Goal: Task Accomplishment & Management: Use online tool/utility

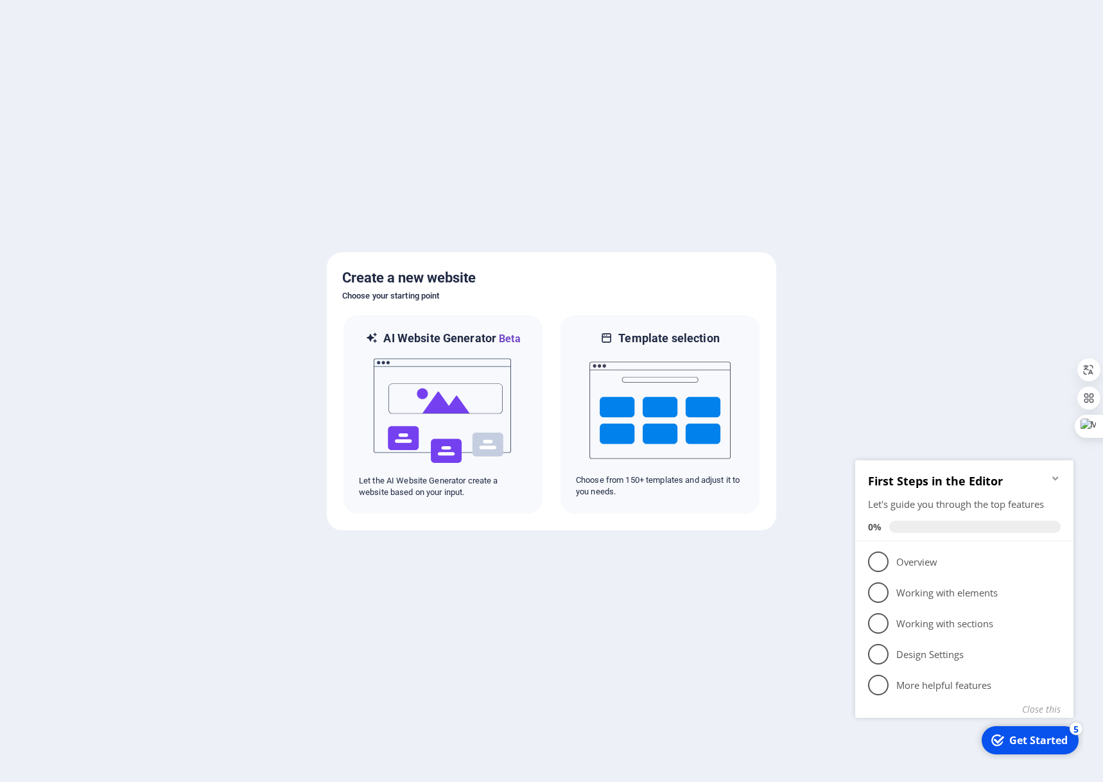
click at [1058, 477] on icon "Minimize checklist" at bounding box center [1056, 479] width 6 height 4
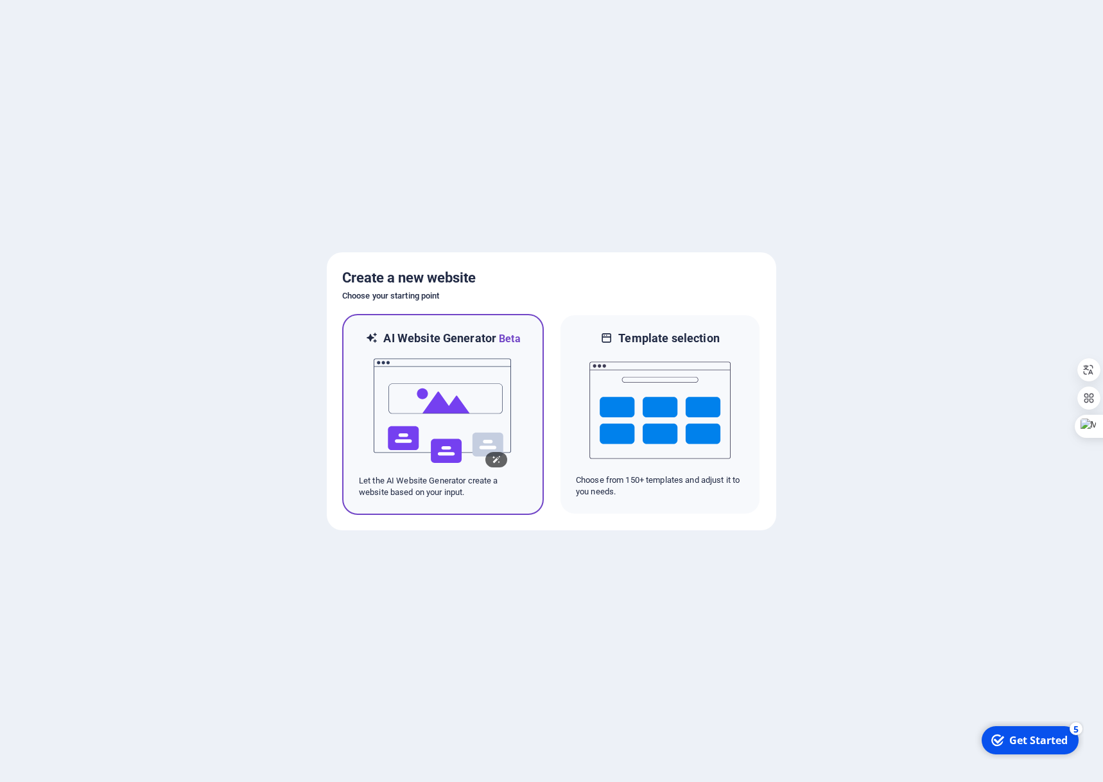
click at [462, 376] on img at bounding box center [442, 411] width 141 height 128
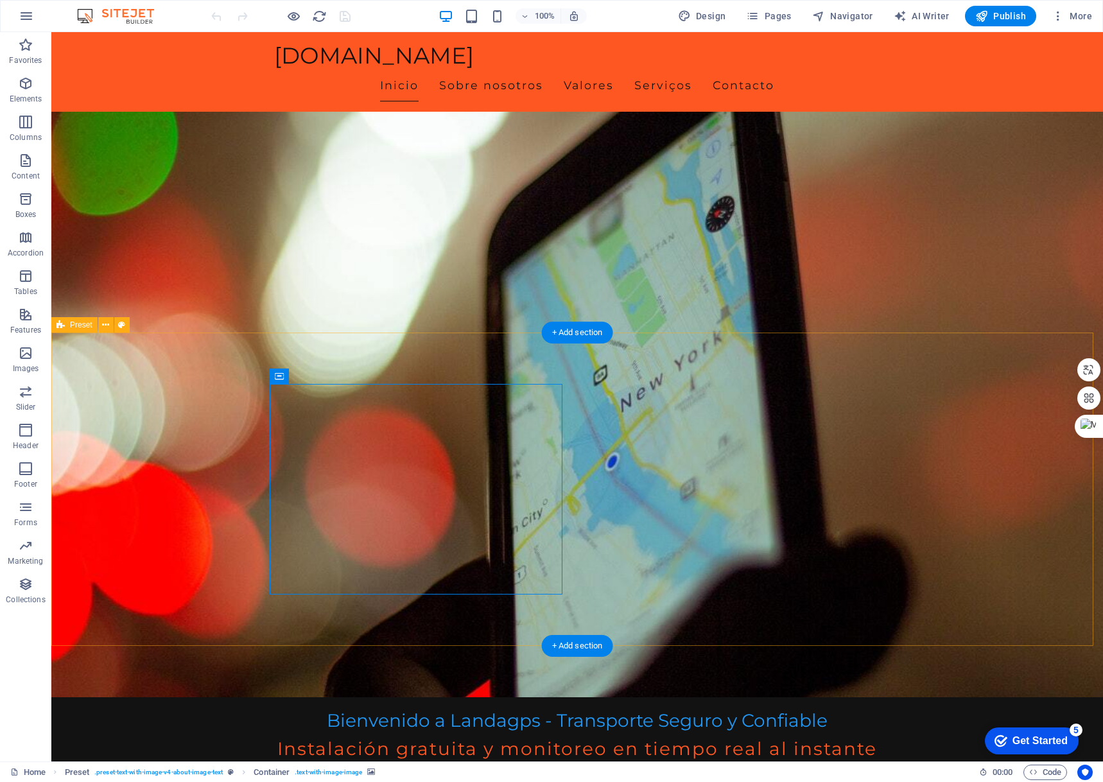
scroll to position [321, 0]
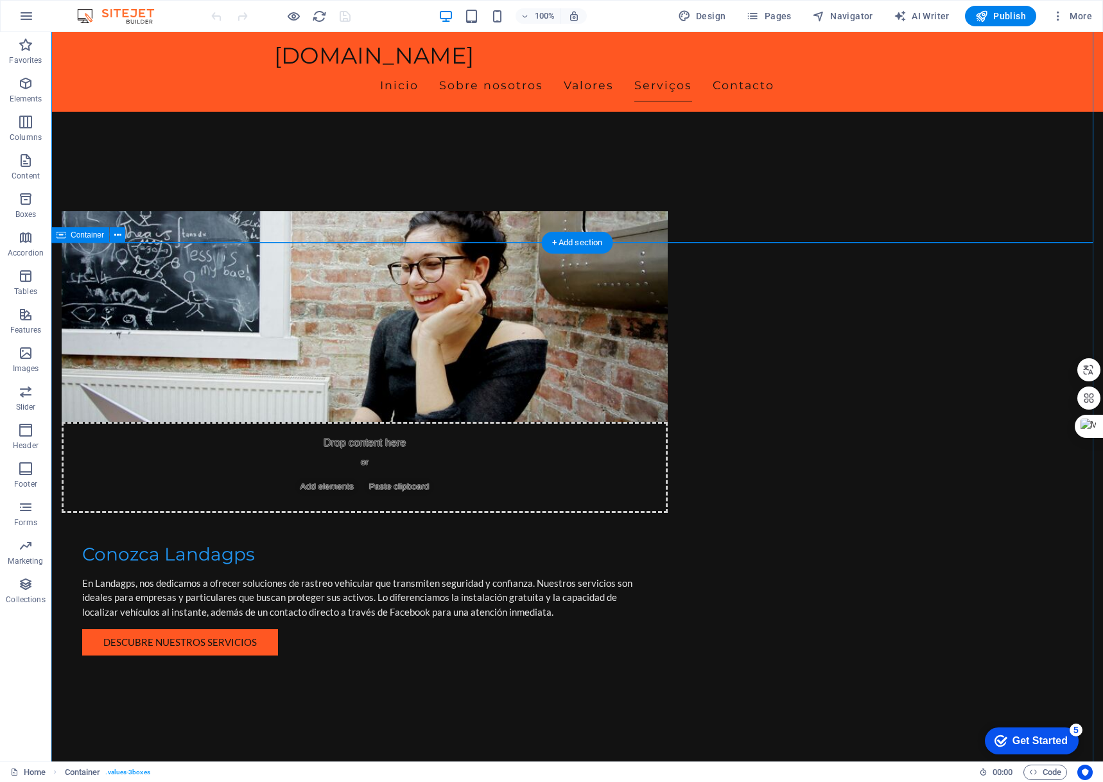
scroll to position [963, 0]
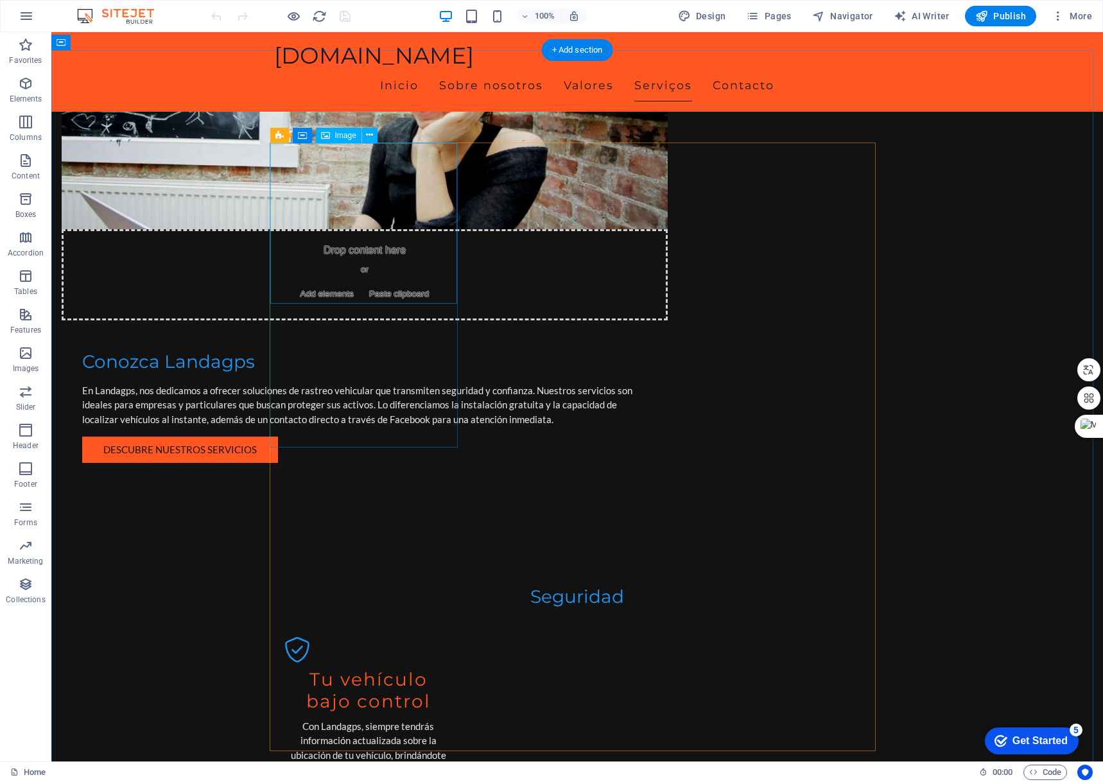
click at [329, 137] on icon at bounding box center [325, 135] width 9 height 15
click at [369, 133] on icon at bounding box center [369, 134] width 7 height 13
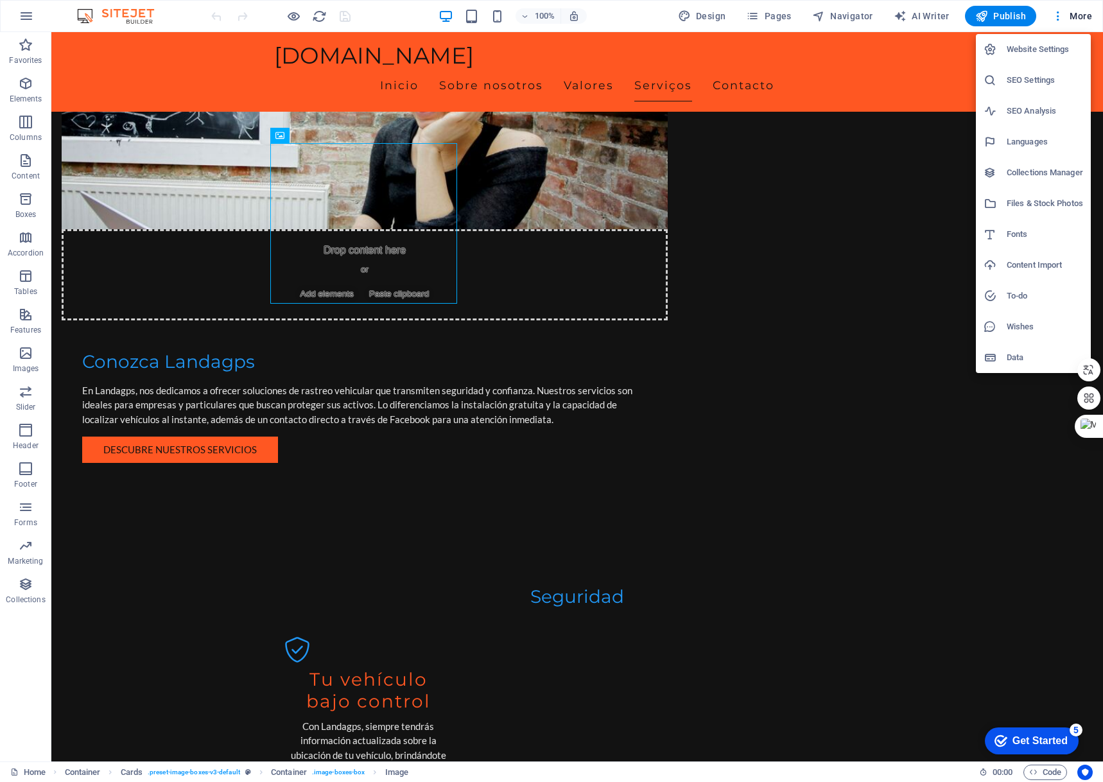
click at [778, 19] on div at bounding box center [551, 391] width 1103 height 782
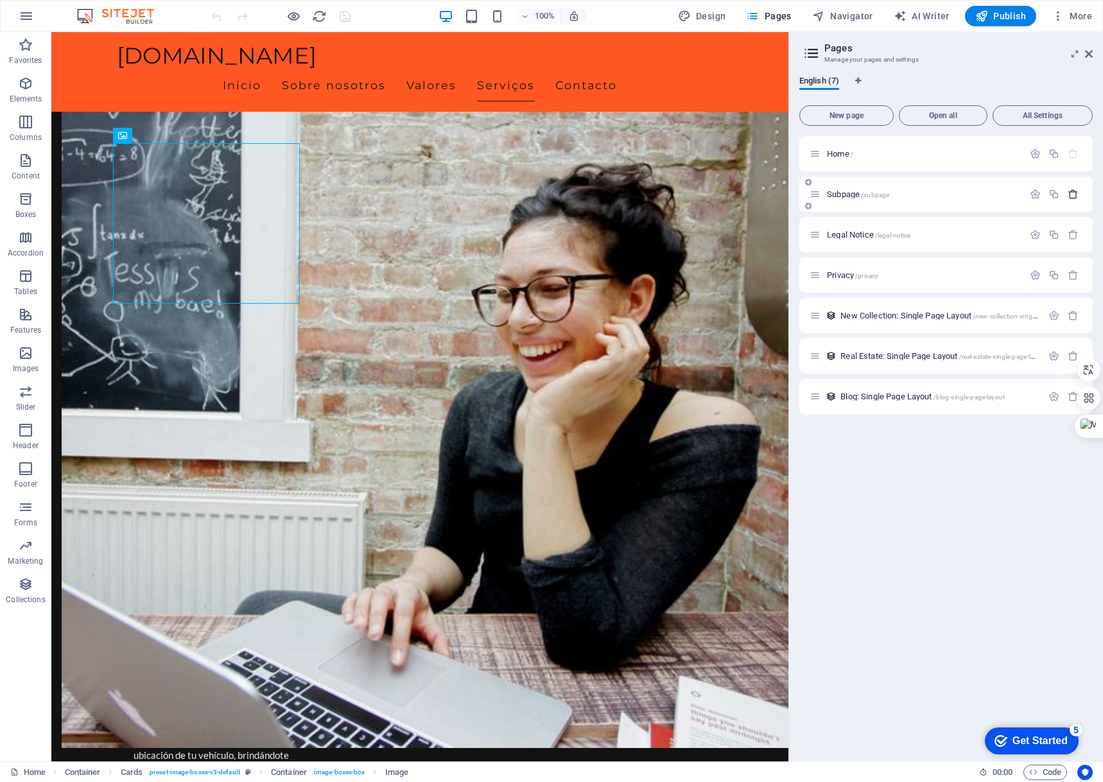
click at [1072, 195] on icon "button" at bounding box center [1073, 194] width 11 height 11
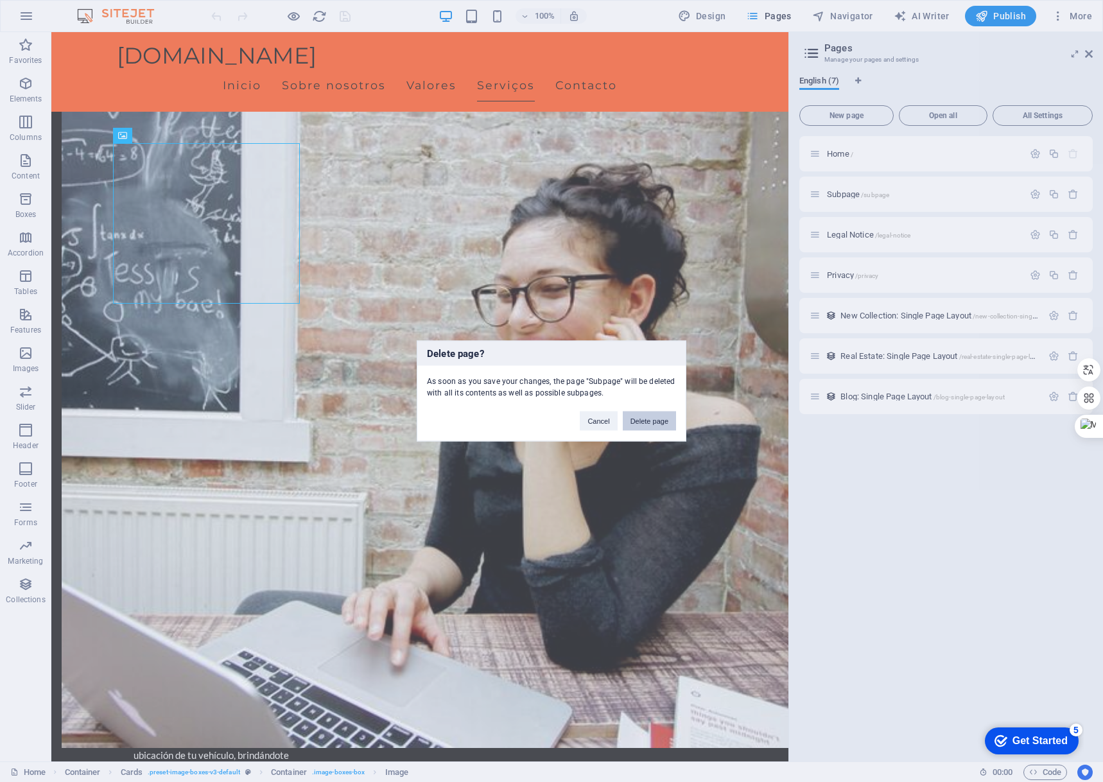
drag, startPoint x: 660, startPoint y: 425, endPoint x: 721, endPoint y: 336, distance: 107.8
click at [660, 425] on button "Delete page" at bounding box center [649, 421] width 53 height 19
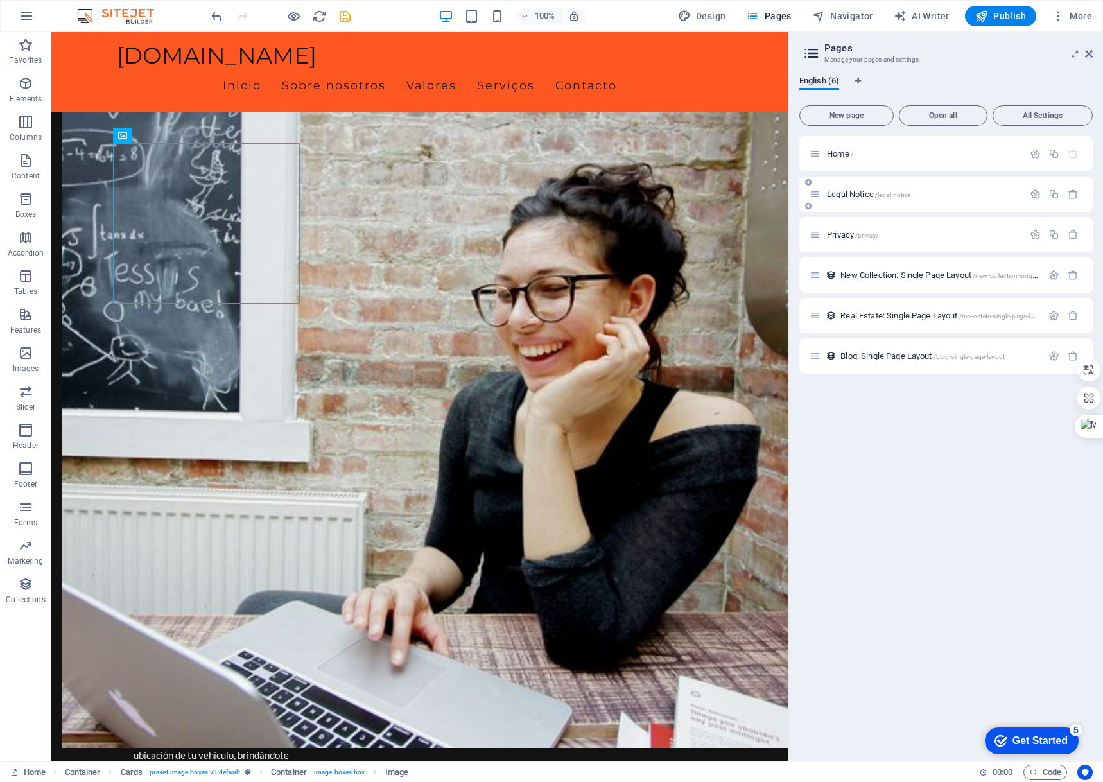
click at [1080, 200] on div at bounding box center [1054, 195] width 57 height 14
click at [1076, 196] on icon "button" at bounding box center [1073, 194] width 11 height 11
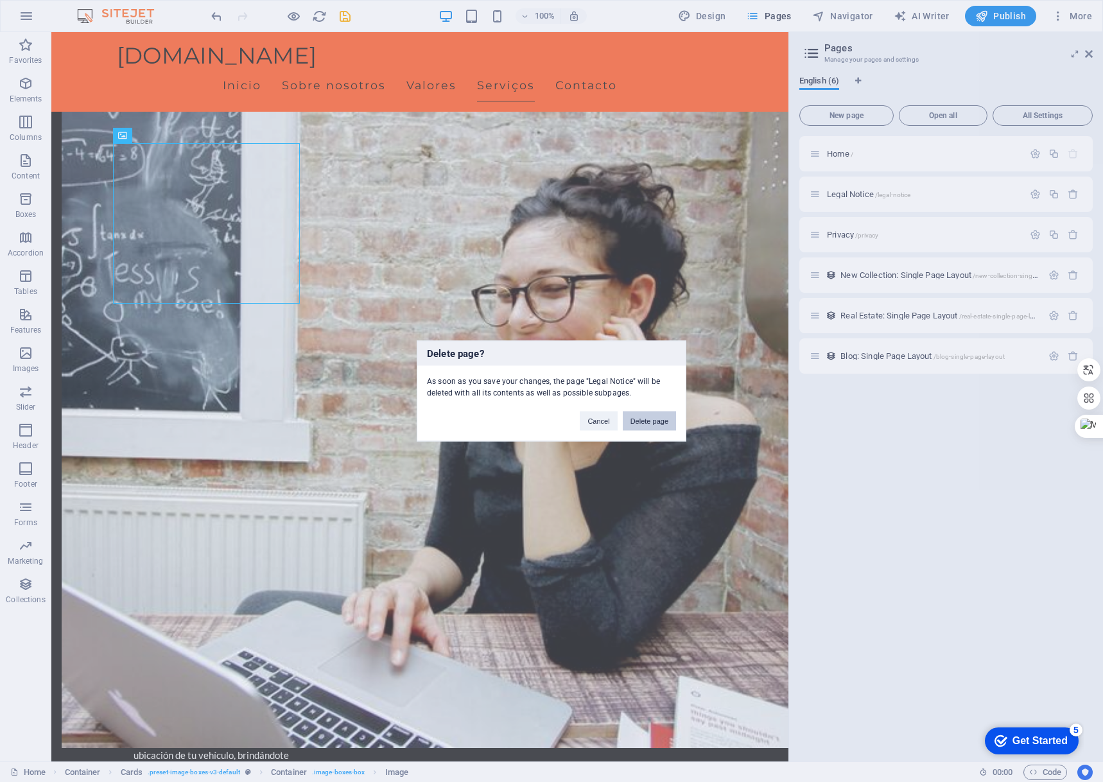
click at [667, 416] on button "Delete page" at bounding box center [649, 421] width 53 height 19
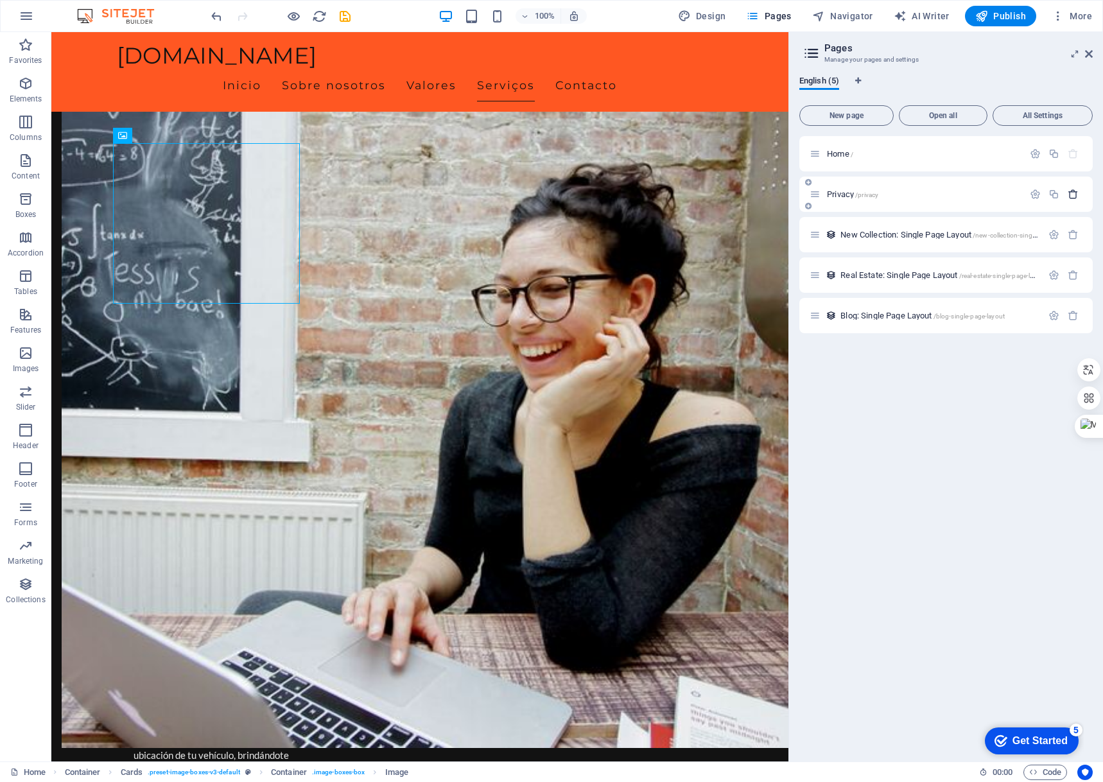
click at [1076, 197] on icon "button" at bounding box center [1073, 194] width 11 height 11
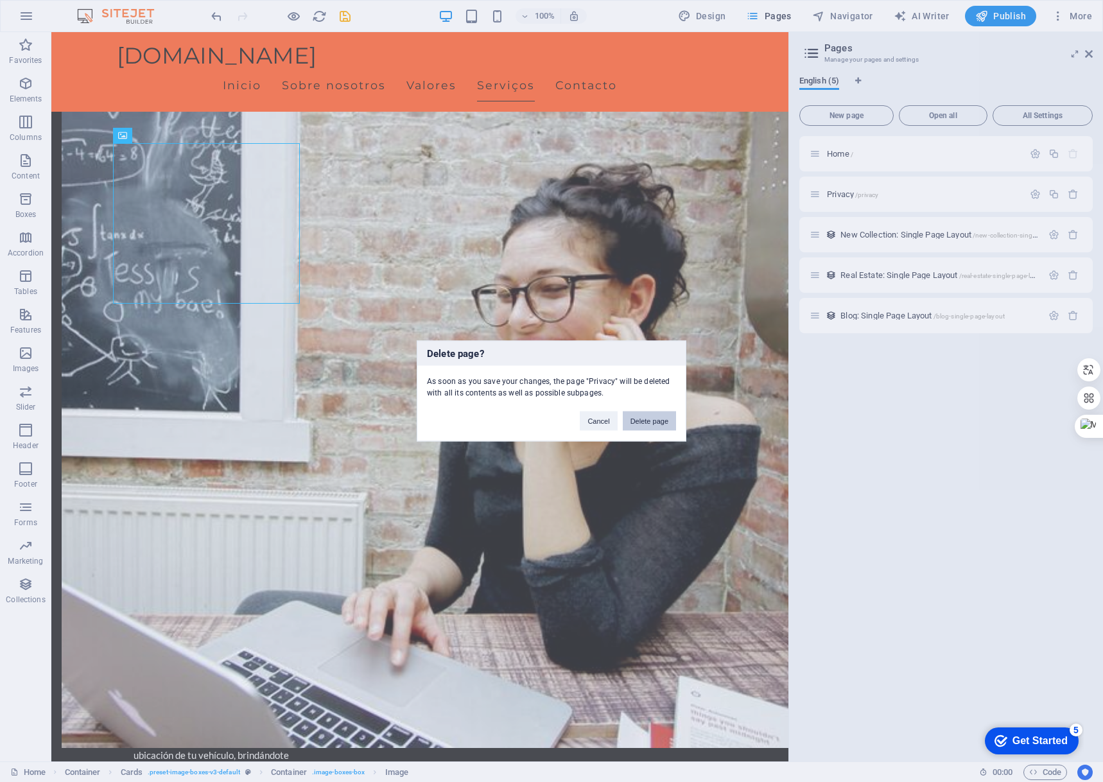
click at [646, 417] on button "Delete page" at bounding box center [649, 421] width 53 height 19
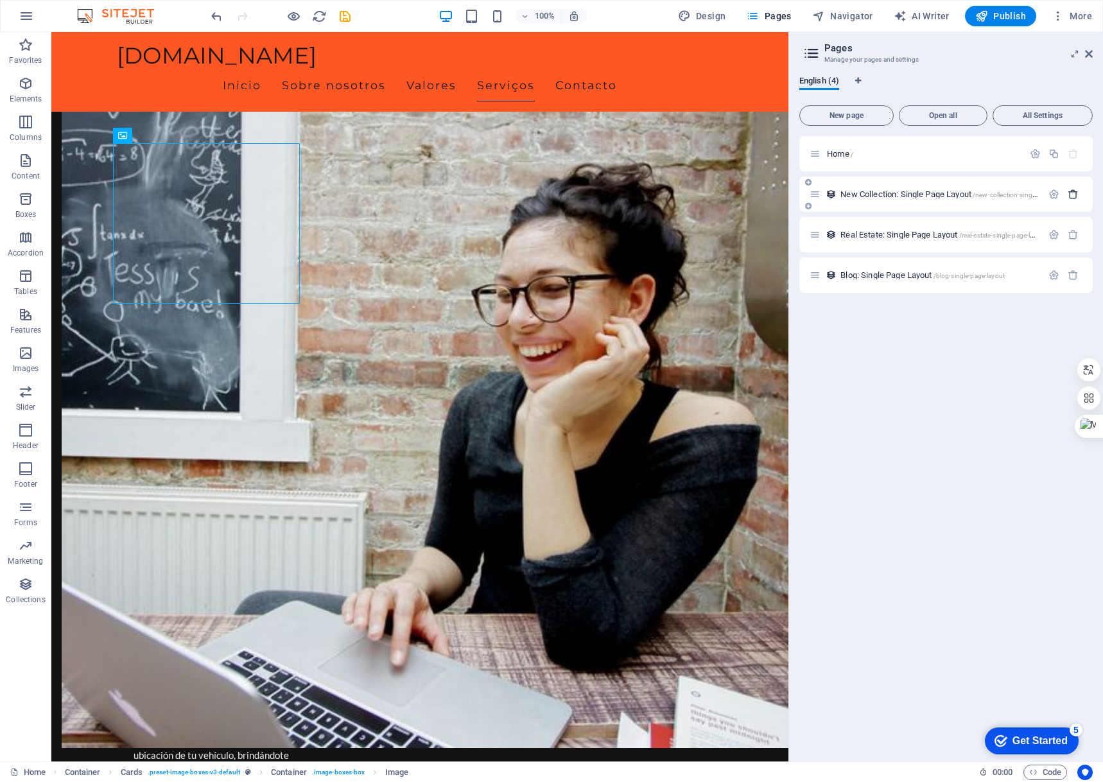
click at [1080, 192] on button "button" at bounding box center [1073, 194] width 19 height 11
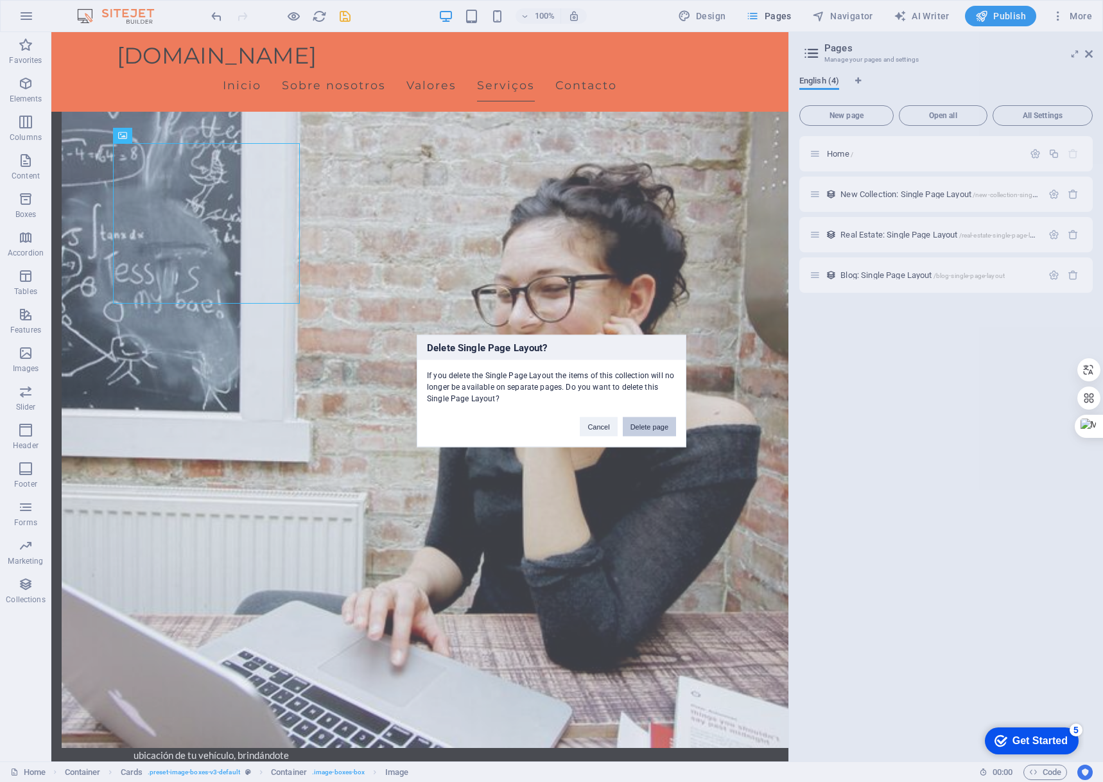
click at [651, 426] on button "Delete page" at bounding box center [649, 426] width 53 height 19
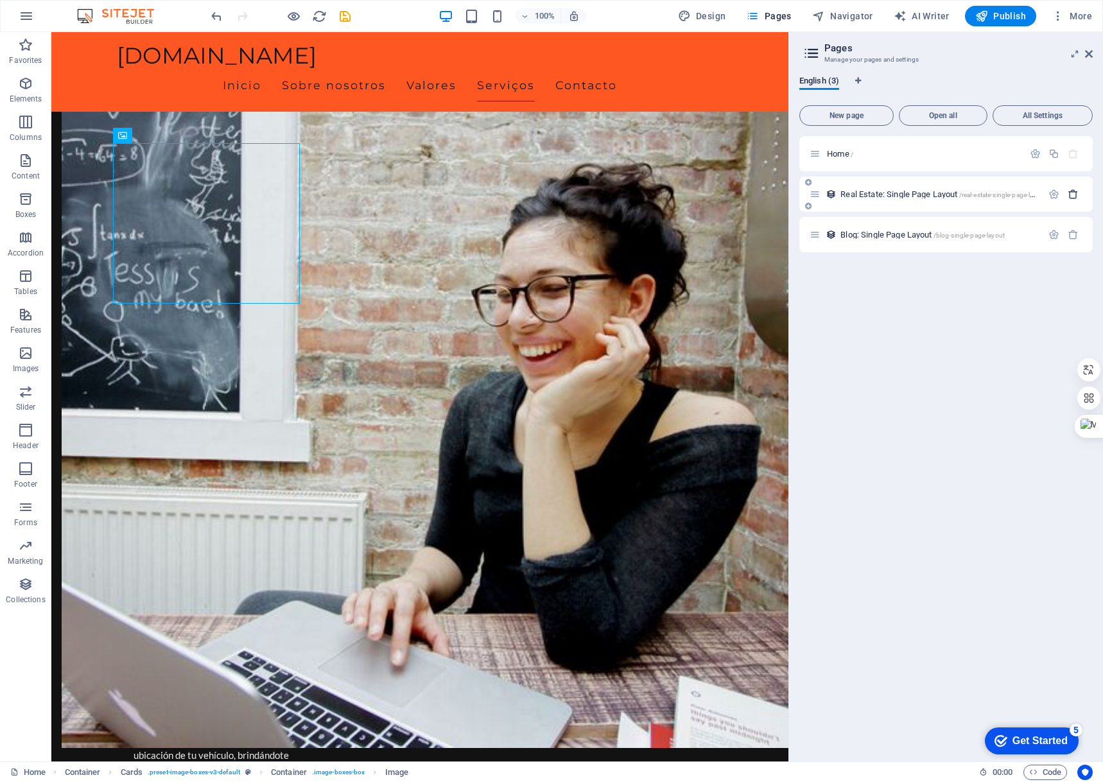
click at [1075, 194] on icon "button" at bounding box center [1073, 194] width 11 height 11
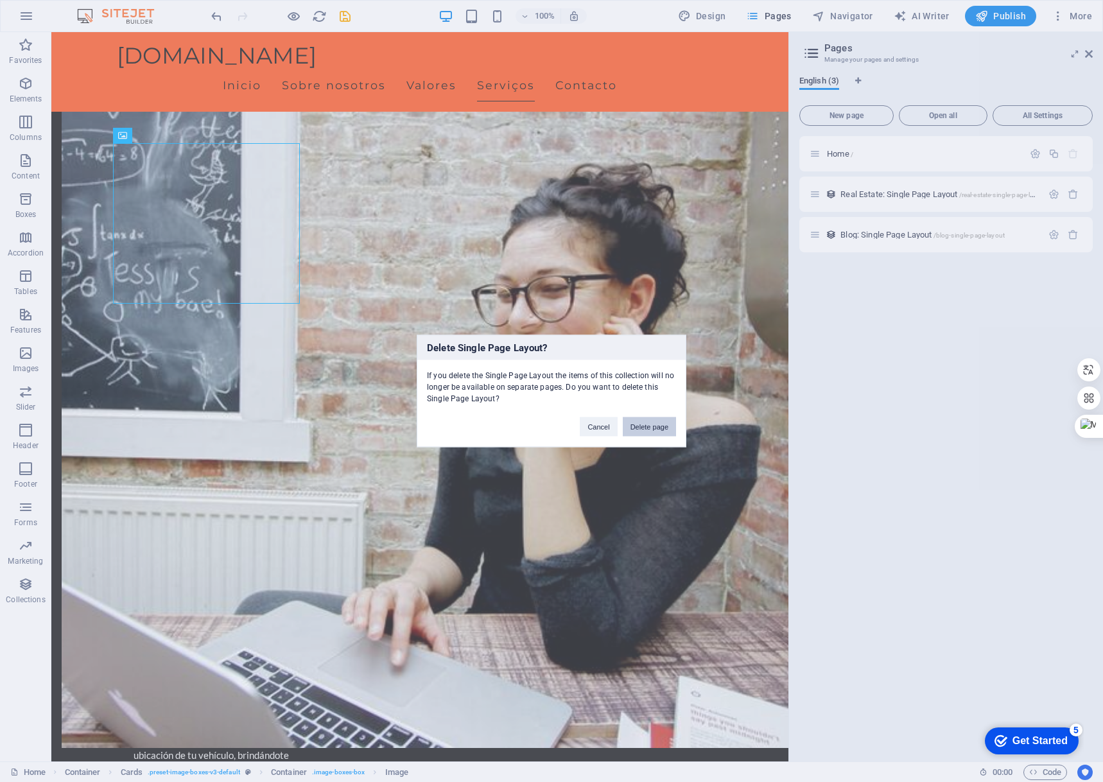
drag, startPoint x: 648, startPoint y: 426, endPoint x: 638, endPoint y: 375, distance: 51.8
click at [648, 426] on button "Delete page" at bounding box center [649, 426] width 53 height 19
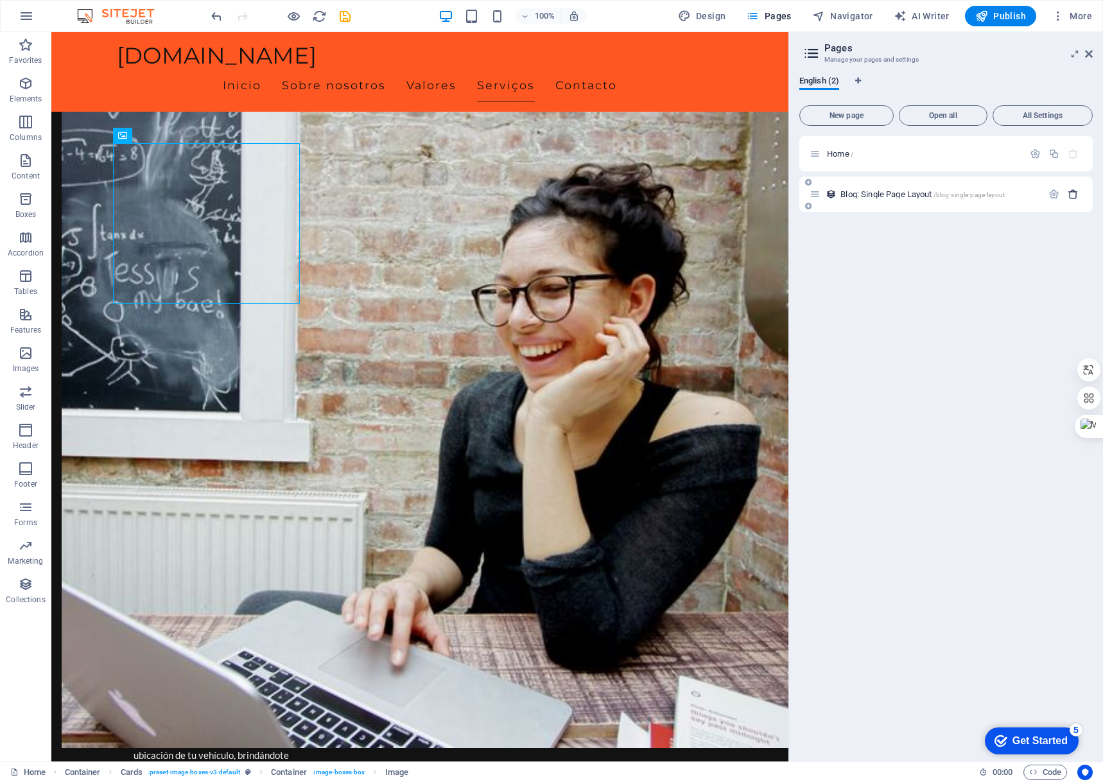
click at [1078, 193] on icon "button" at bounding box center [1073, 194] width 11 height 11
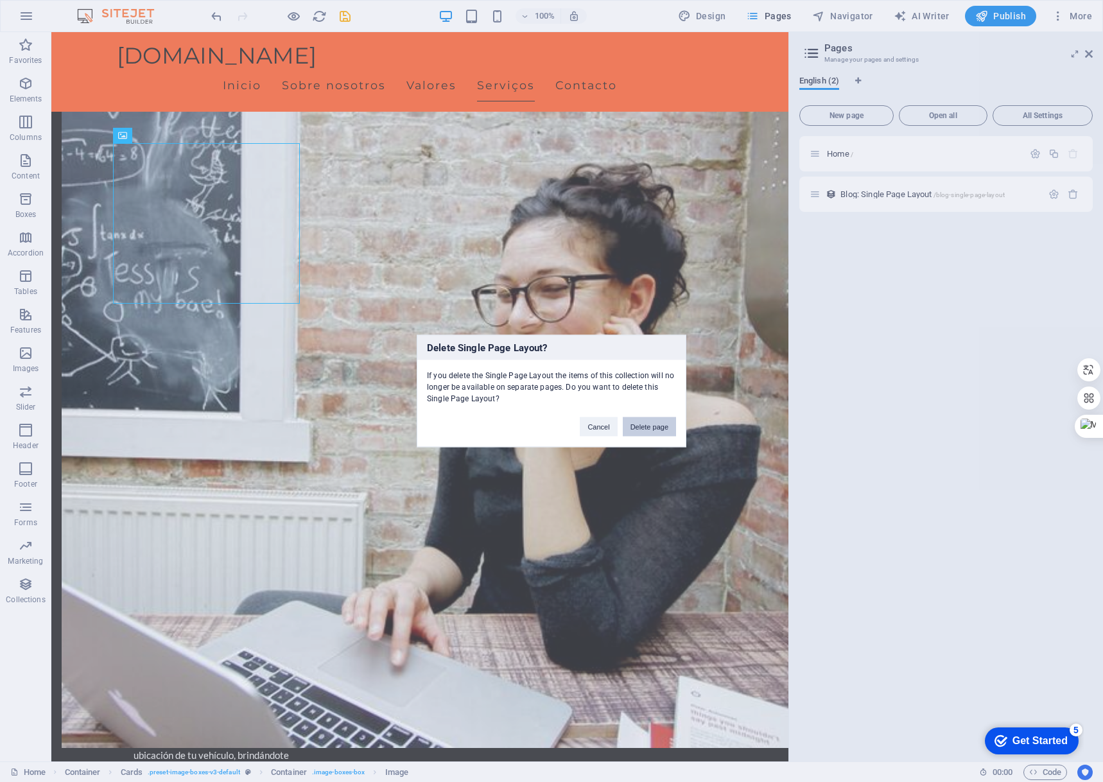
click at [650, 424] on button "Delete page" at bounding box center [649, 426] width 53 height 19
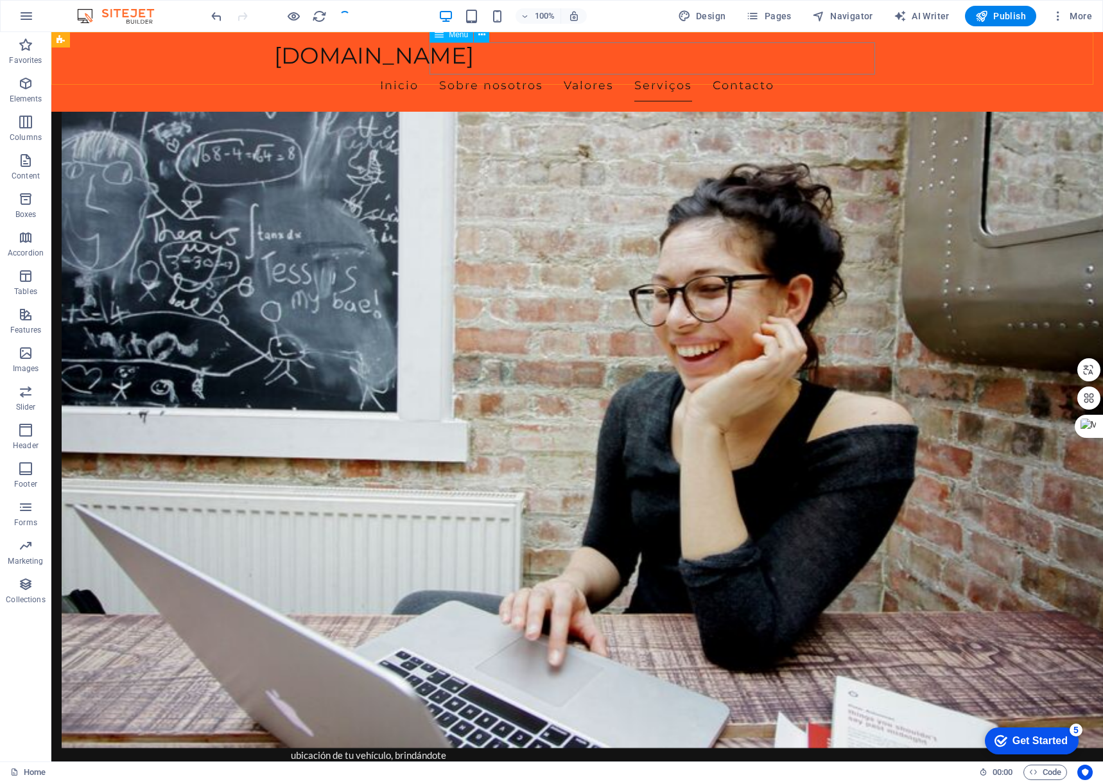
click at [737, 69] on nav "Inicio Sobre nosotros Valores Serviços Contacto" at bounding box center [577, 85] width 606 height 32
click at [753, 69] on nav "Inicio Sobre nosotros Valores Serviços Contacto" at bounding box center [577, 85] width 606 height 32
click at [747, 69] on nav "Inicio Sobre nosotros Valores Serviços Contacto" at bounding box center [577, 85] width 606 height 32
select select
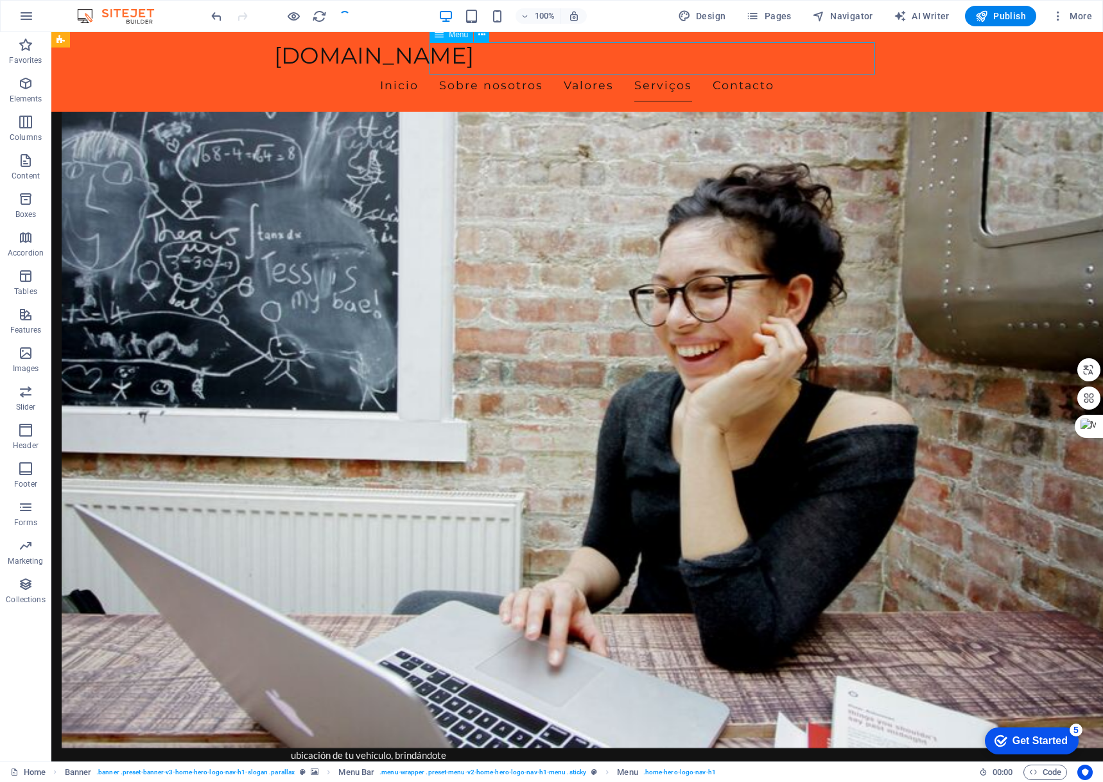
select select
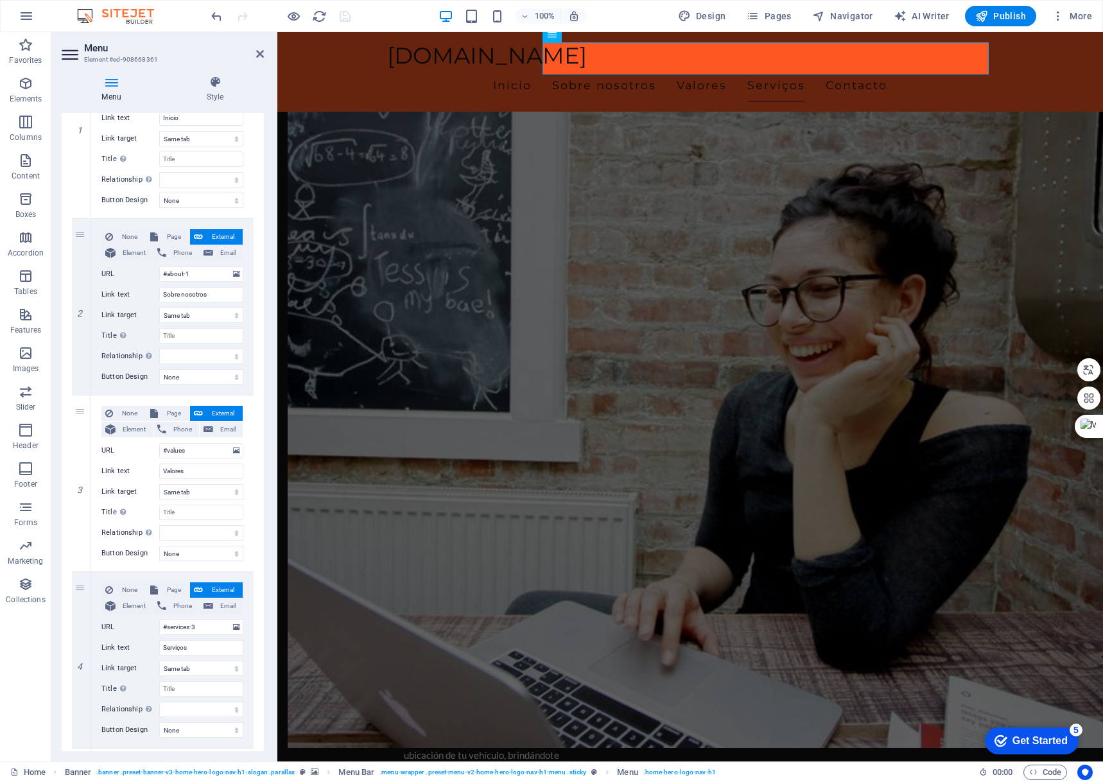
scroll to position [257, 0]
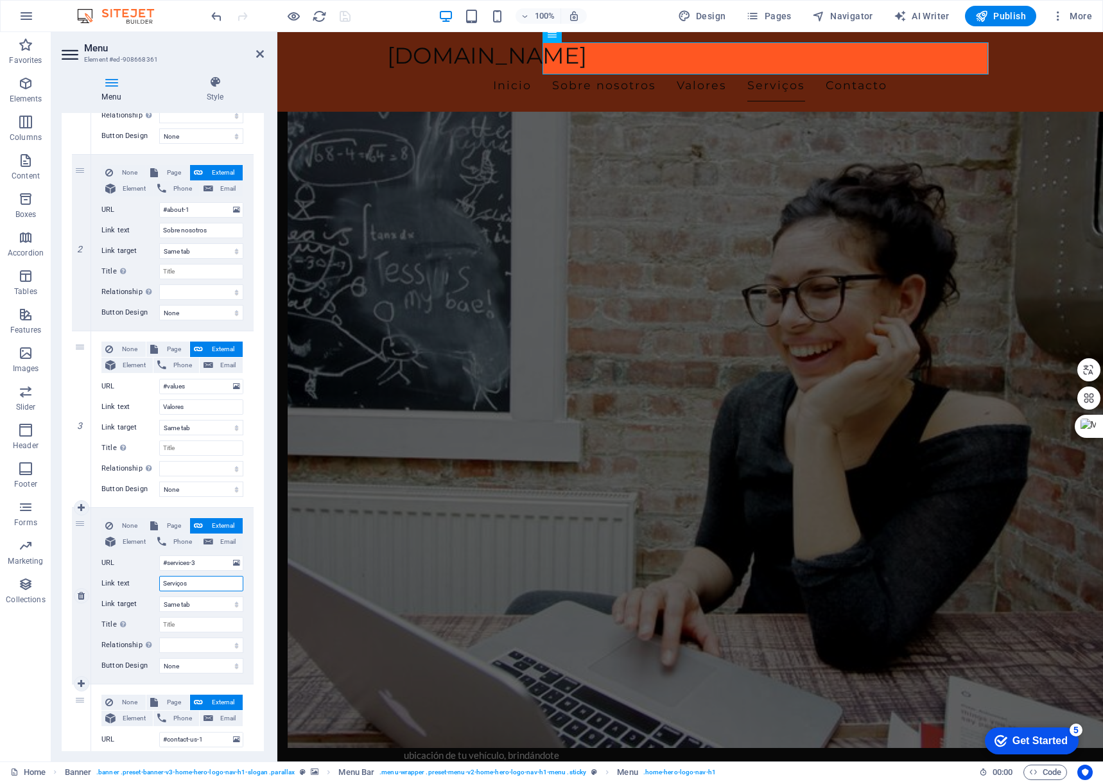
drag, startPoint x: 192, startPoint y: 586, endPoint x: 149, endPoint y: 584, distance: 43.1
click at [149, 584] on div "Link text Serviços" at bounding box center [172, 583] width 142 height 15
type input "Serv"
select select
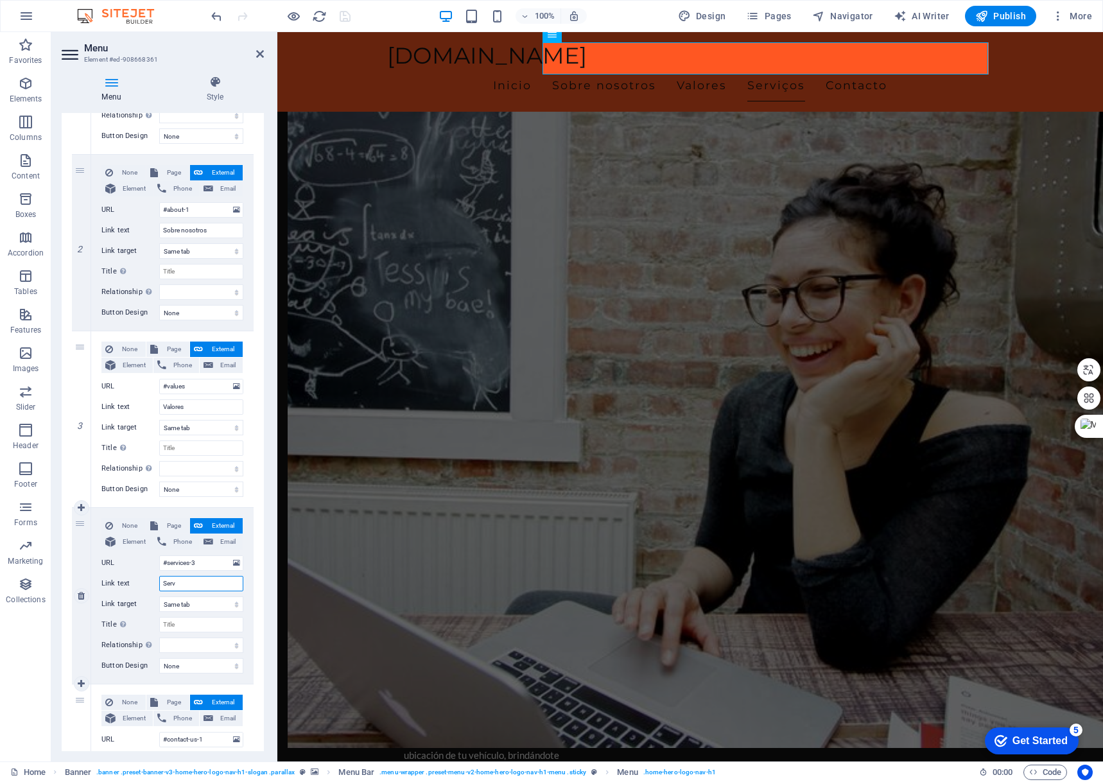
select select
type input "Servicios"
select select
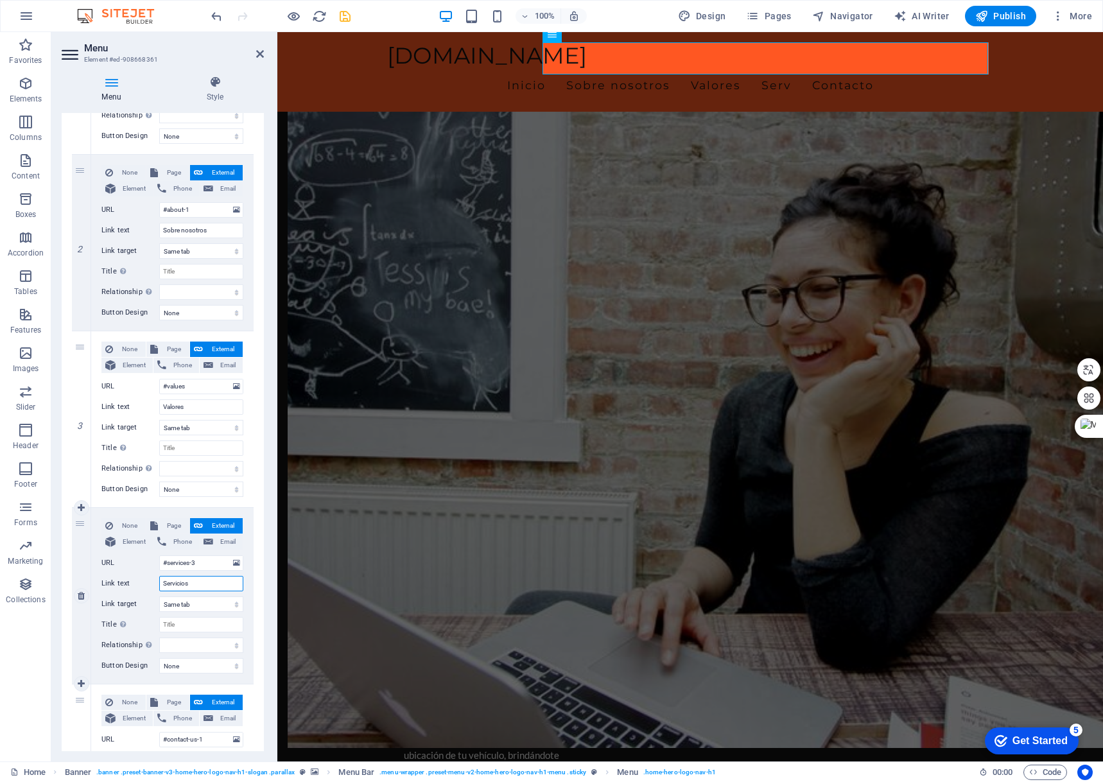
select select
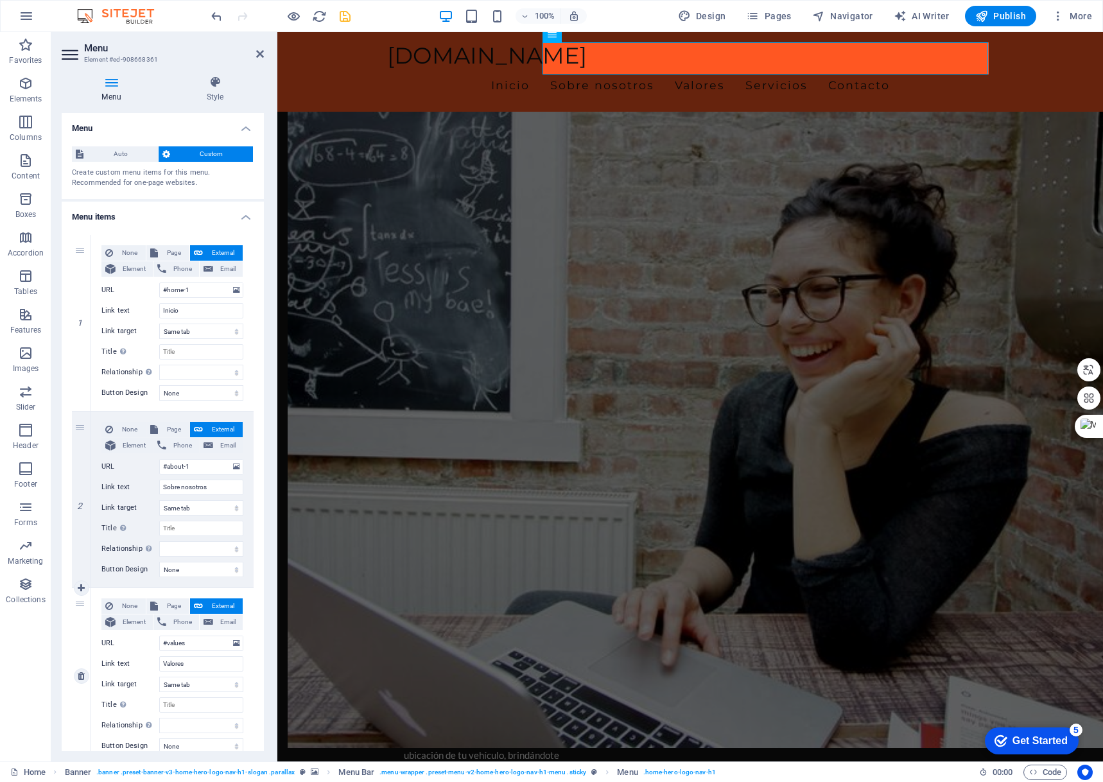
scroll to position [0, 0]
type input "Servicios"
click at [349, 19] on icon "save" at bounding box center [345, 16] width 15 height 15
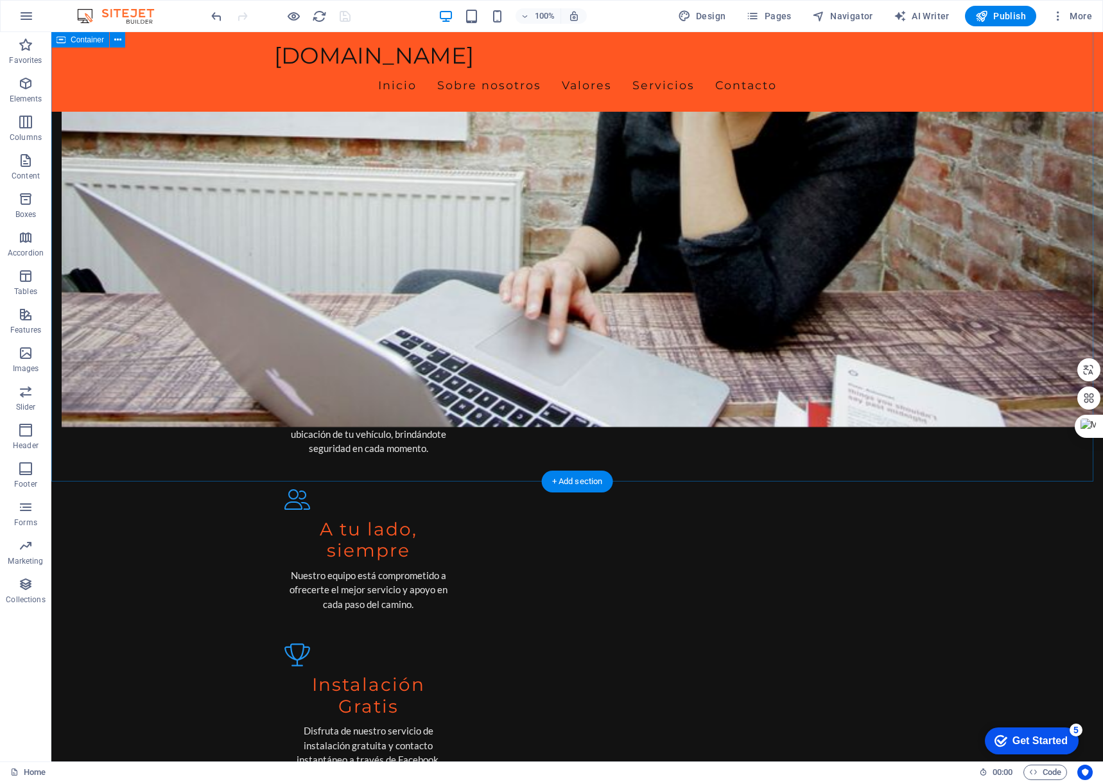
scroll to position [1092, 0]
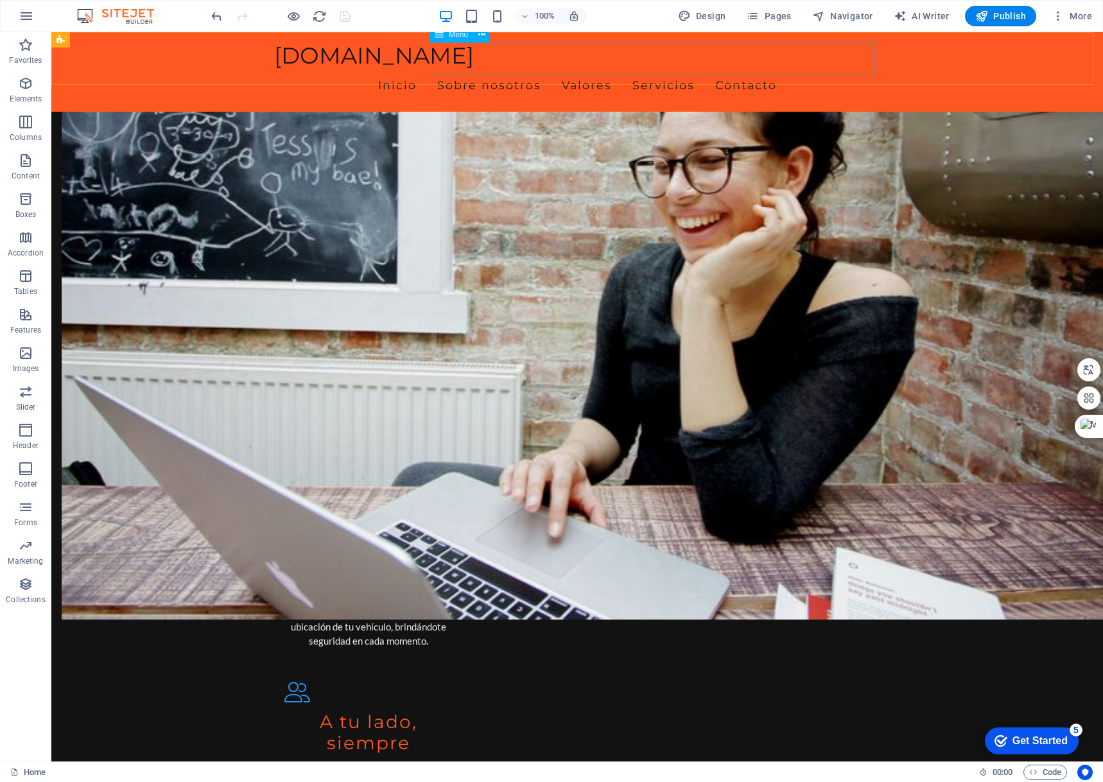
click at [473, 69] on nav "Inicio Sobre nosotros Valores Servicios Contacto" at bounding box center [577, 85] width 606 height 32
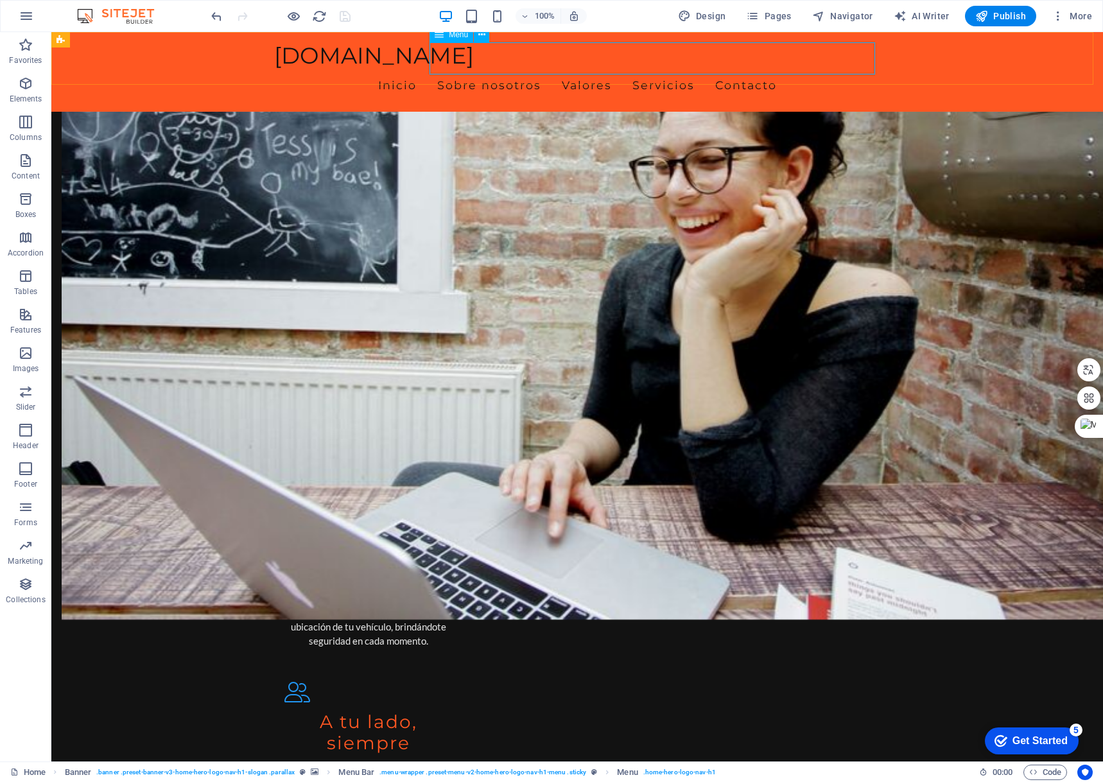
click at [504, 69] on nav "Inicio Sobre nosotros Valores Servicios Contacto" at bounding box center [577, 85] width 606 height 32
select select
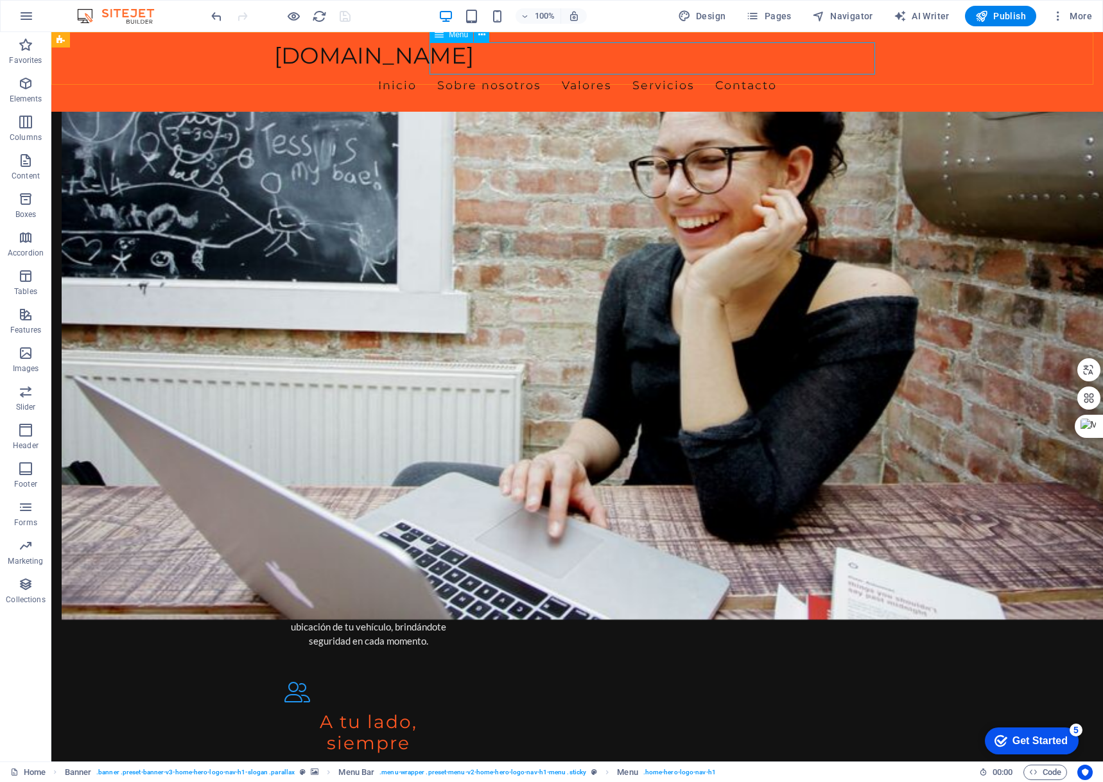
select select
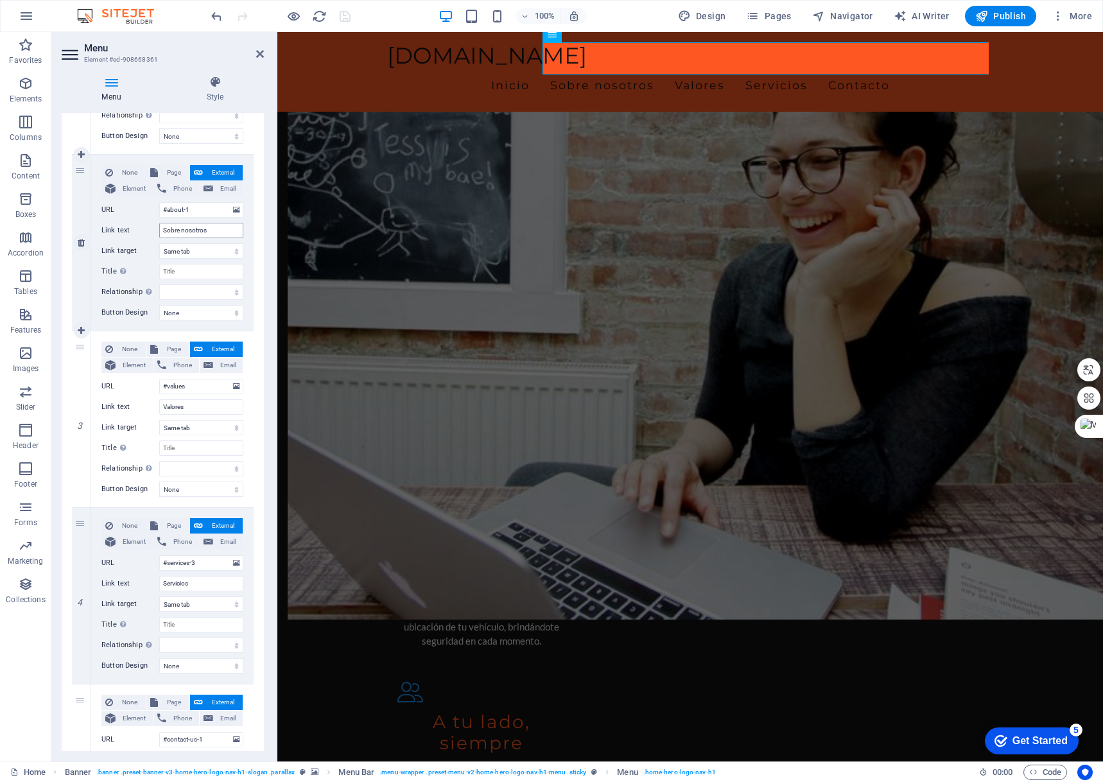
scroll to position [402, 0]
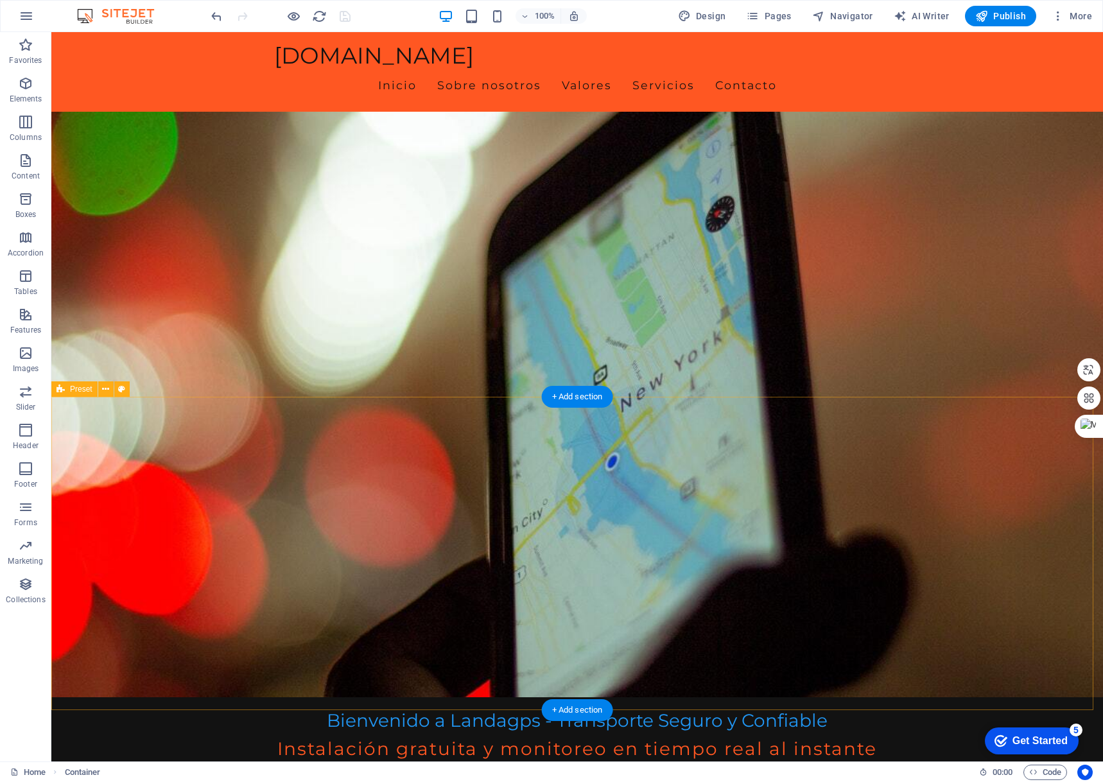
scroll to position [0, 0]
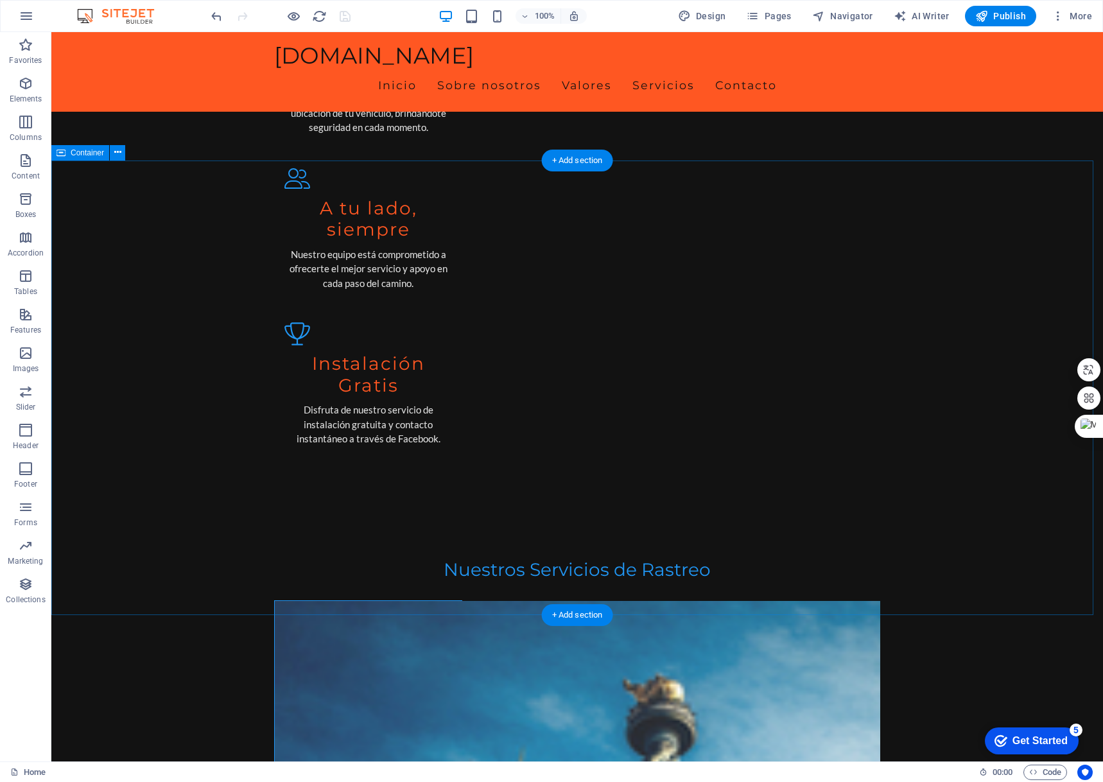
scroll to position [1734, 0]
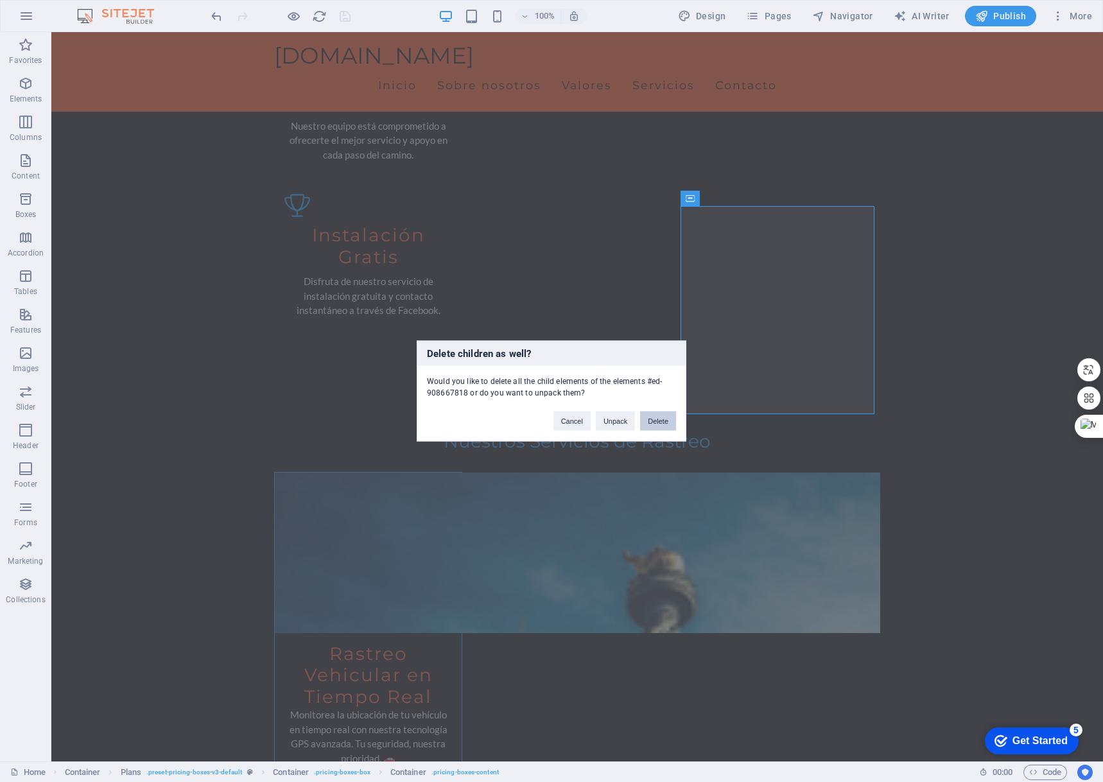
click at [663, 417] on button "Delete" at bounding box center [658, 421] width 36 height 19
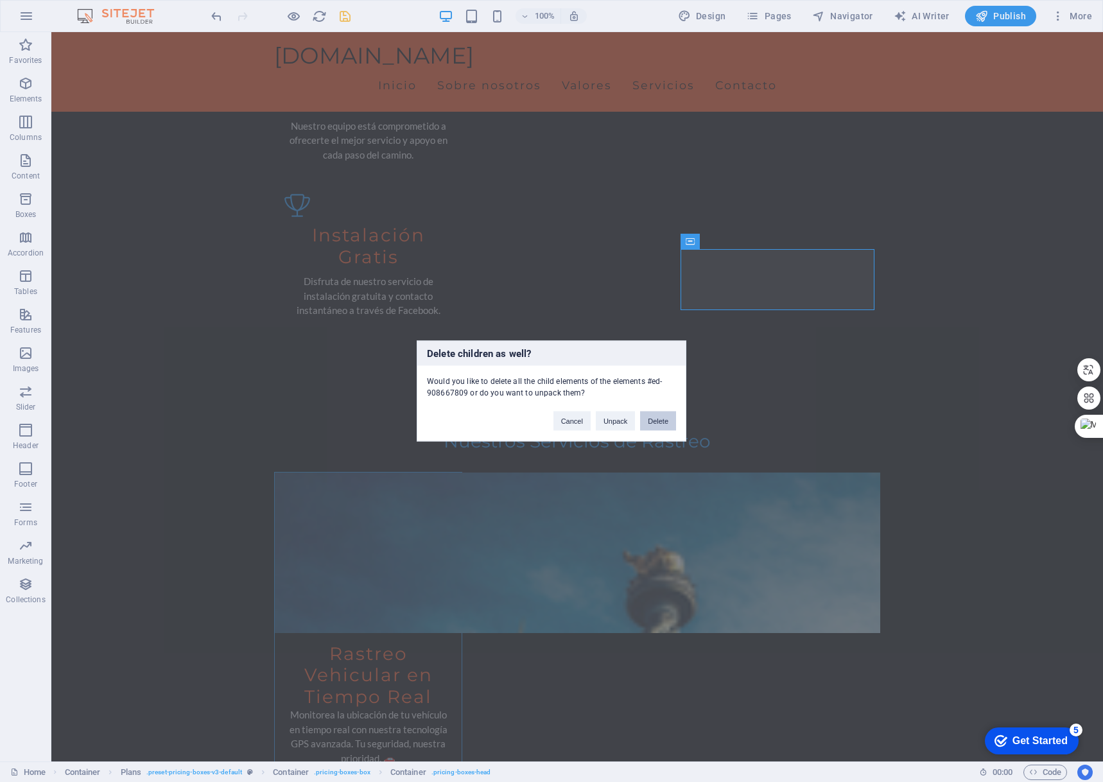
click at [658, 424] on button "Delete" at bounding box center [658, 421] width 36 height 19
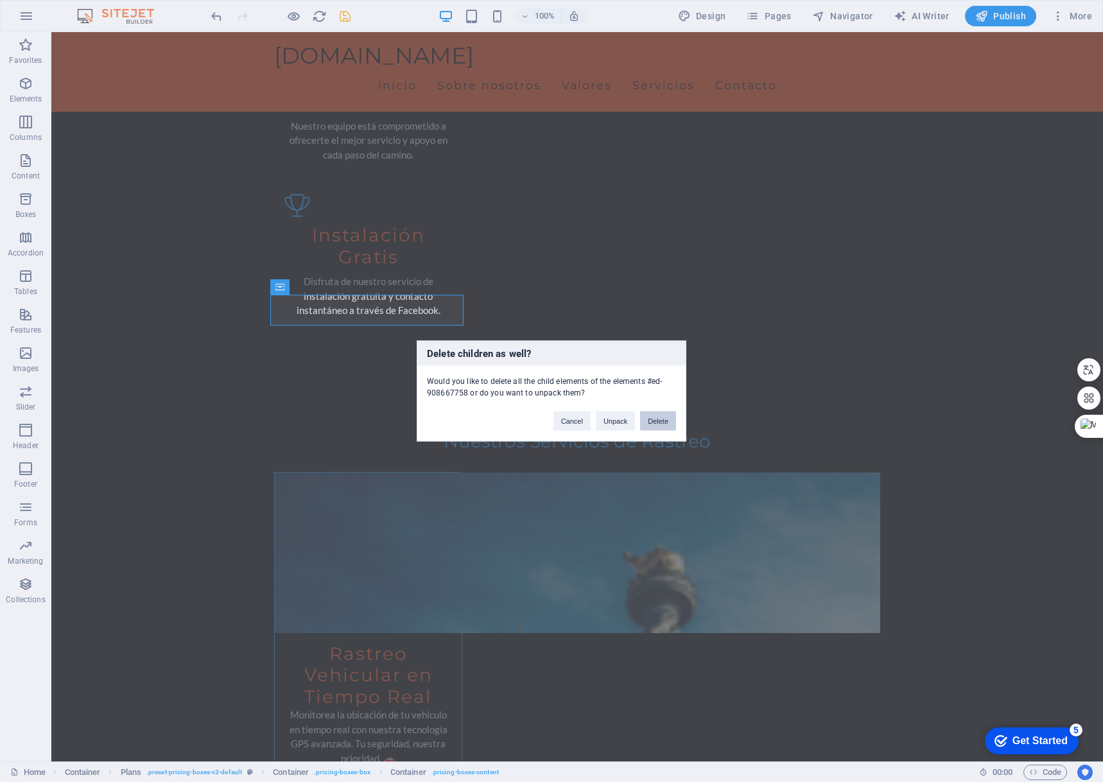
click at [652, 420] on button "Delete" at bounding box center [658, 421] width 36 height 19
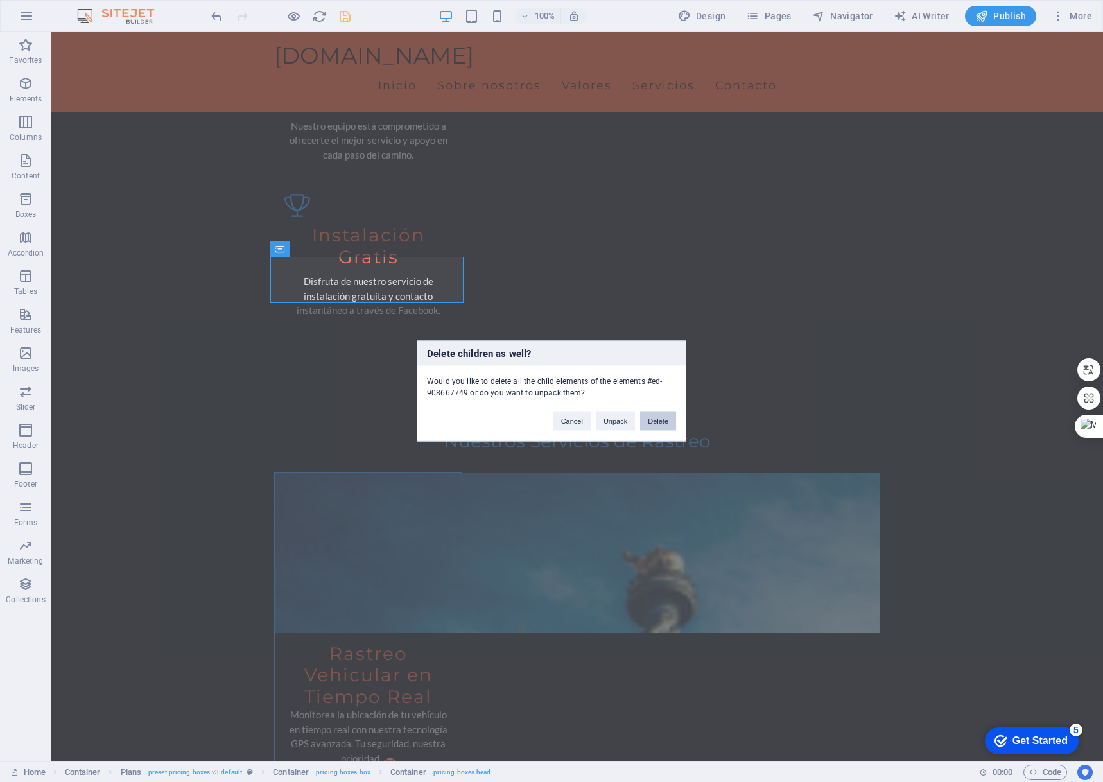
click at [666, 424] on button "Delete" at bounding box center [658, 421] width 36 height 19
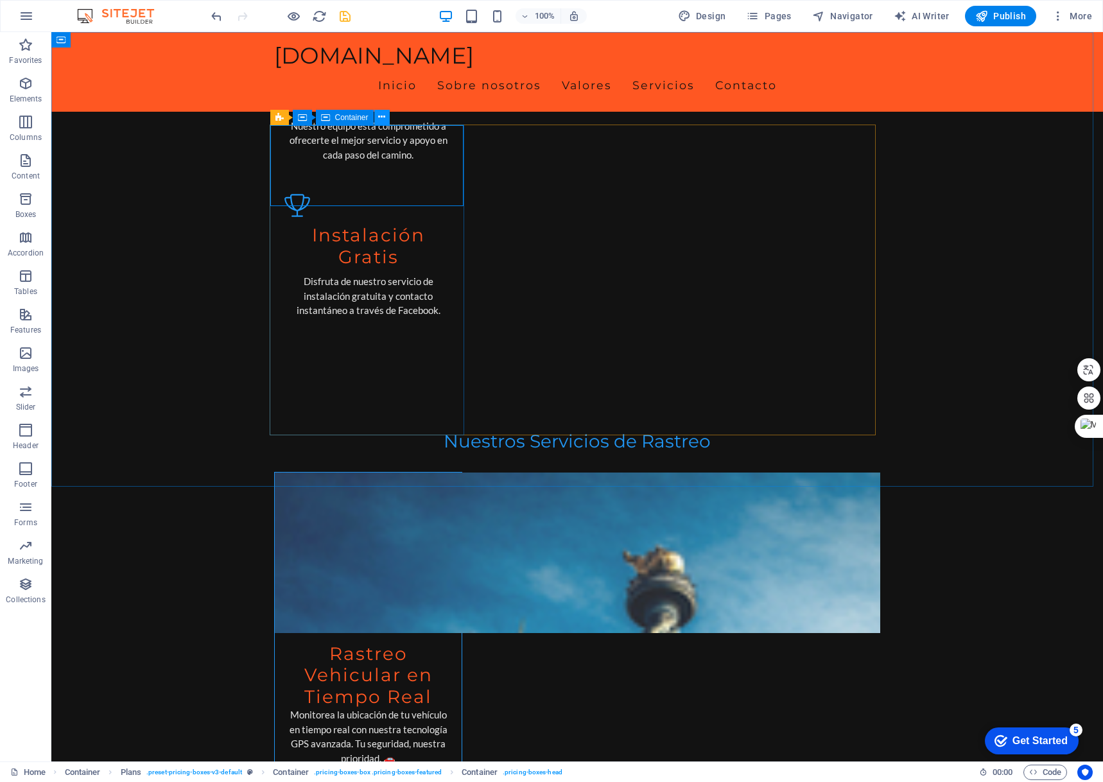
click at [380, 119] on icon at bounding box center [381, 116] width 7 height 13
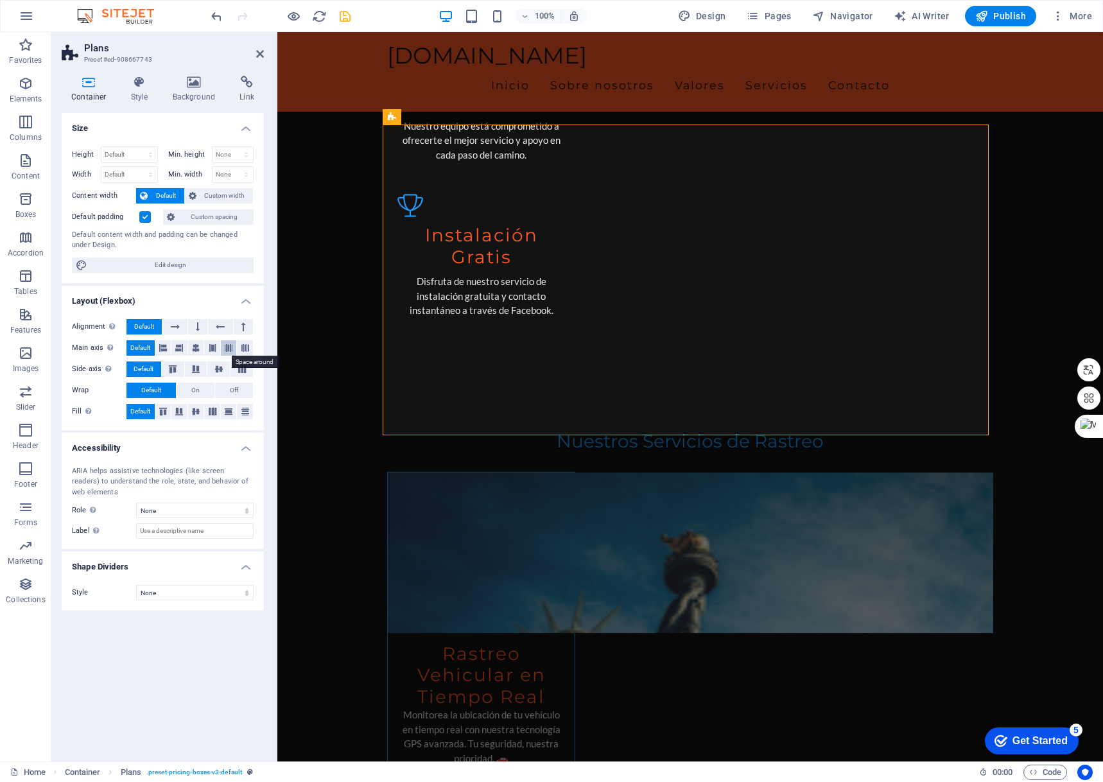
click at [227, 349] on icon at bounding box center [229, 347] width 8 height 15
click at [227, 597] on select "None Triangle Square Diagonal Polygon 1 Polygon 2 Zigzag Multiple Zigzags Waves…" at bounding box center [195, 592] width 118 height 15
select select "square"
click at [136, 585] on select "None Triangle Square Diagonal Polygon 1 Polygon 2 Zigzag Multiple Zigzags Waves…" at bounding box center [195, 592] width 118 height 15
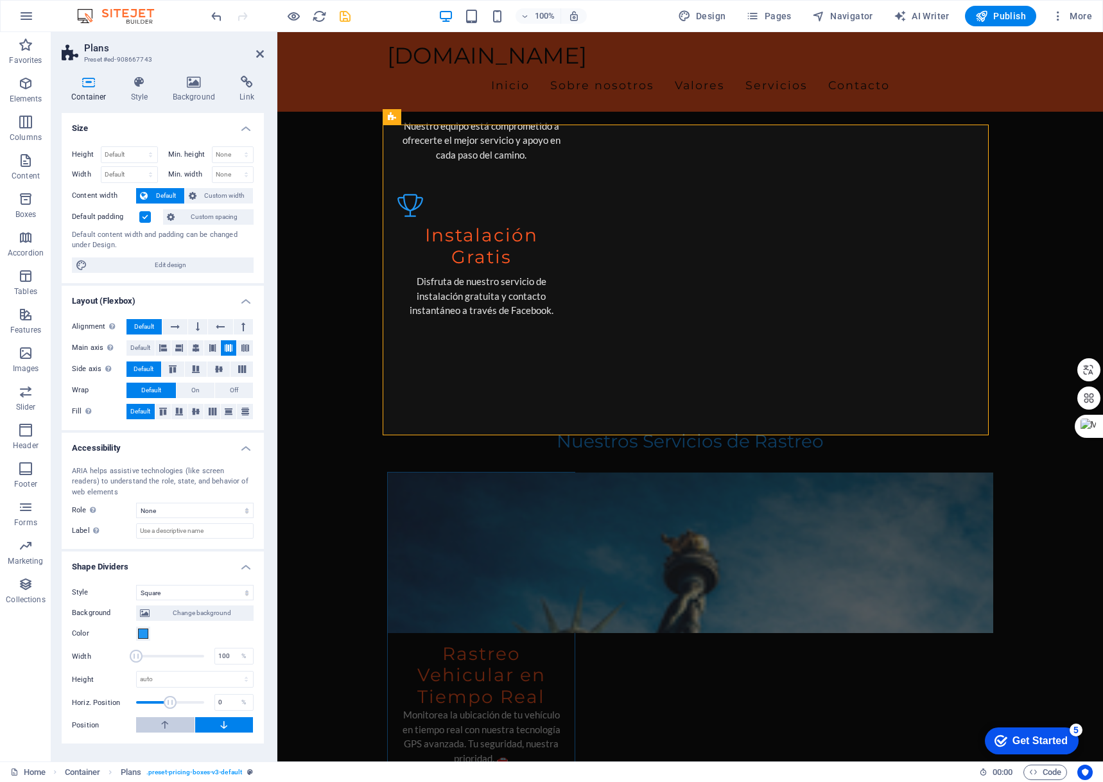
click at [163, 722] on icon at bounding box center [165, 724] width 12 height 15
click at [227, 727] on icon at bounding box center [224, 724] width 12 height 15
click at [150, 92] on h4 "Style" at bounding box center [142, 89] width 42 height 27
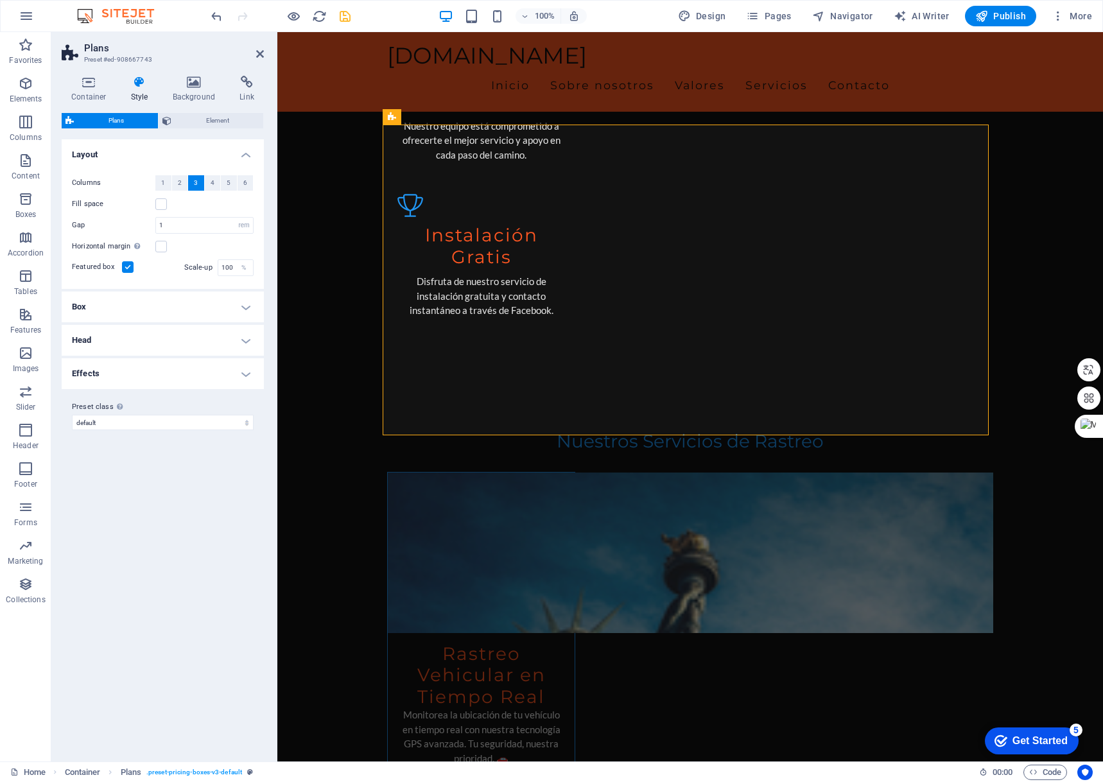
click at [189, 302] on h4 "Box" at bounding box center [163, 307] width 202 height 31
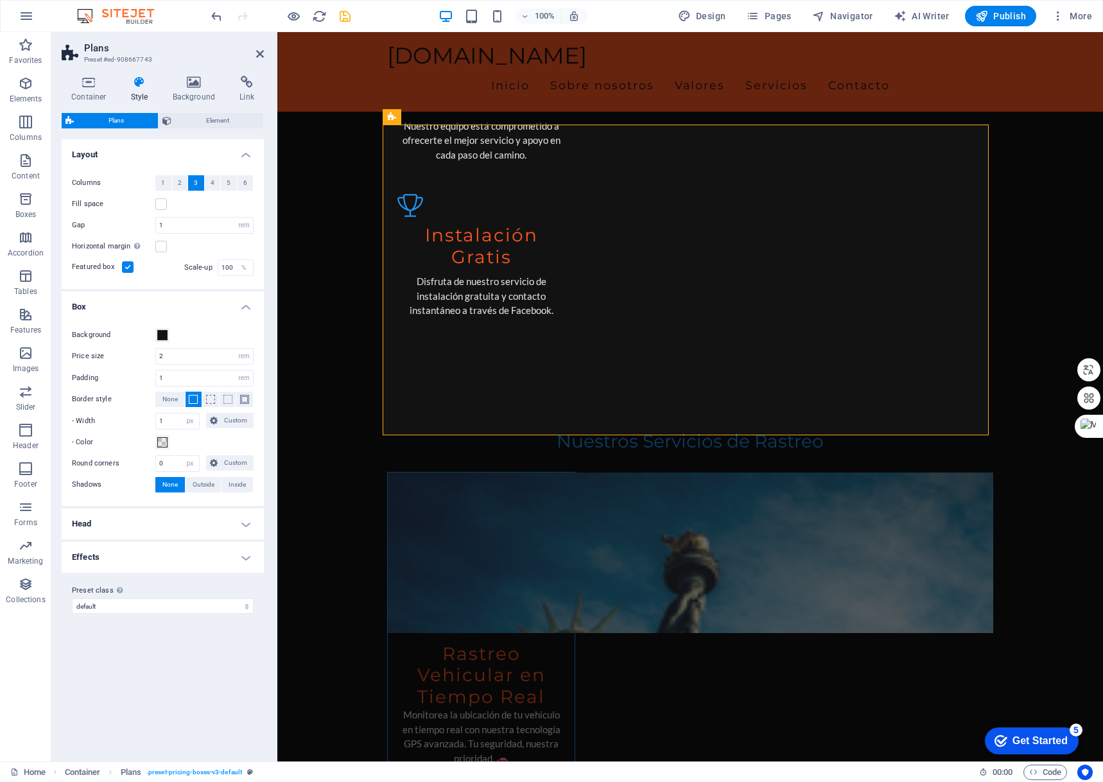
click at [189, 302] on h4 "Box" at bounding box center [163, 303] width 202 height 23
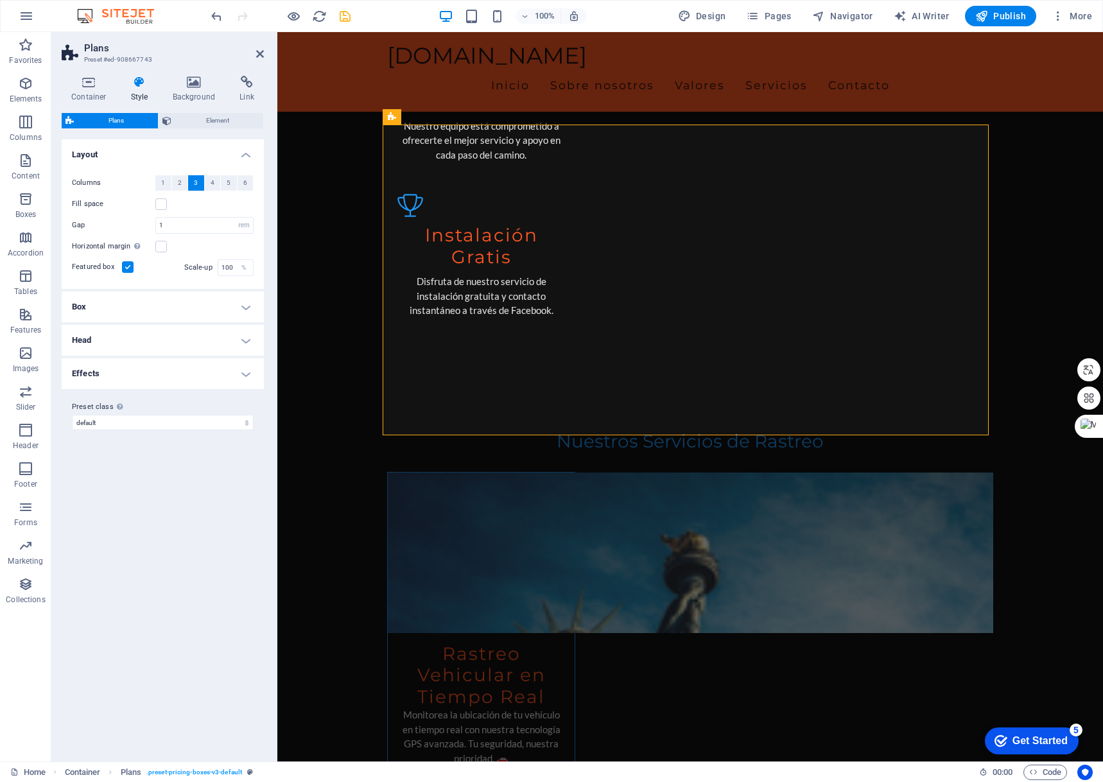
click at [193, 69] on div "Container Style Background Link Size Height Default px rem % vh vw Min. height …" at bounding box center [162, 414] width 223 height 696
click at [189, 79] on icon at bounding box center [194, 82] width 62 height 13
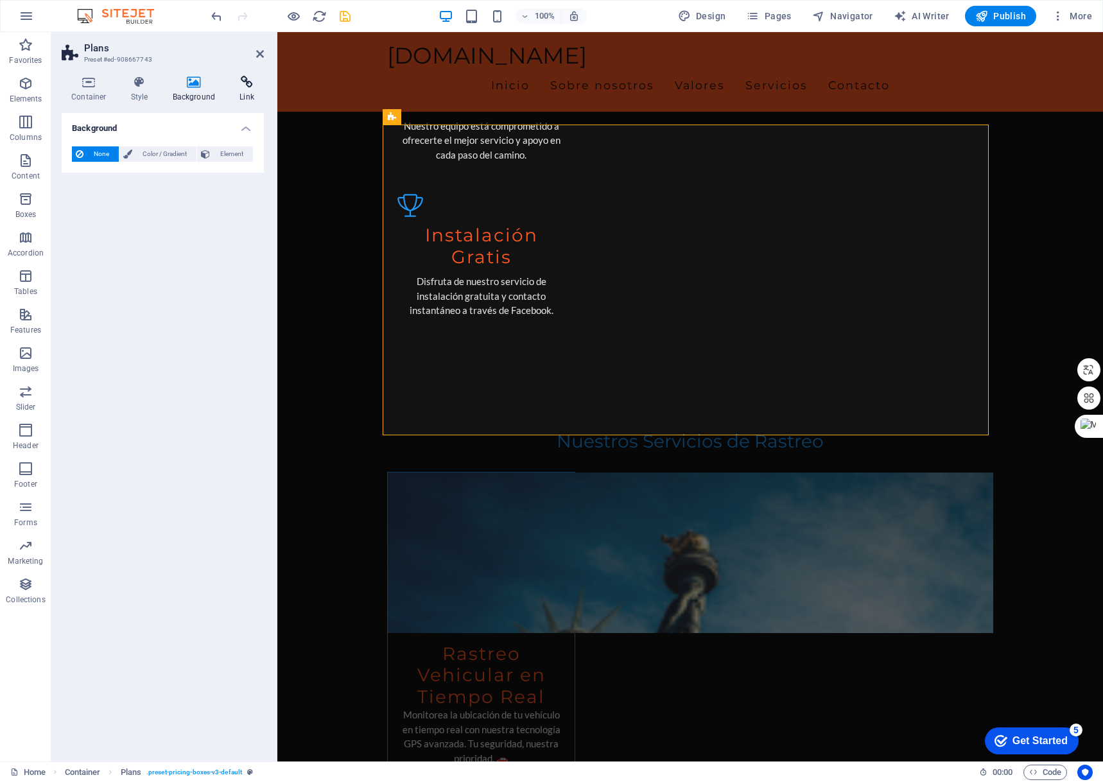
click at [243, 86] on icon at bounding box center [247, 82] width 34 height 13
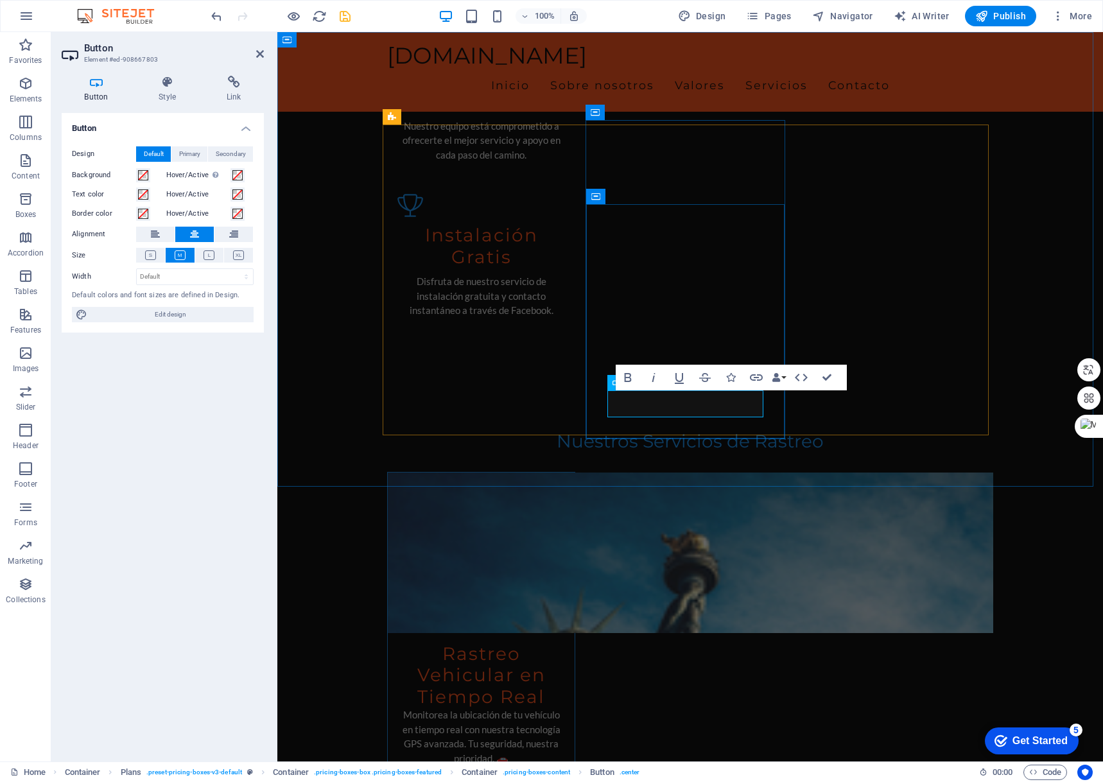
click at [231, 83] on icon at bounding box center [234, 82] width 60 height 13
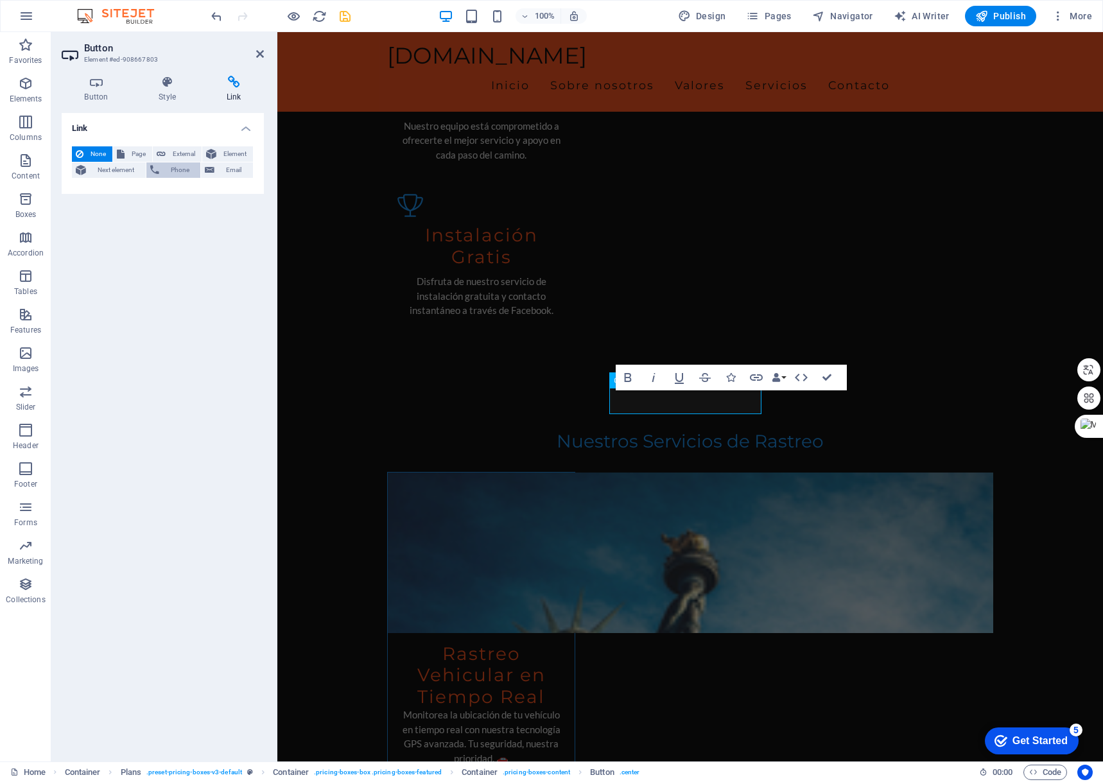
click at [176, 168] on span "Phone" at bounding box center [180, 169] width 34 height 15
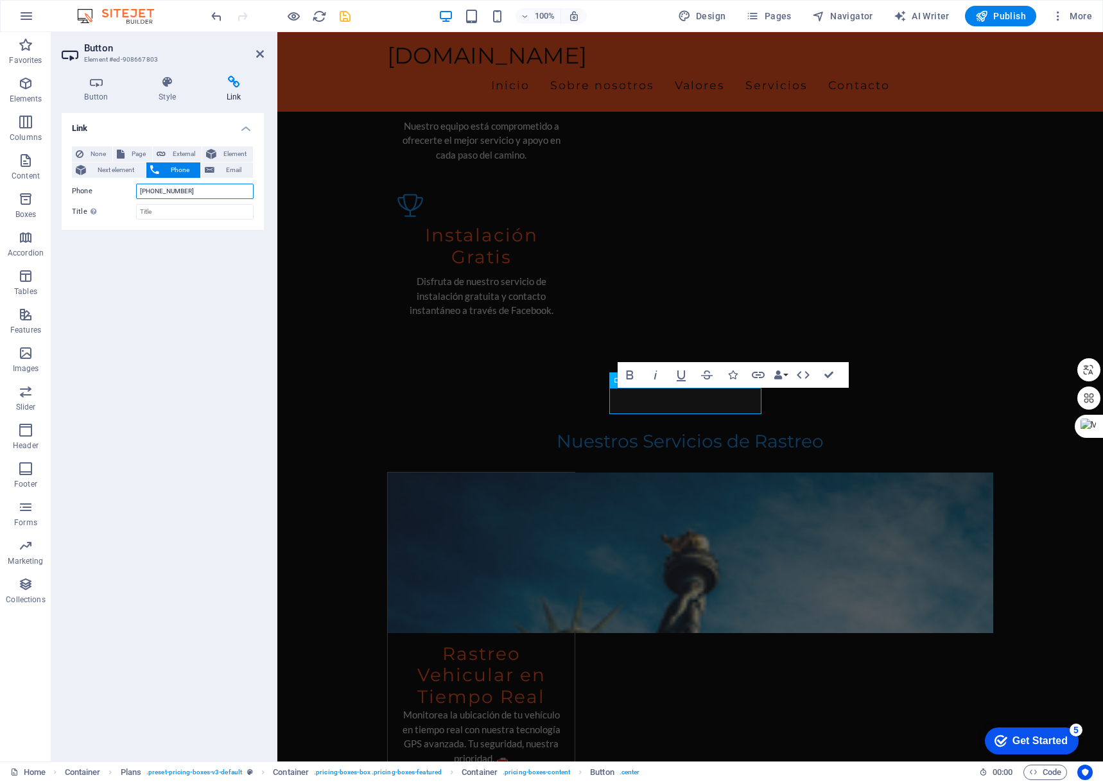
type input "[PHONE_NUMBER]"
click at [228, 277] on div "Link None Page External Element Next element Phone Email Page Home Element URL …" at bounding box center [163, 432] width 202 height 638
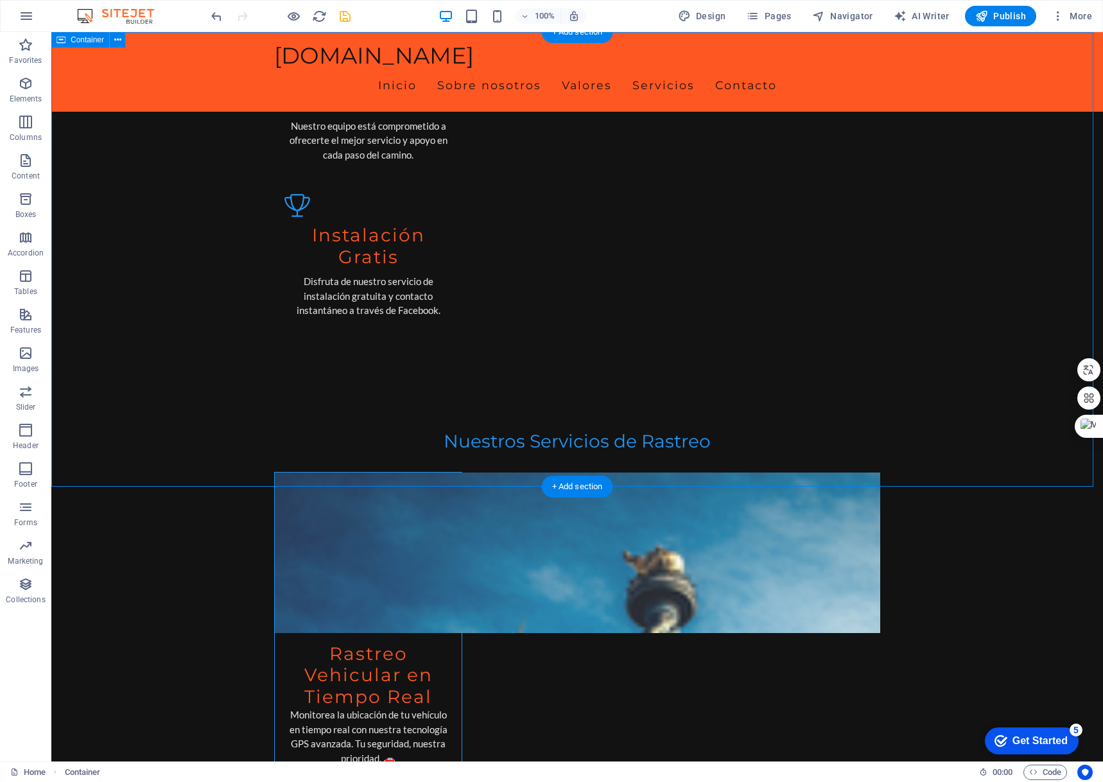
scroll to position [1670, 0]
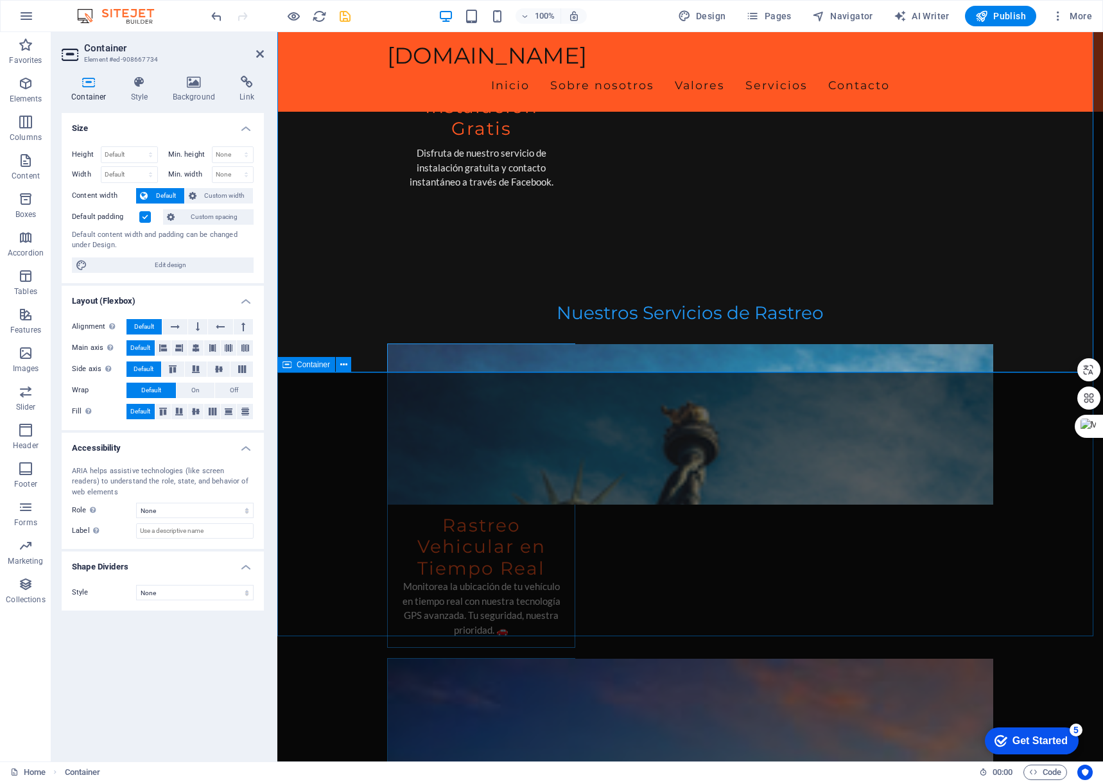
scroll to position [2055, 0]
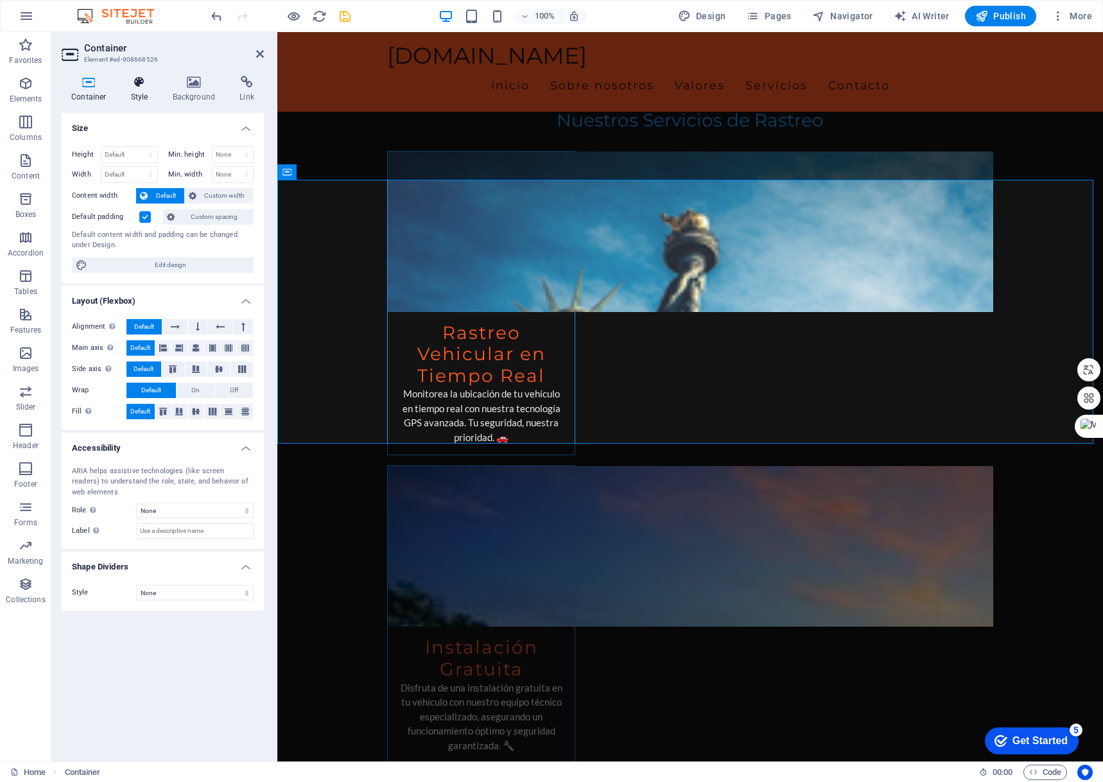
click at [134, 89] on h4 "Style" at bounding box center [142, 89] width 42 height 27
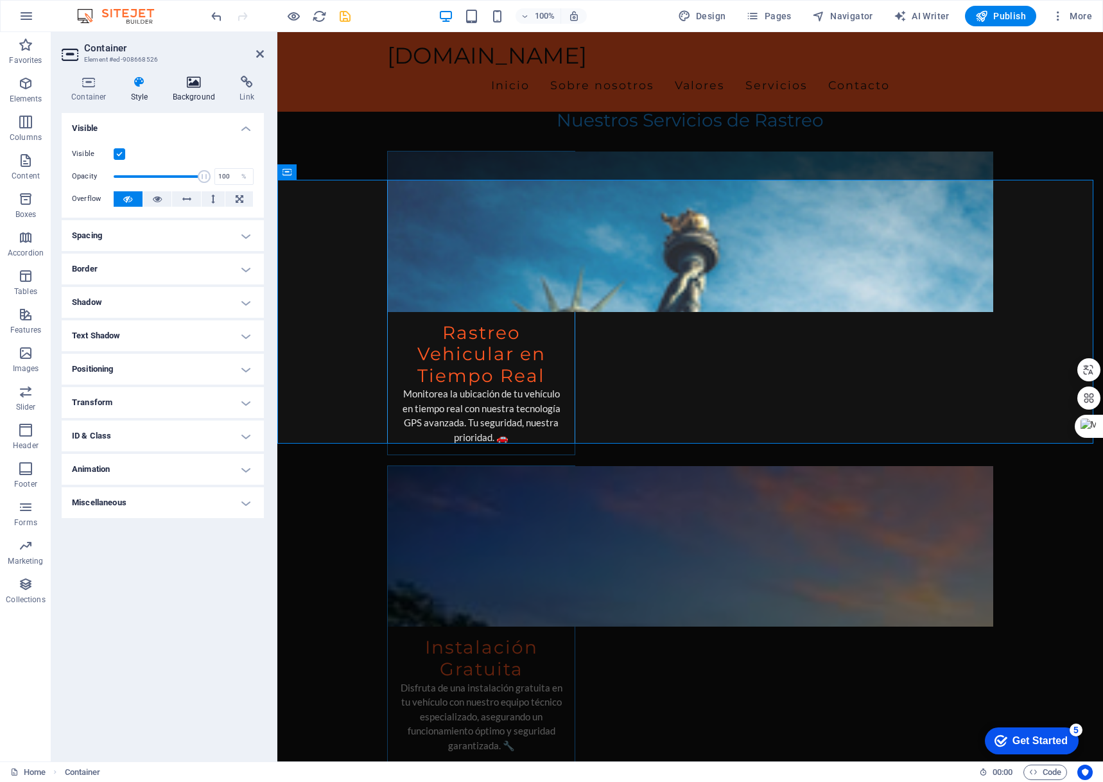
click at [185, 87] on icon at bounding box center [194, 82] width 62 height 13
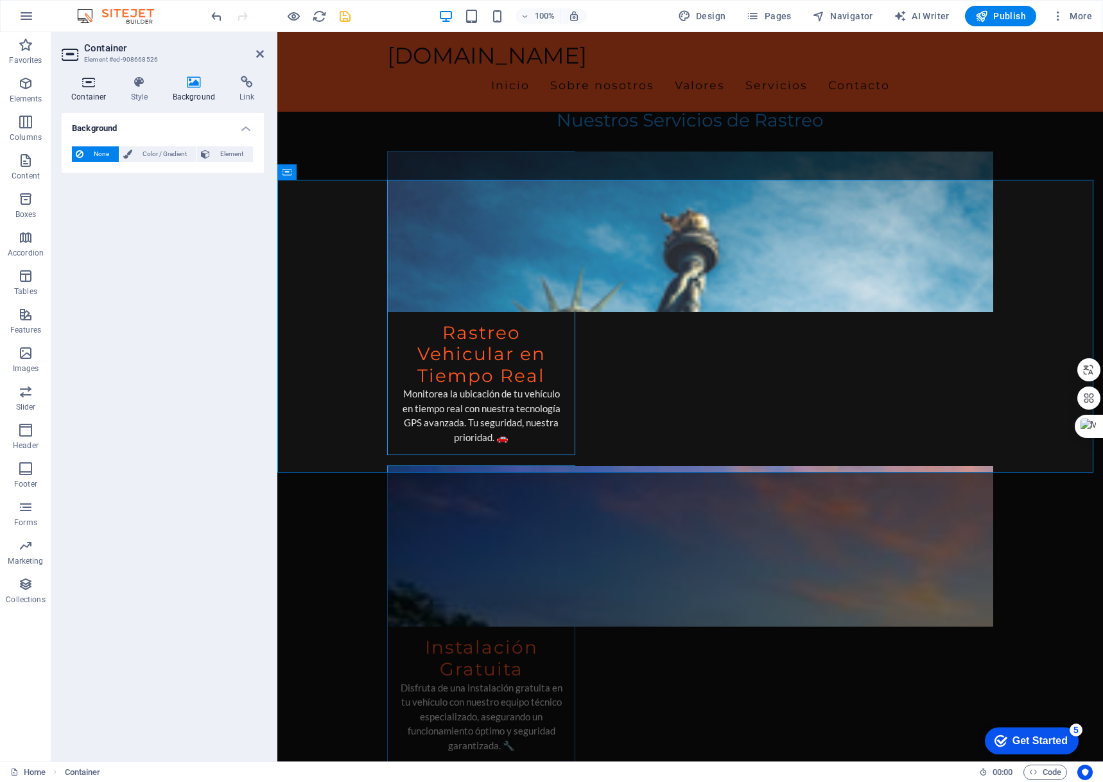
click at [91, 93] on h4 "Container" at bounding box center [92, 89] width 60 height 27
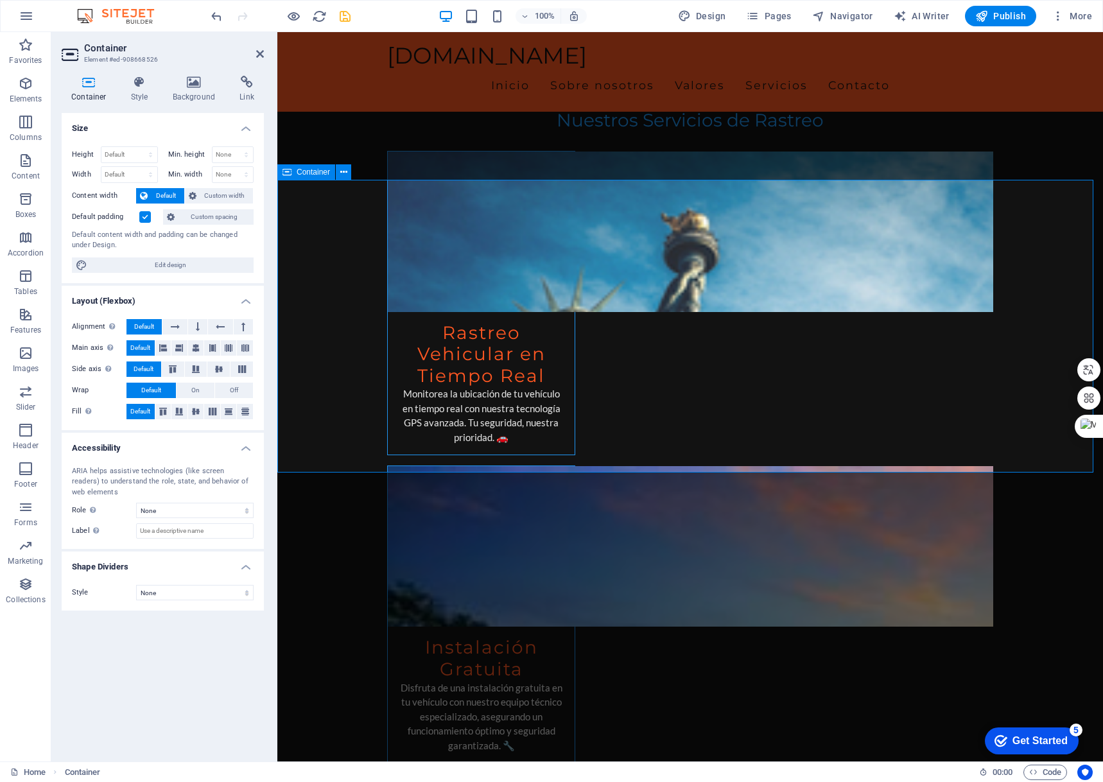
select select "ms"
select select "s"
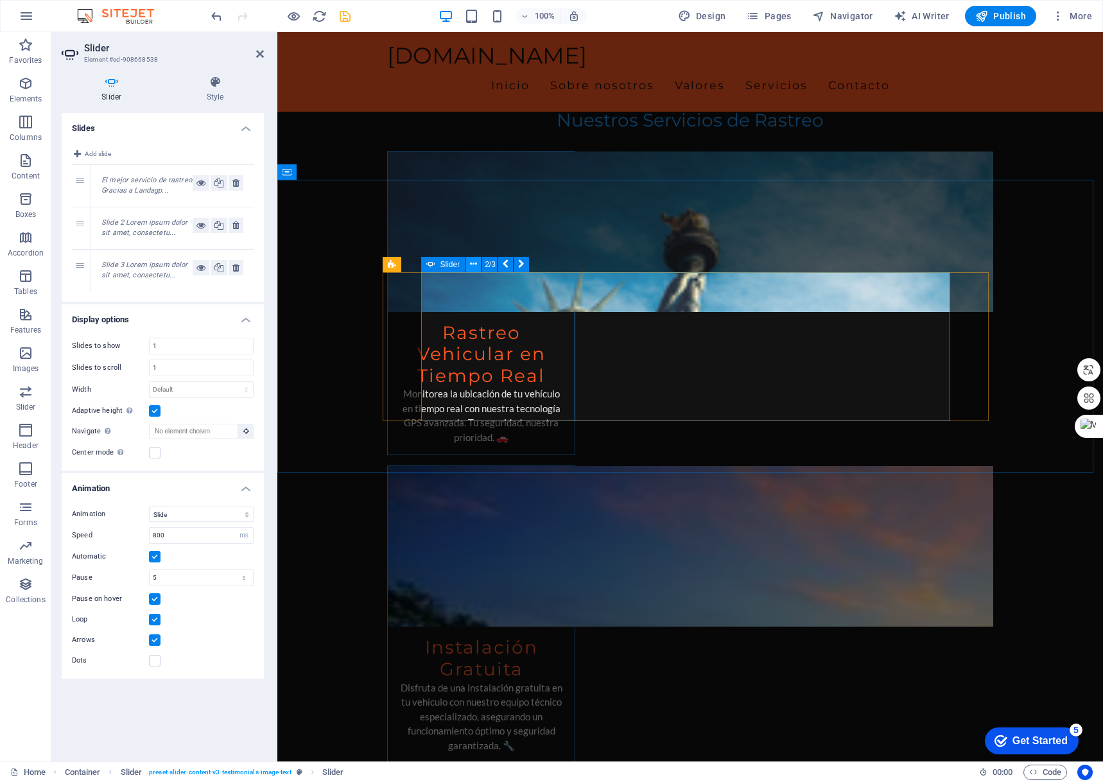
click at [473, 265] on icon at bounding box center [473, 264] width 7 height 13
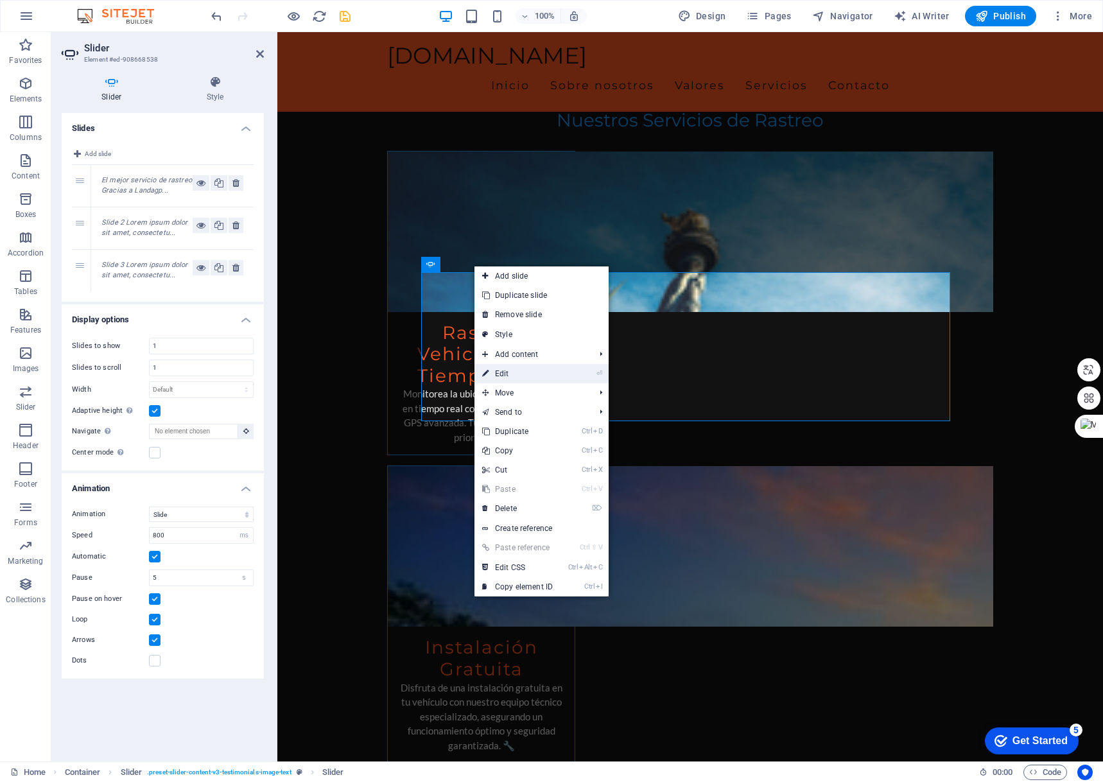
click at [510, 370] on link "⏎ Edit" at bounding box center [518, 373] width 86 height 19
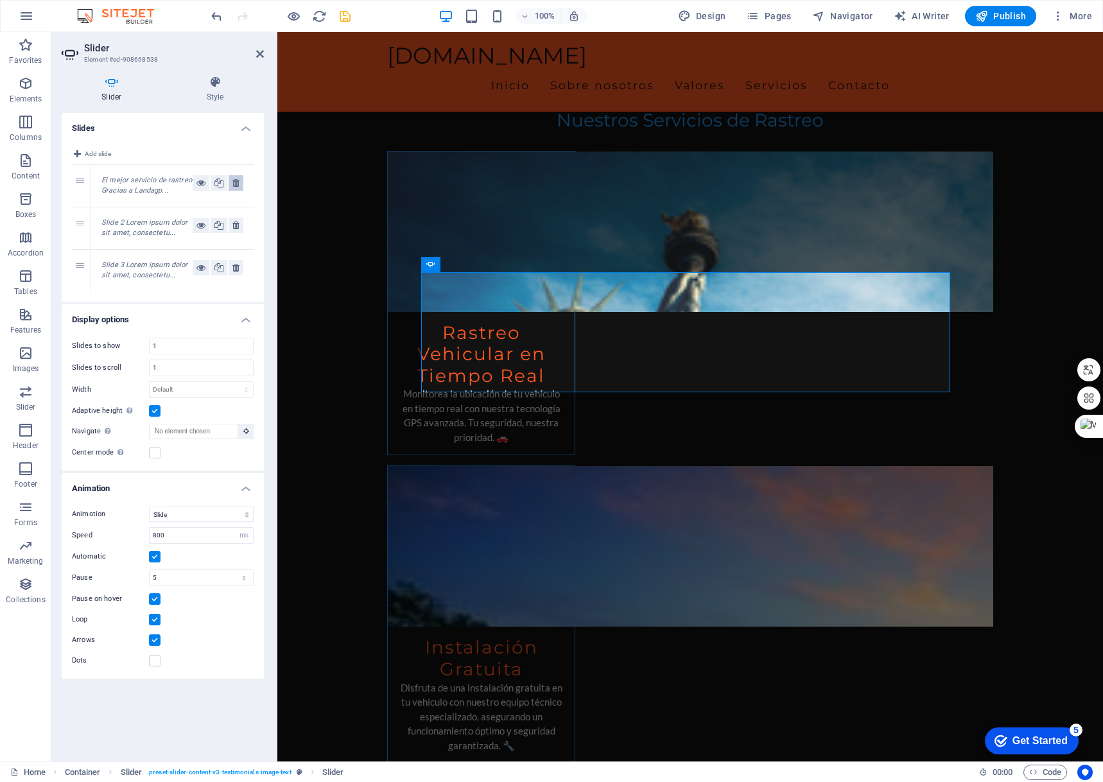
click at [240, 177] on button at bounding box center [236, 182] width 15 height 15
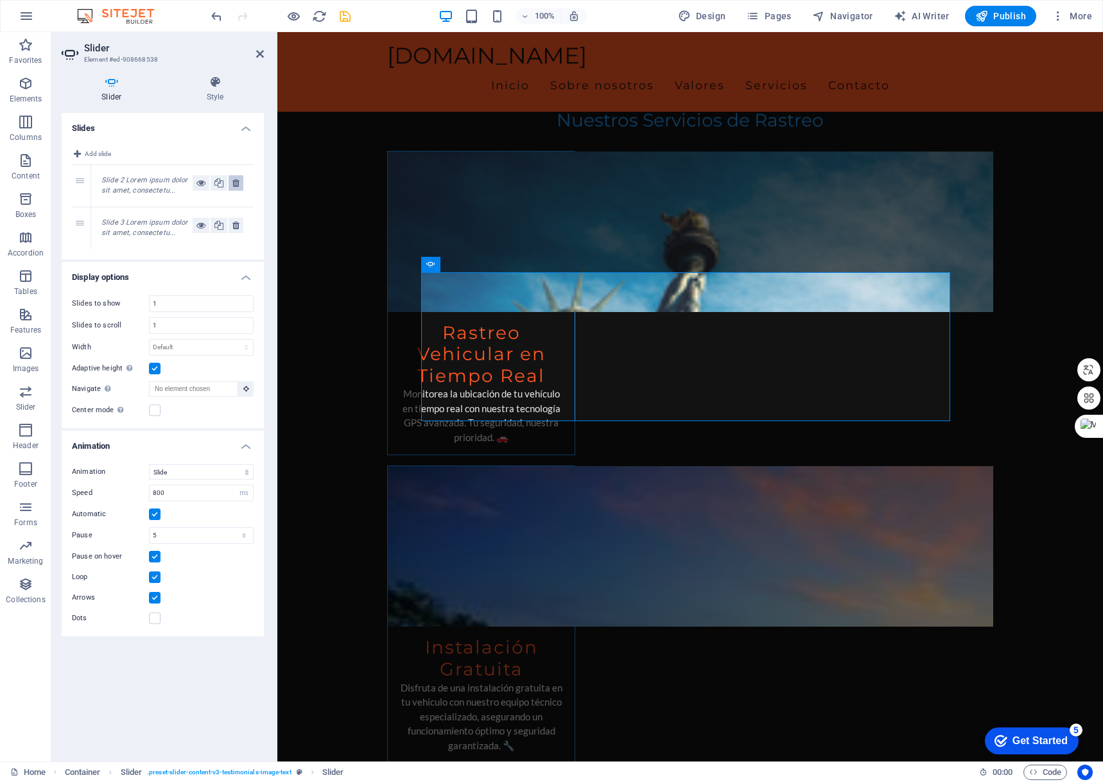
click at [234, 183] on icon at bounding box center [235, 182] width 7 height 15
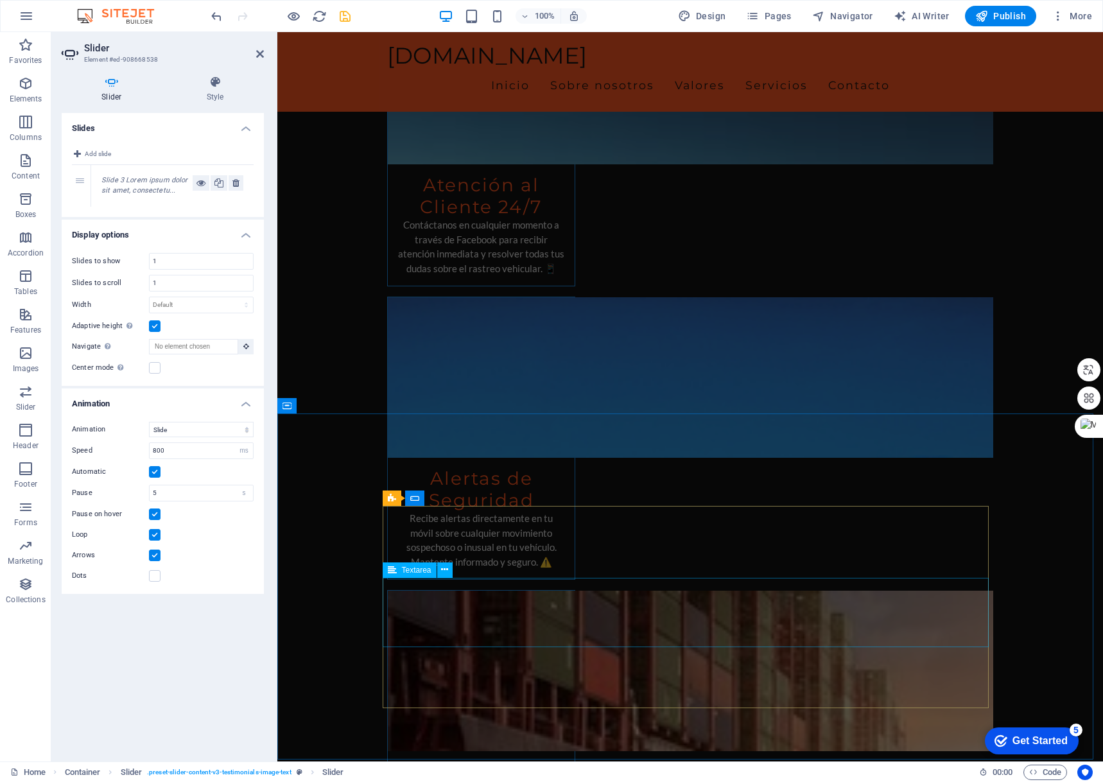
scroll to position [2890, 0]
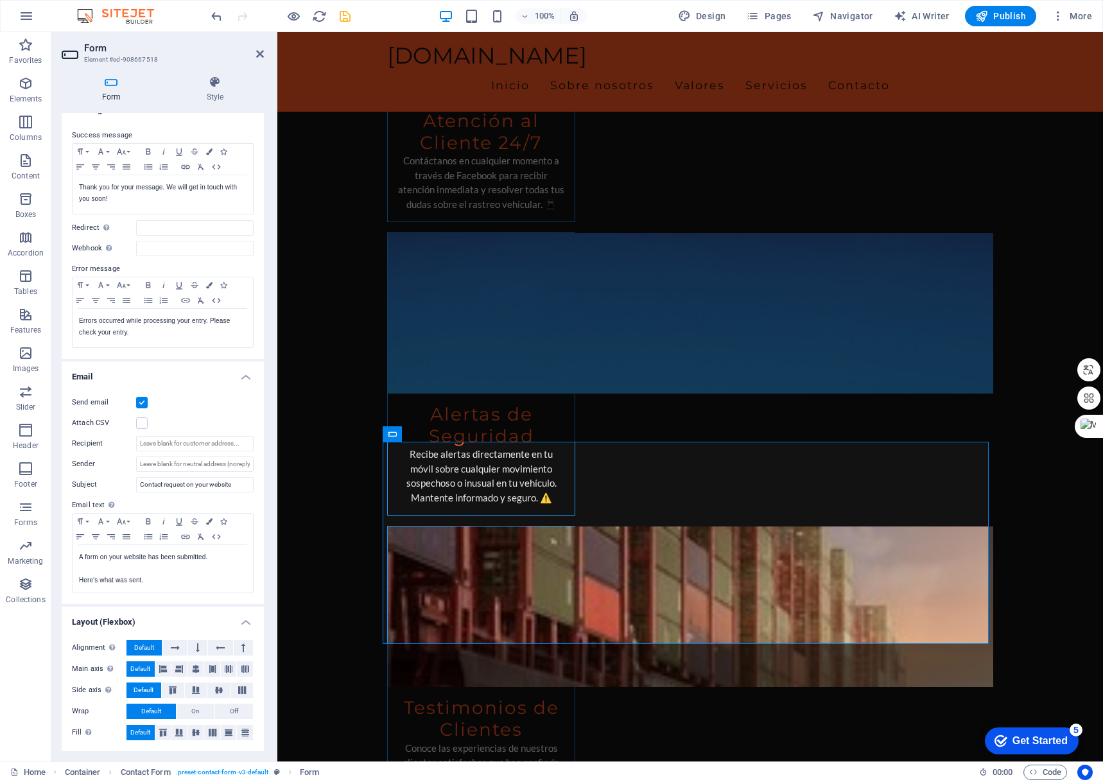
scroll to position [0, 0]
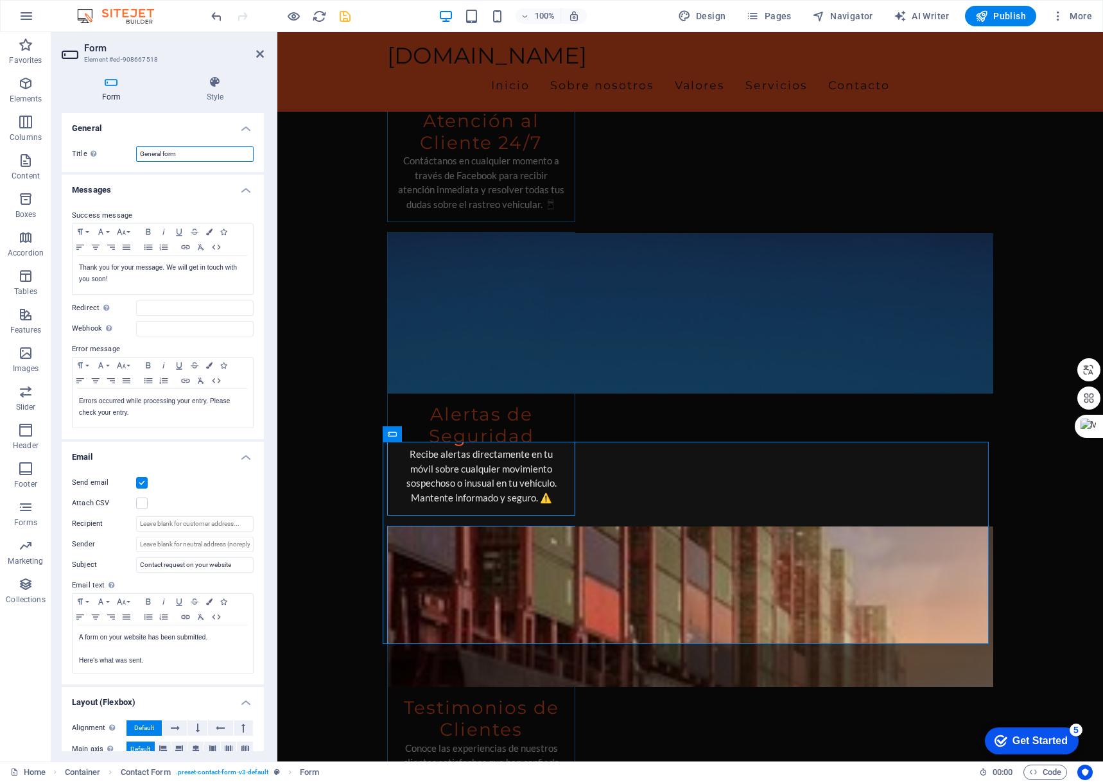
drag, startPoint x: 188, startPoint y: 155, endPoint x: 114, endPoint y: 156, distance: 74.5
click at [114, 156] on div "Title Define a name for the form. General form" at bounding box center [163, 153] width 182 height 15
click at [157, 188] on h4 "Messages" at bounding box center [163, 186] width 202 height 23
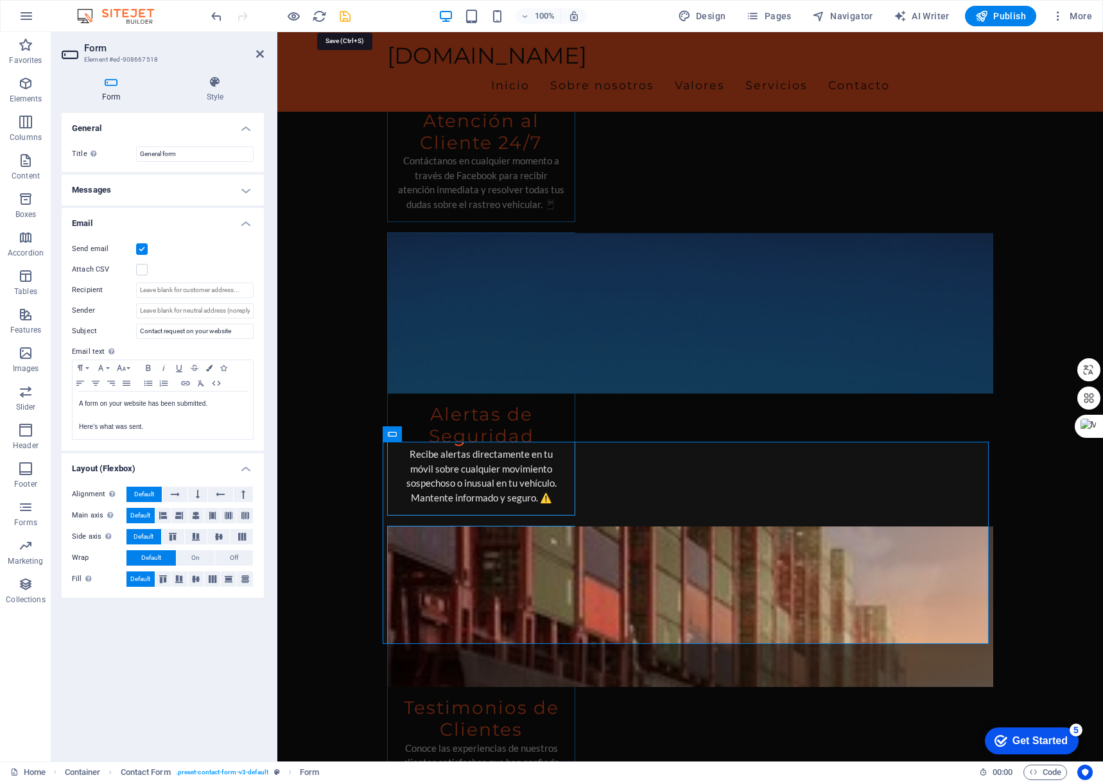
click at [347, 14] on icon "save" at bounding box center [345, 16] width 15 height 15
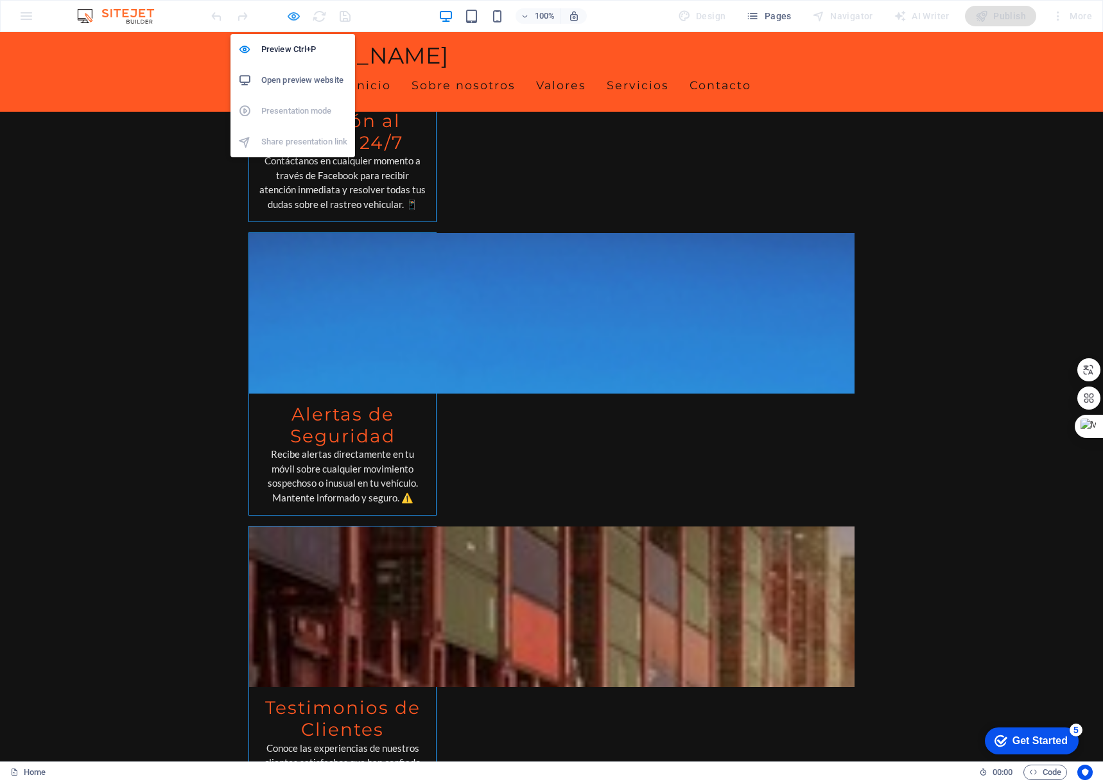
scroll to position [2865, 0]
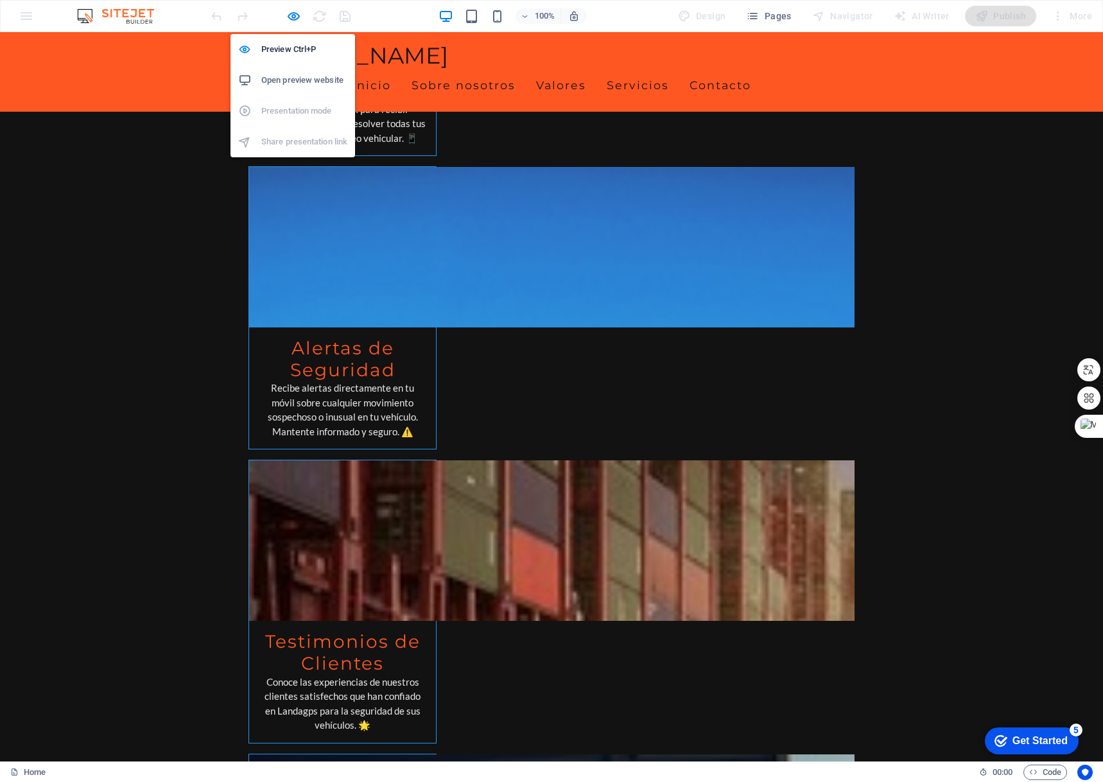
click at [291, 78] on h6 "Open preview website" at bounding box center [304, 80] width 86 height 15
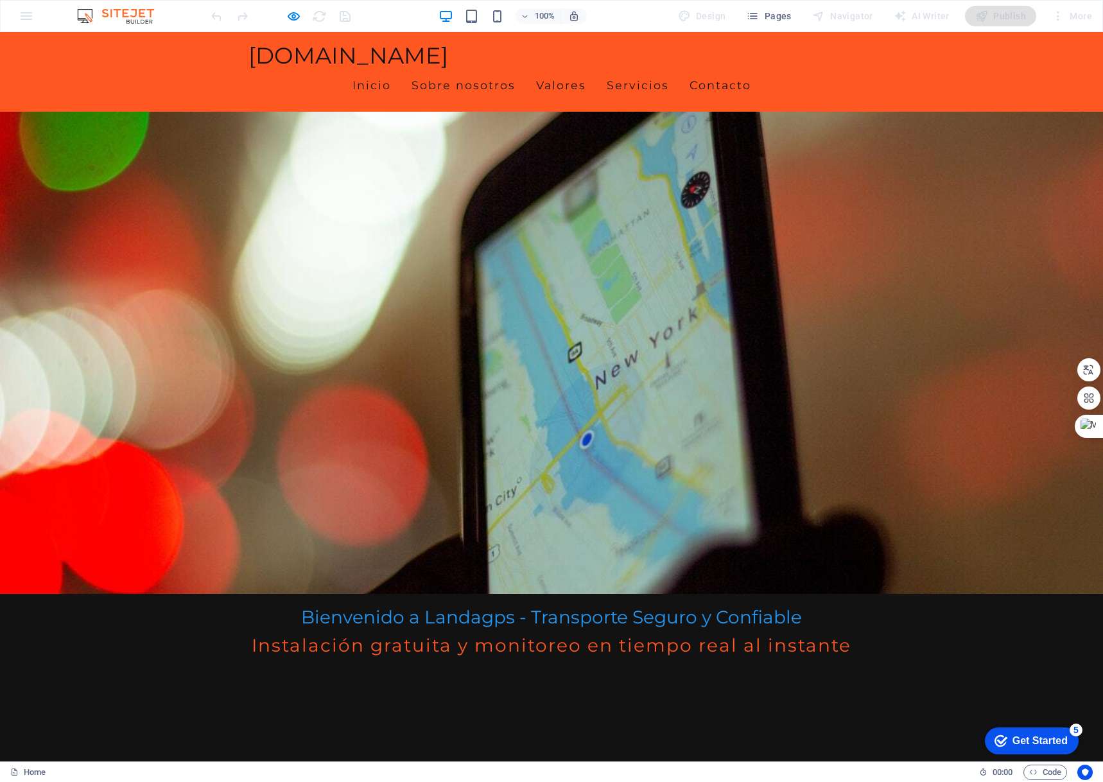
scroll to position [0, 0]
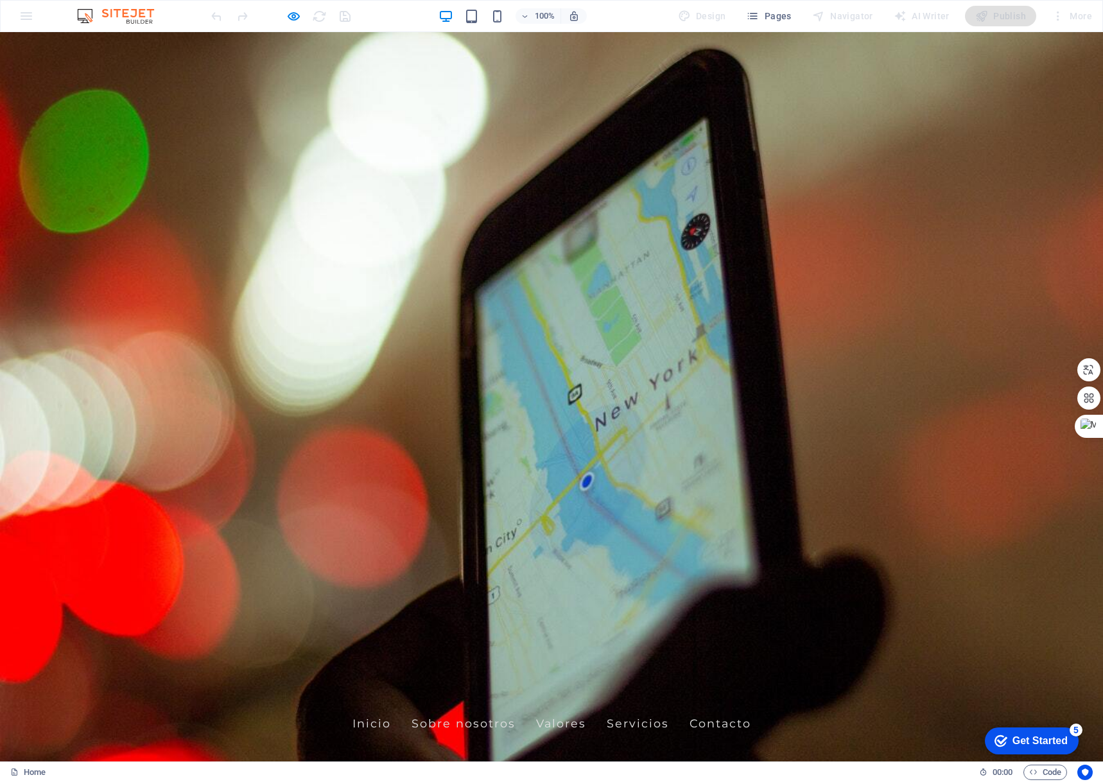
click at [323, 680] on span "[DOMAIN_NAME]" at bounding box center [349, 694] width 200 height 28
click at [308, 680] on span "[DOMAIN_NAME]" at bounding box center [349, 694] width 200 height 28
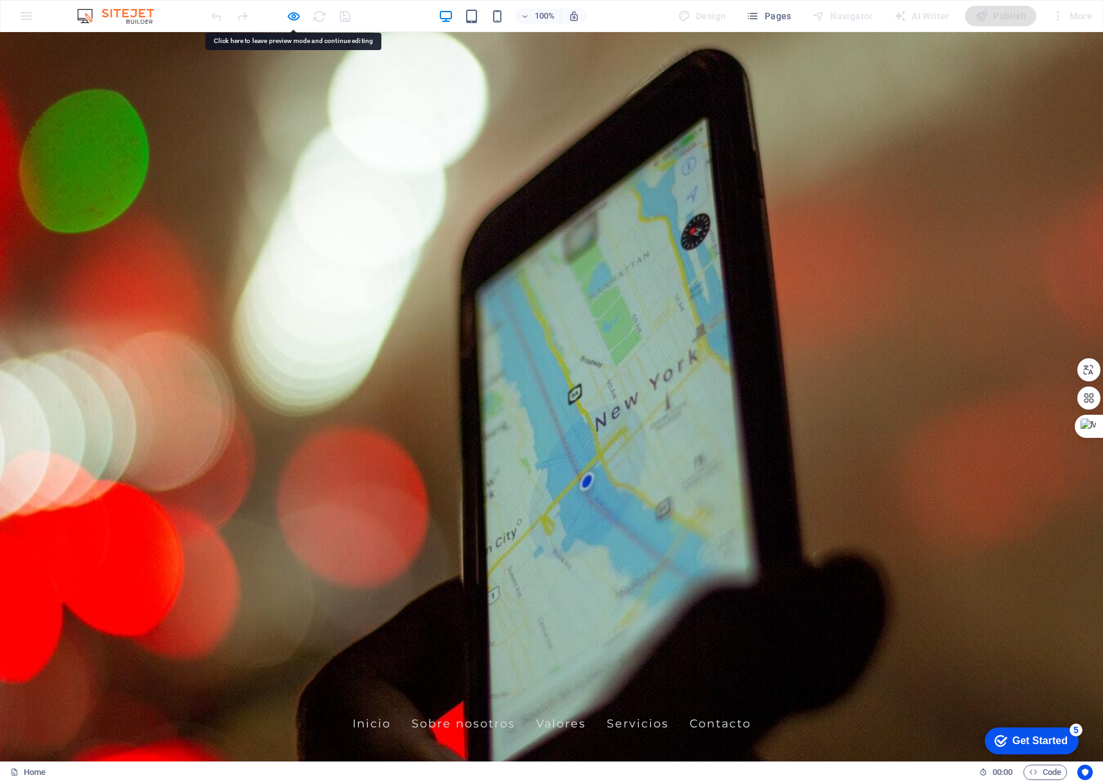
click at [308, 680] on span "[DOMAIN_NAME]" at bounding box center [349, 694] width 200 height 28
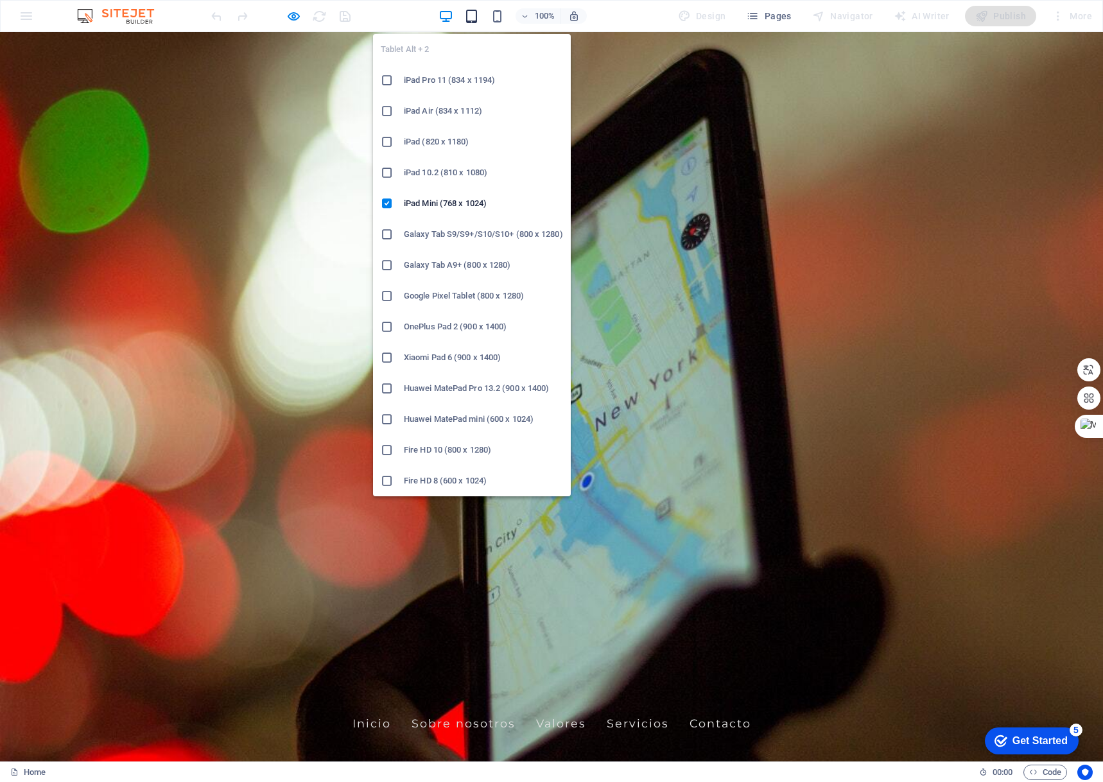
click at [473, 13] on icon "button" at bounding box center [471, 16] width 15 height 15
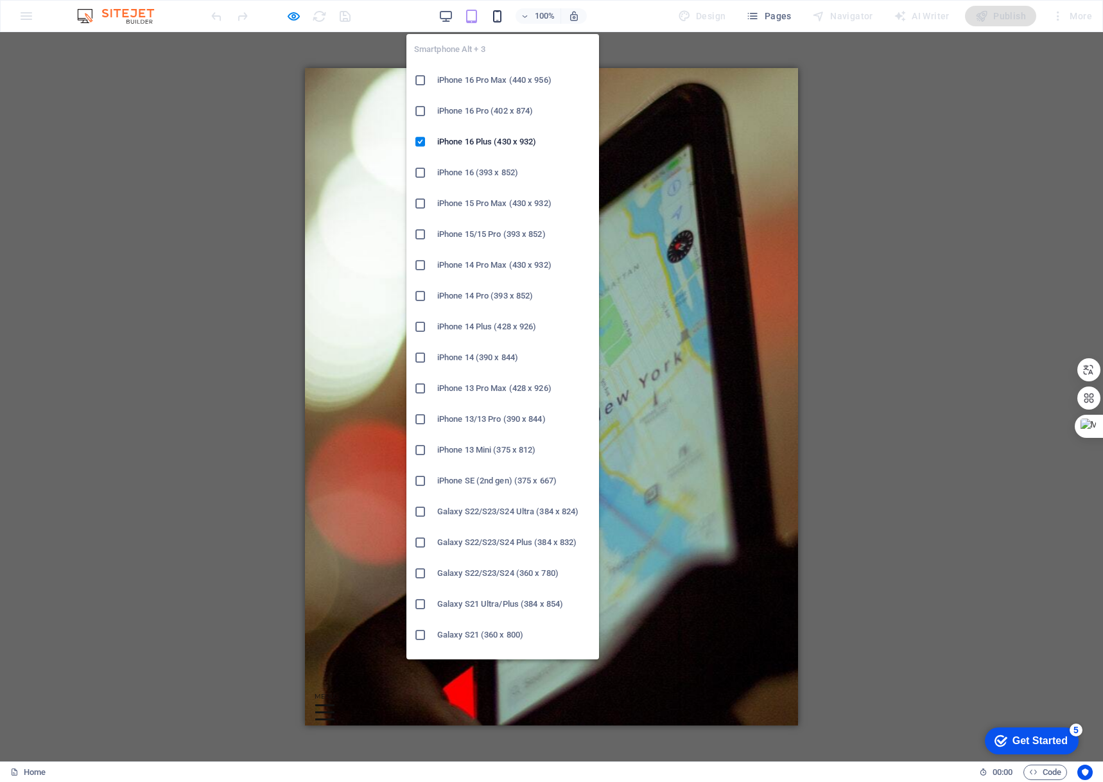
click at [505, 19] on icon "button" at bounding box center [497, 16] width 15 height 15
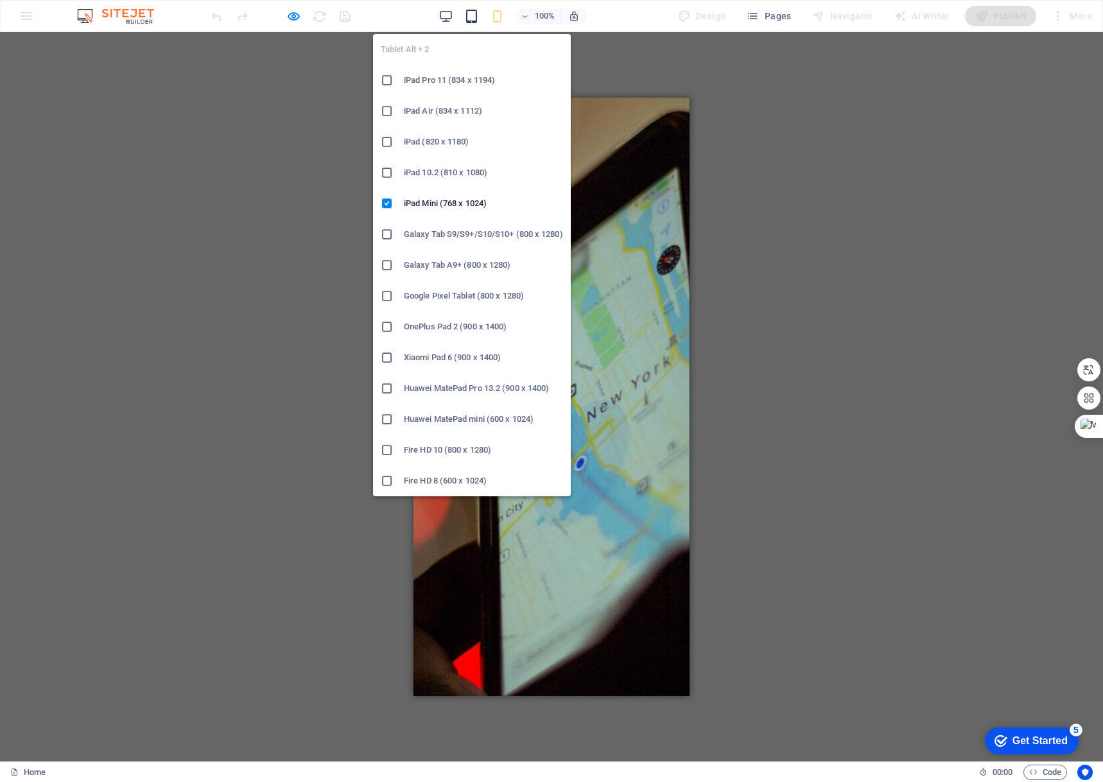
click at [473, 19] on icon "button" at bounding box center [471, 16] width 15 height 15
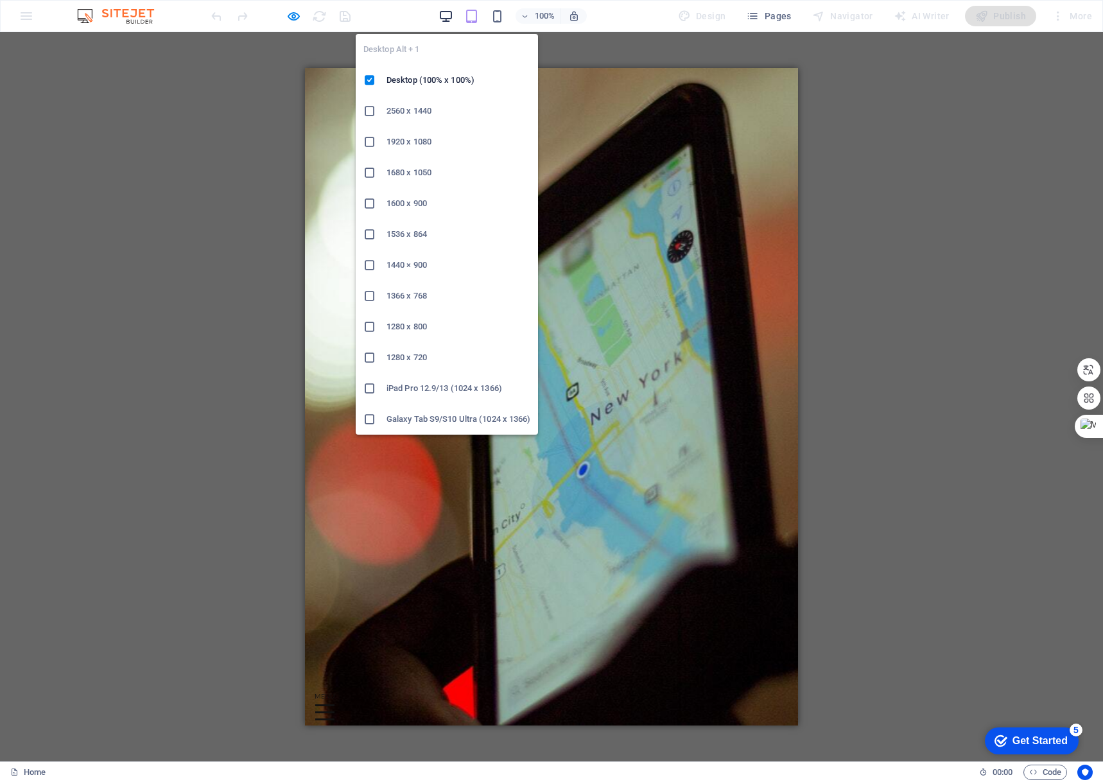
click at [444, 15] on icon "button" at bounding box center [446, 16] width 15 height 15
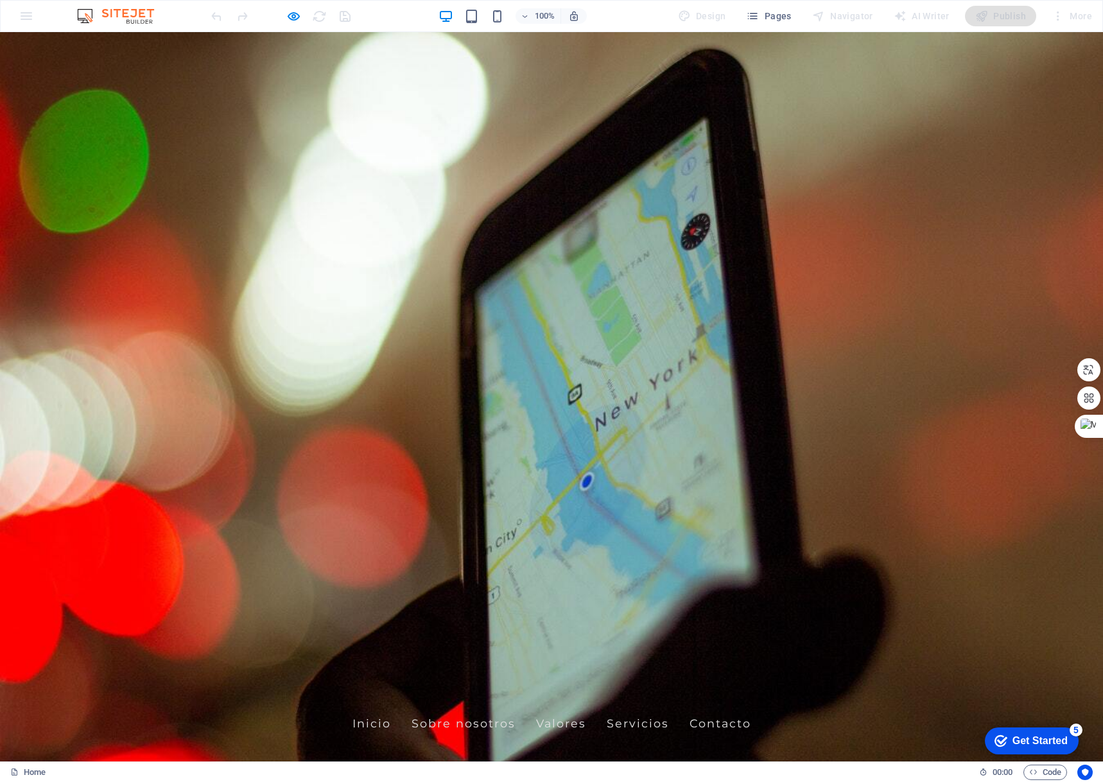
click at [356, 680] on span "[DOMAIN_NAME]" at bounding box center [349, 694] width 200 height 28
click at [768, 13] on span "Pages" at bounding box center [768, 16] width 45 height 13
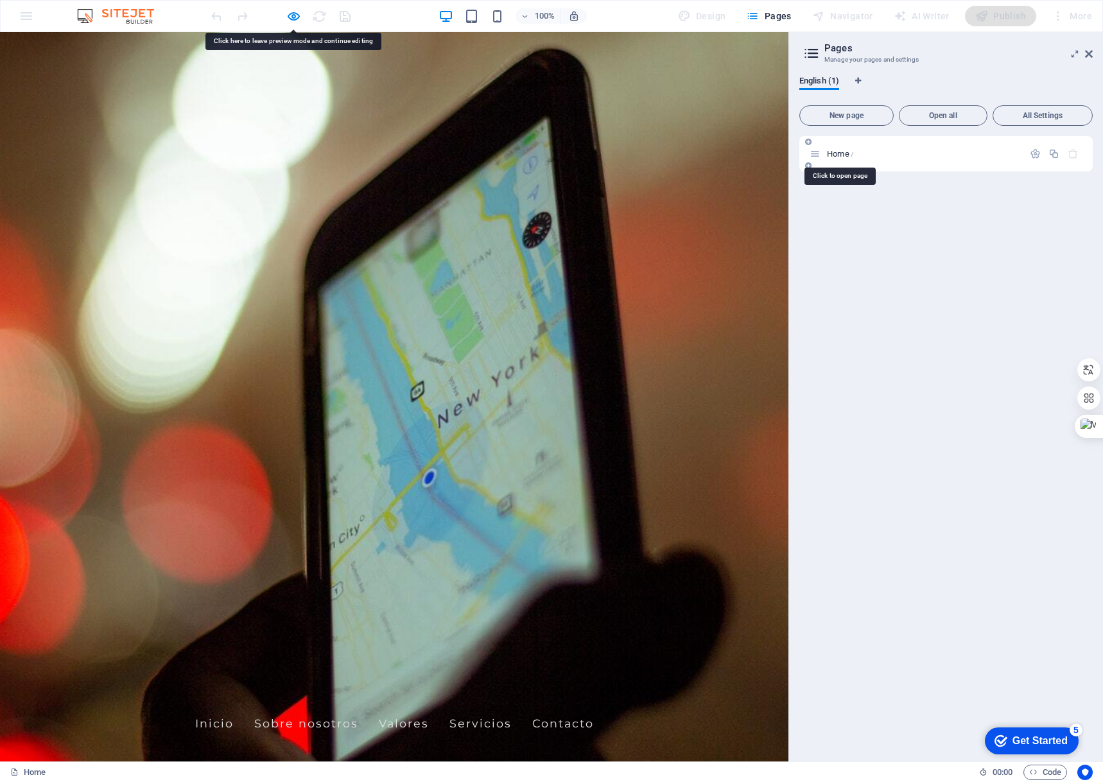
click at [833, 155] on span "Home /" at bounding box center [840, 154] width 26 height 10
click at [1089, 53] on icon at bounding box center [1089, 54] width 8 height 10
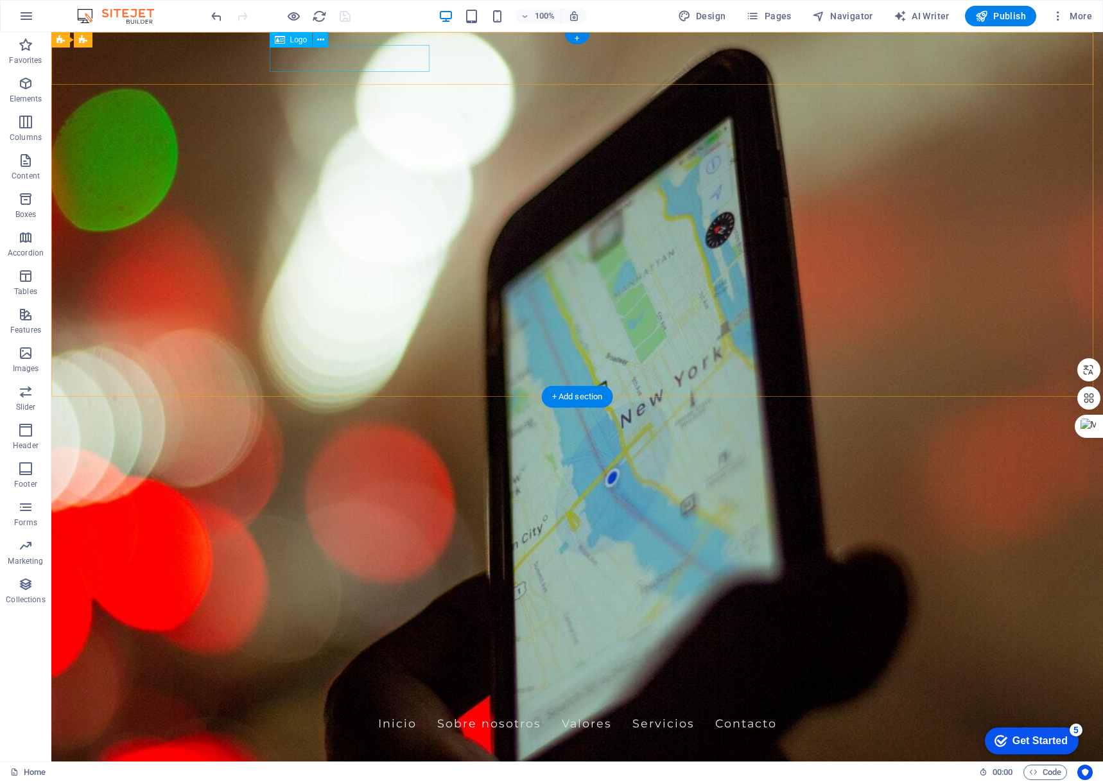
click at [376, 681] on div "[DOMAIN_NAME]" at bounding box center [577, 694] width 606 height 27
click at [375, 681] on div "[DOMAIN_NAME]" at bounding box center [577, 694] width 606 height 27
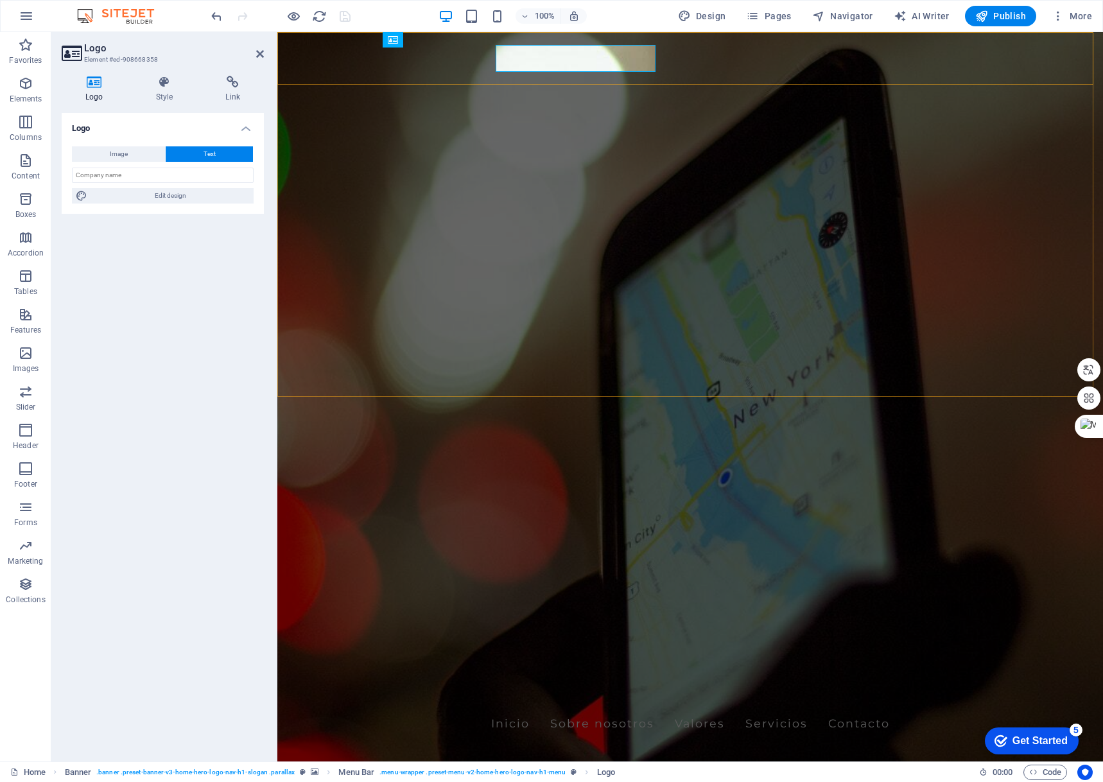
click at [375, 670] on div "[DOMAIN_NAME] Inicio Sobre nosotros Valores Servicios Contacto" at bounding box center [690, 710] width 826 height 80
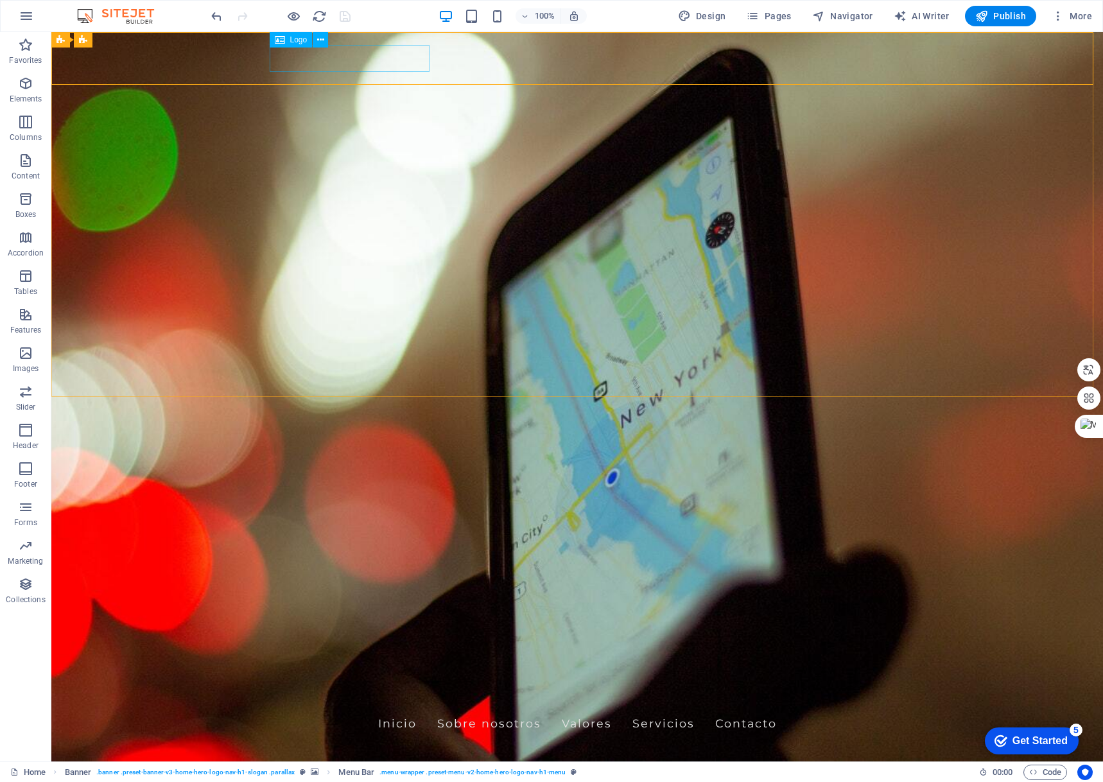
click at [415, 681] on div "[DOMAIN_NAME]" at bounding box center [577, 694] width 606 height 27
click at [351, 681] on div "[DOMAIN_NAME]" at bounding box center [577, 694] width 606 height 27
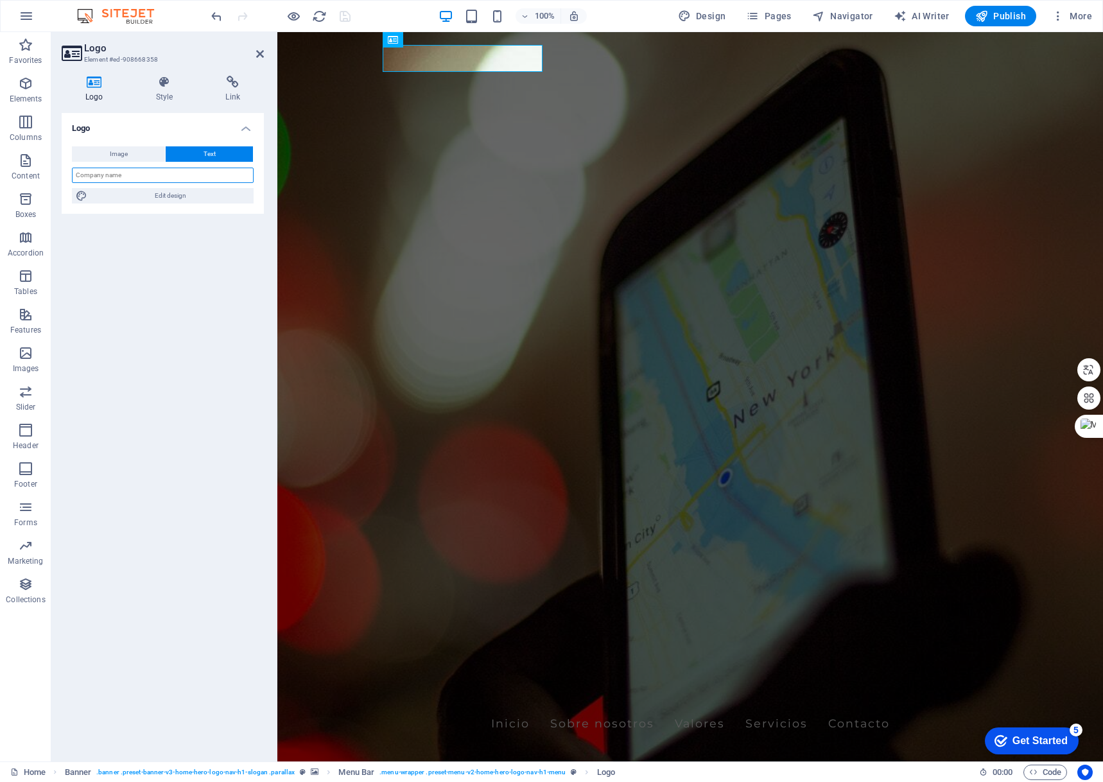
click at [131, 176] on input "text" at bounding box center [163, 175] width 182 height 15
type input "[PERSON_NAME] GPS"
click at [143, 303] on div "Logo Image Text Drag files here, click to choose files or select files from Fil…" at bounding box center [163, 432] width 202 height 638
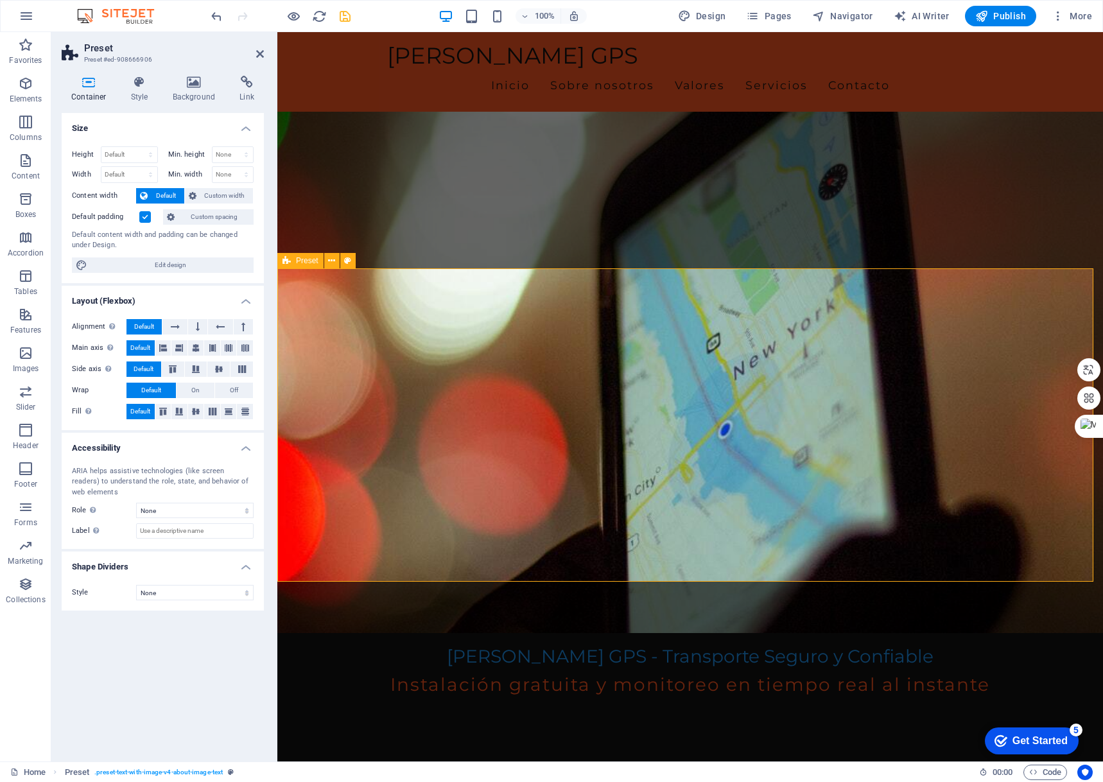
scroll to position [64, 0]
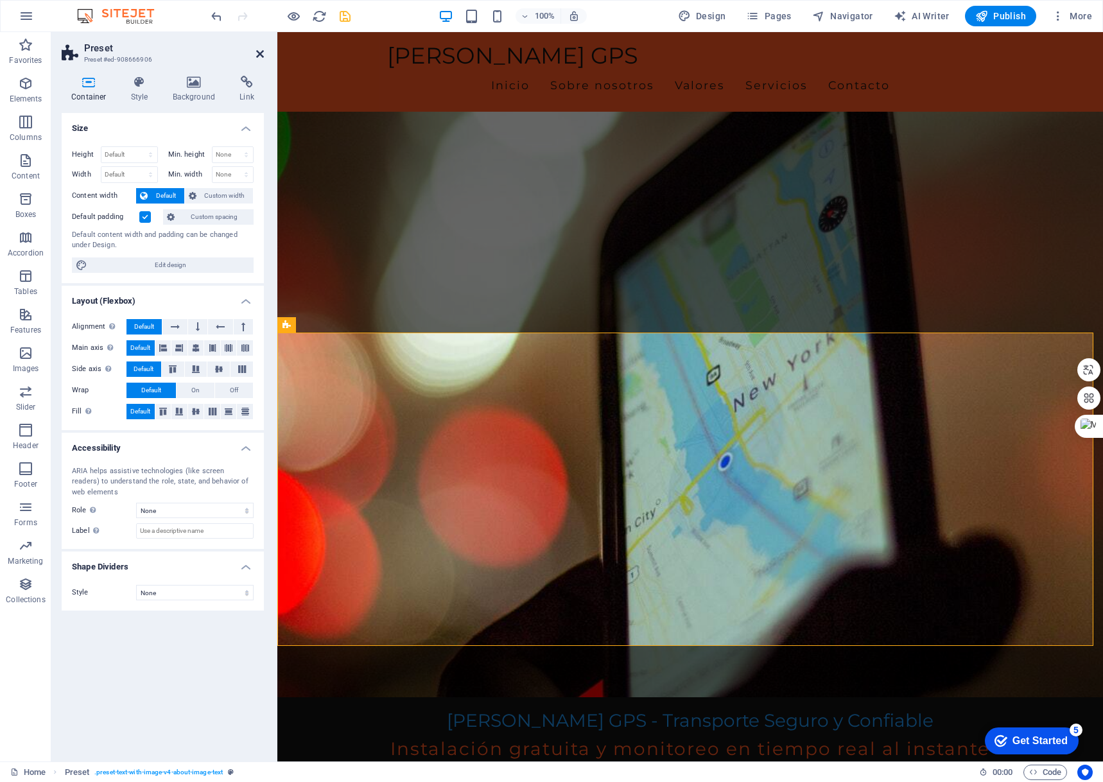
click at [256, 50] on icon at bounding box center [260, 54] width 8 height 10
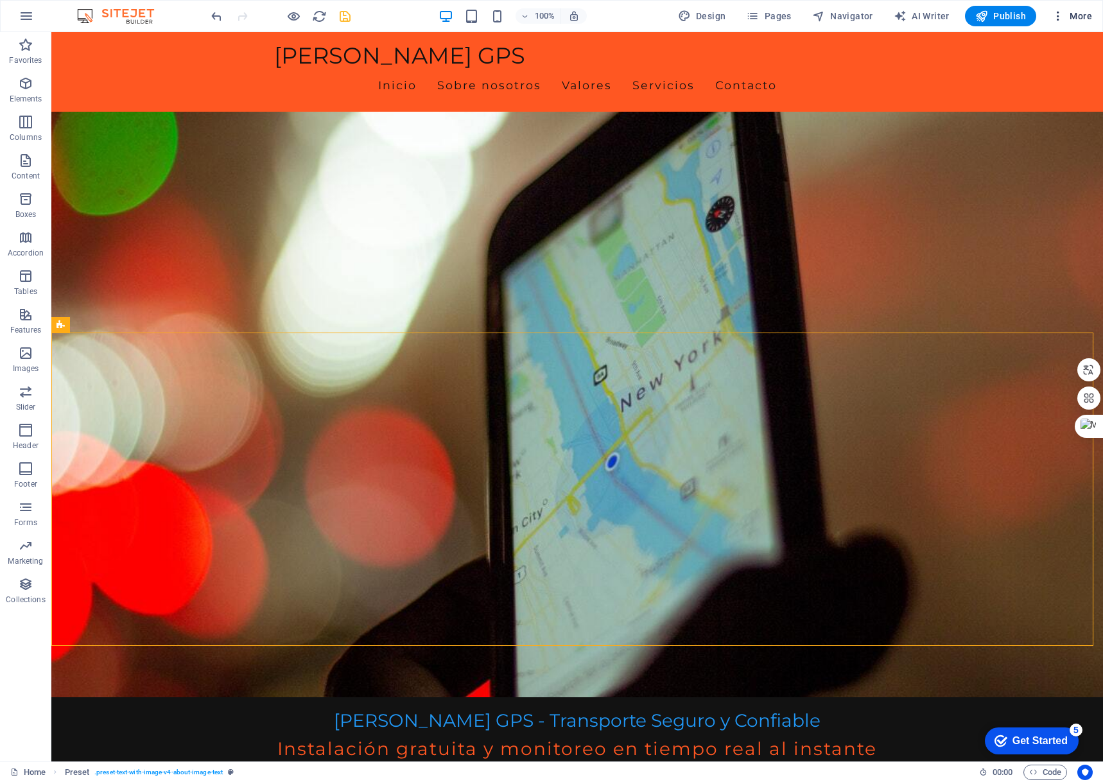
click at [1078, 11] on span "More" at bounding box center [1072, 16] width 40 height 13
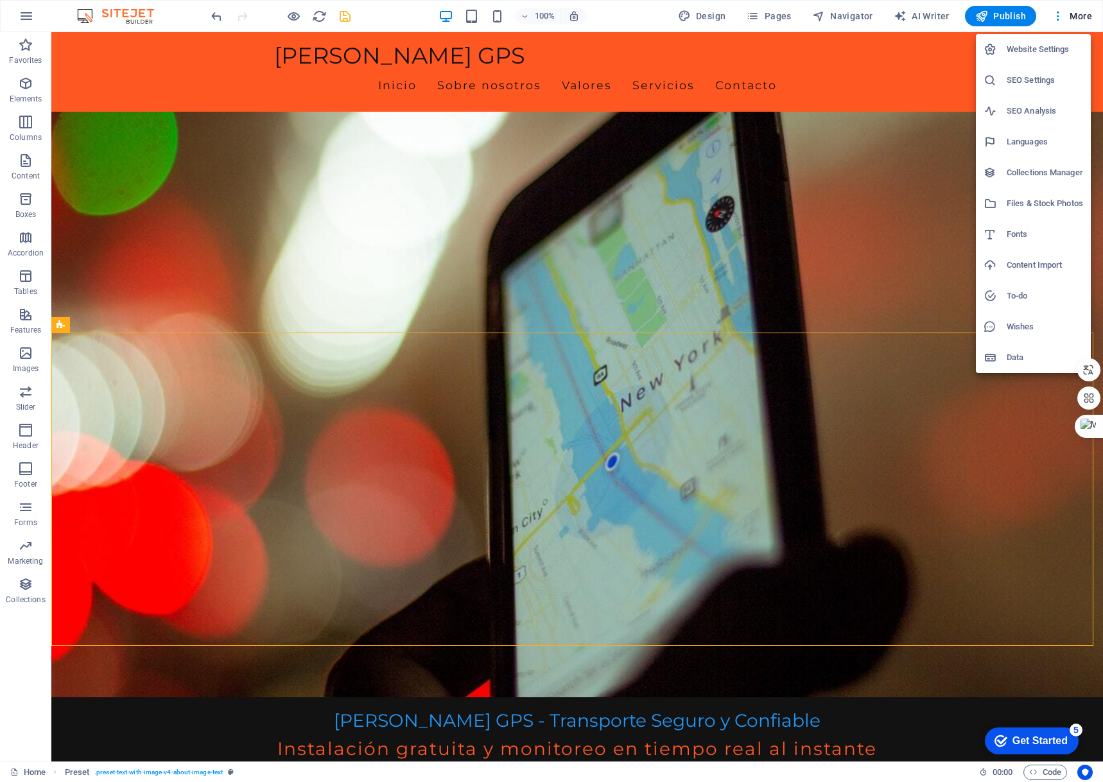
click at [1028, 100] on li "SEO Analysis" at bounding box center [1033, 111] width 115 height 31
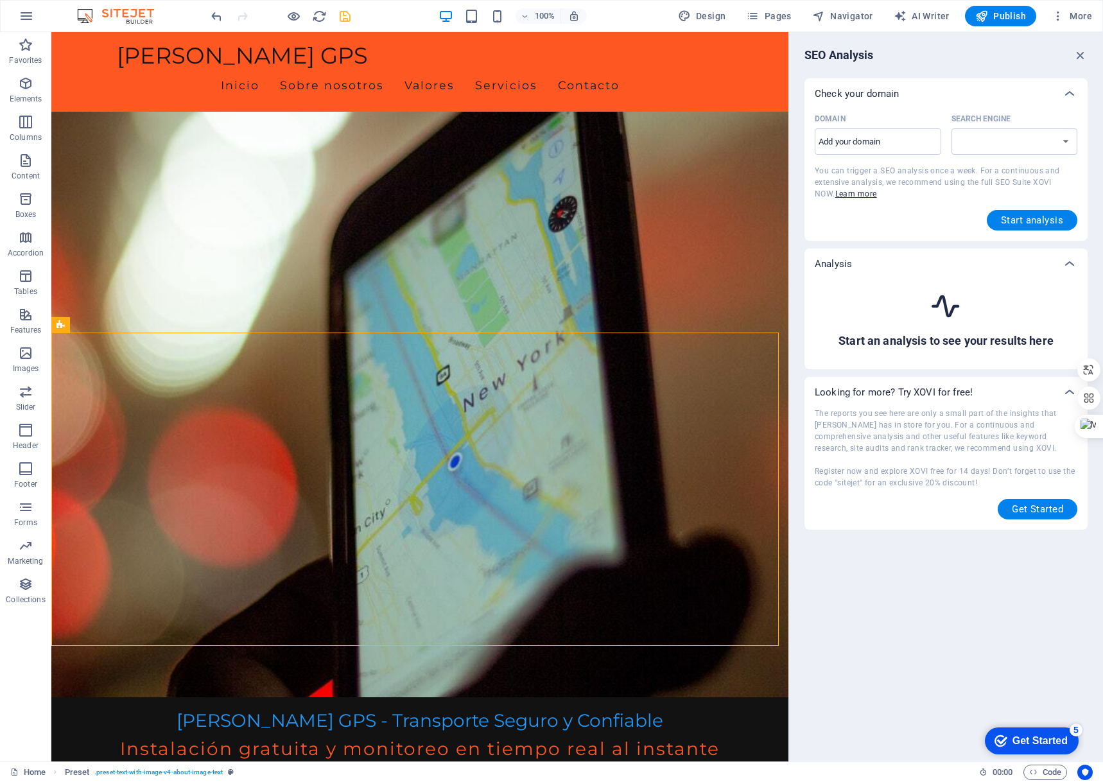
select select "[DOMAIN_NAME]"
click at [882, 148] on input "Domain ​" at bounding box center [878, 142] width 127 height 21
click at [1012, 213] on button "Start analysis" at bounding box center [1032, 220] width 91 height 21
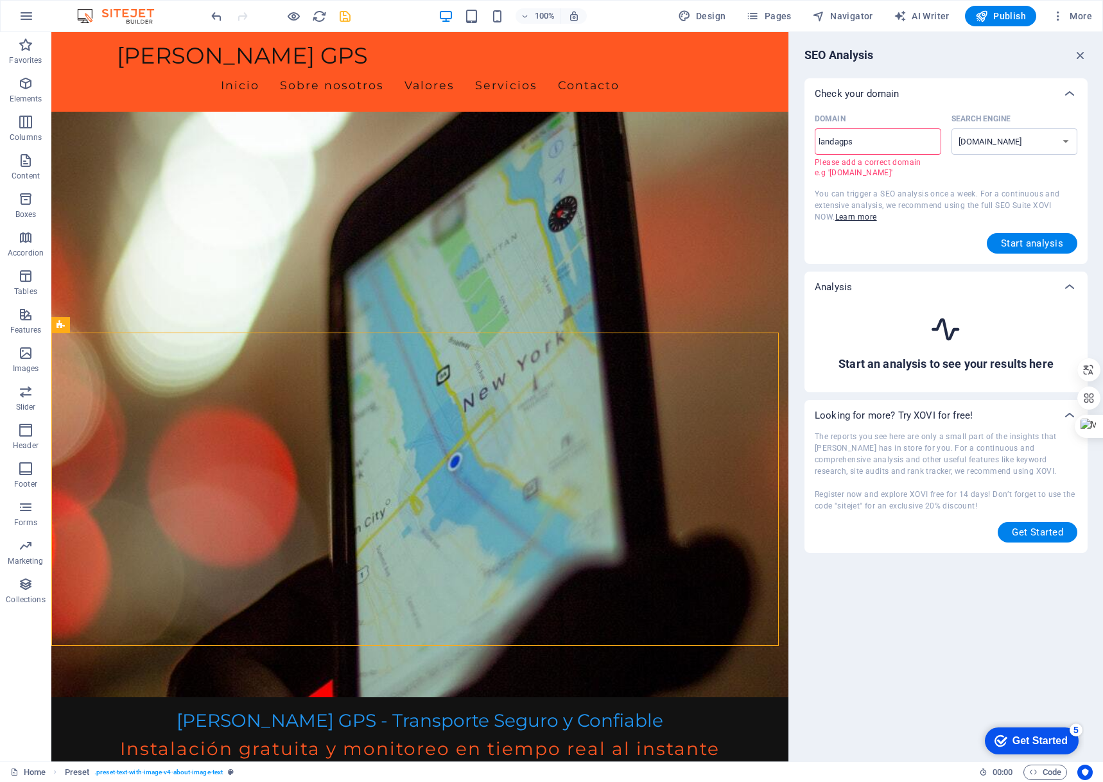
click at [869, 146] on input "landagps" at bounding box center [878, 142] width 127 height 21
type input "[DOMAIN_NAME]"
select select "[DOMAIN_NAME]"
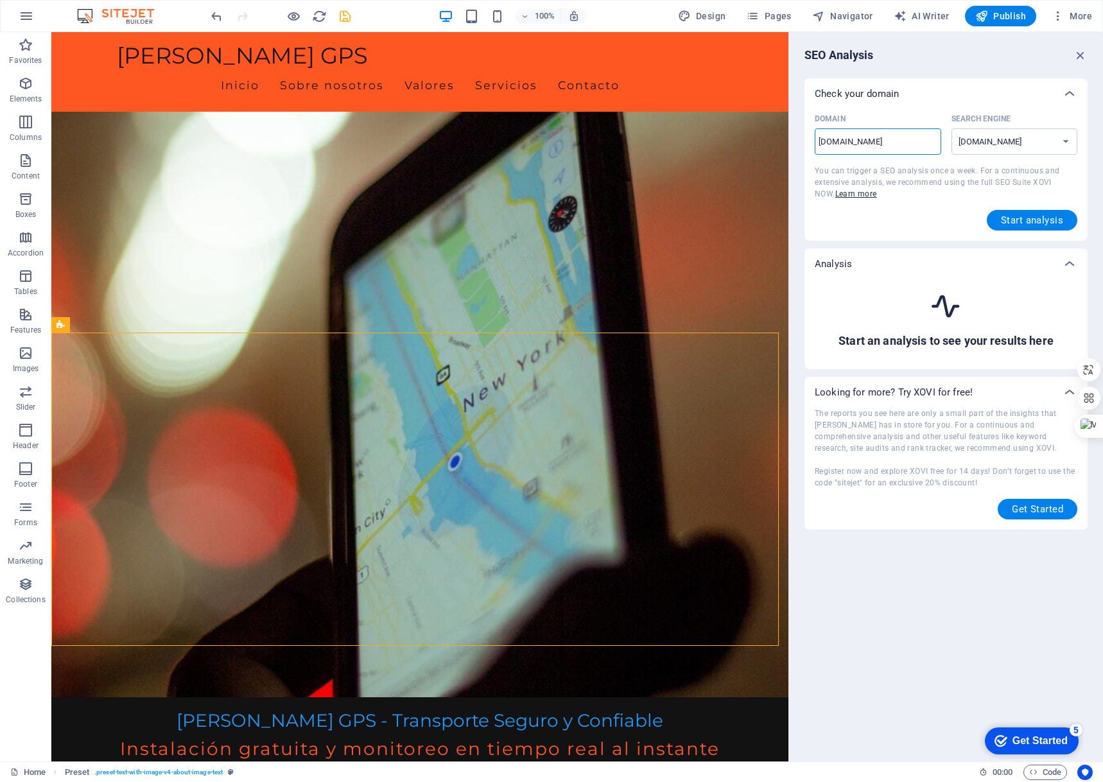
type input "[DOMAIN_NAME]"
select select "[DOMAIN_NAME]"
type input "[DOMAIN_NAME]"
click at [1038, 237] on div "Domain [DOMAIN_NAME] ​ Search Engine [DOMAIN_NAME] [DOMAIN_NAME] [DOMAIN_NAME] …" at bounding box center [946, 175] width 283 height 132
click at [1039, 228] on button "Start analysis" at bounding box center [1032, 220] width 91 height 21
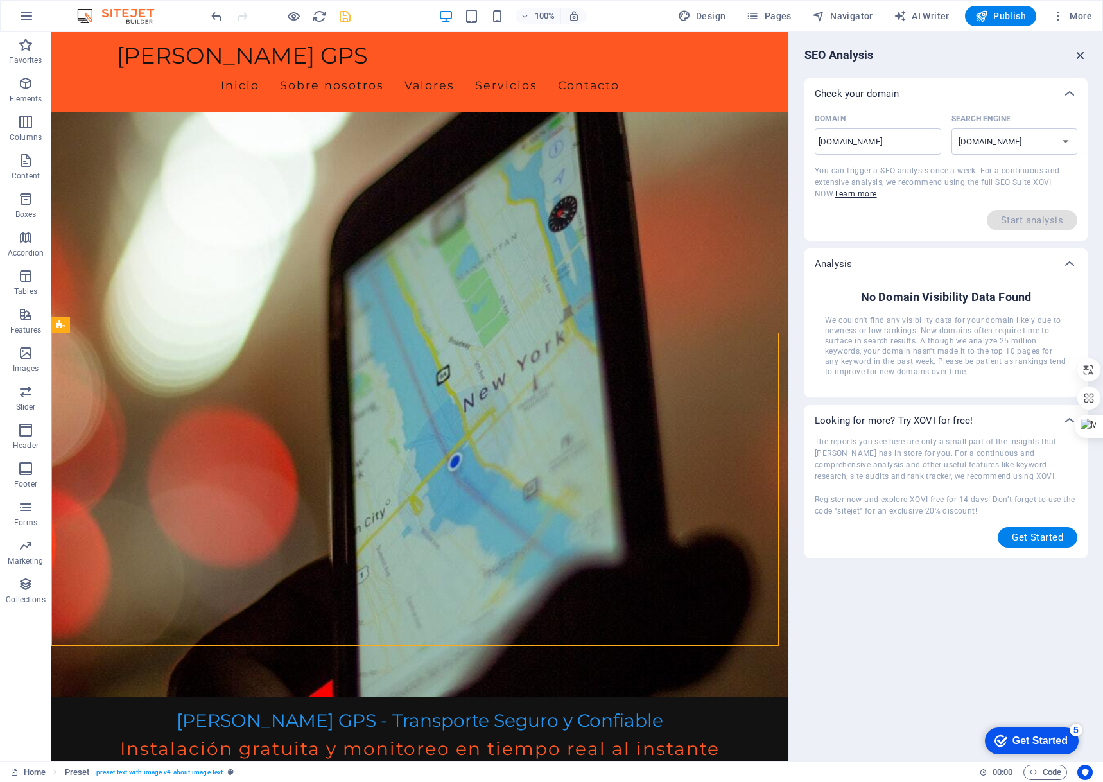
click at [1084, 58] on icon "button" at bounding box center [1081, 55] width 14 height 14
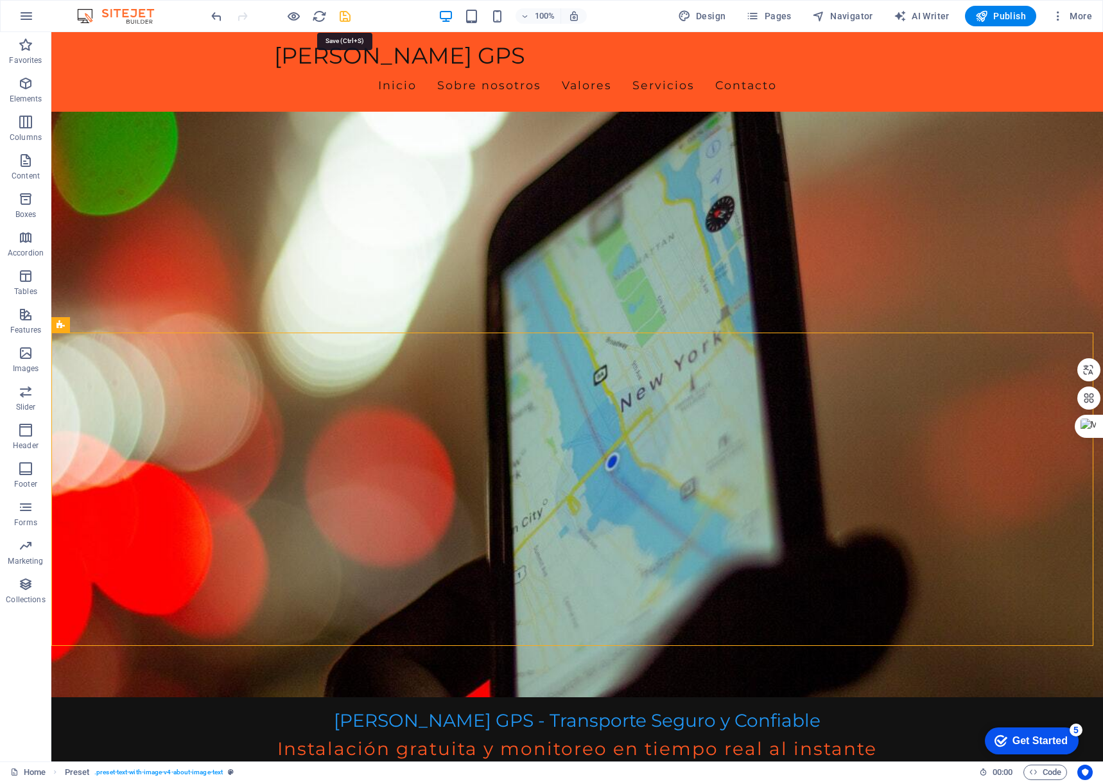
click at [340, 16] on icon "save" at bounding box center [345, 16] width 15 height 15
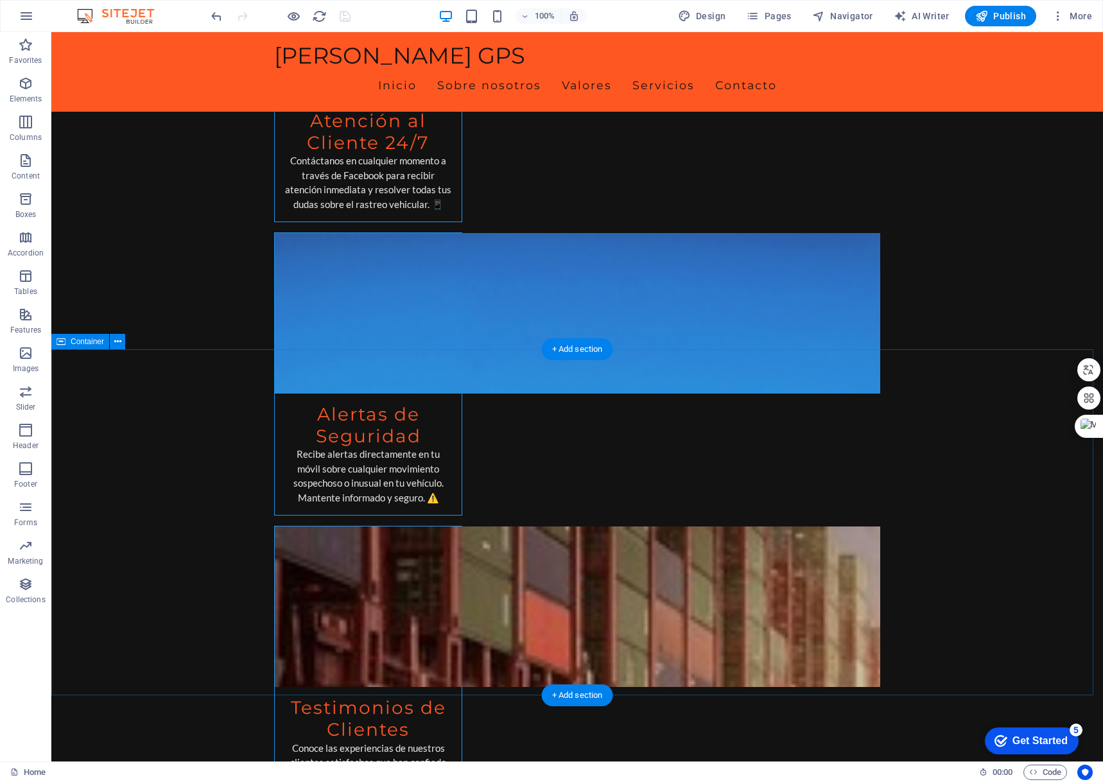
scroll to position [3056, 0]
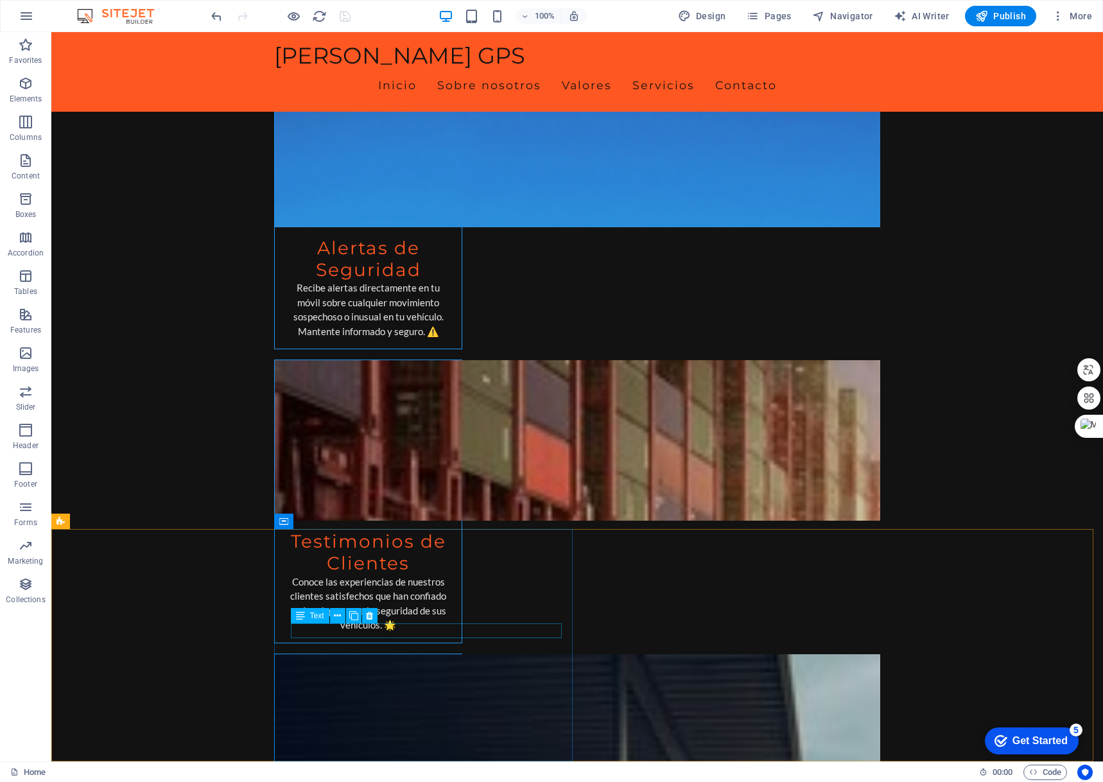
click at [383, 613] on div "Text" at bounding box center [338, 616] width 95 height 16
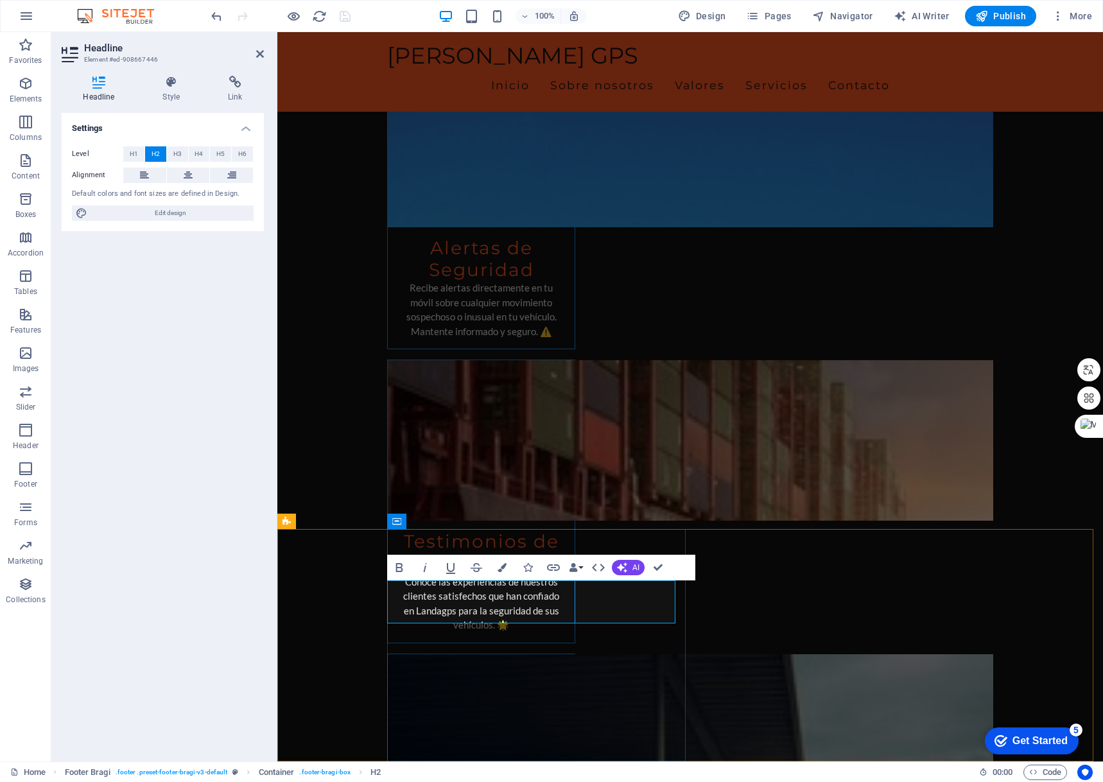
drag, startPoint x: 540, startPoint y: 613, endPoint x: 372, endPoint y: 572, distance: 173.2
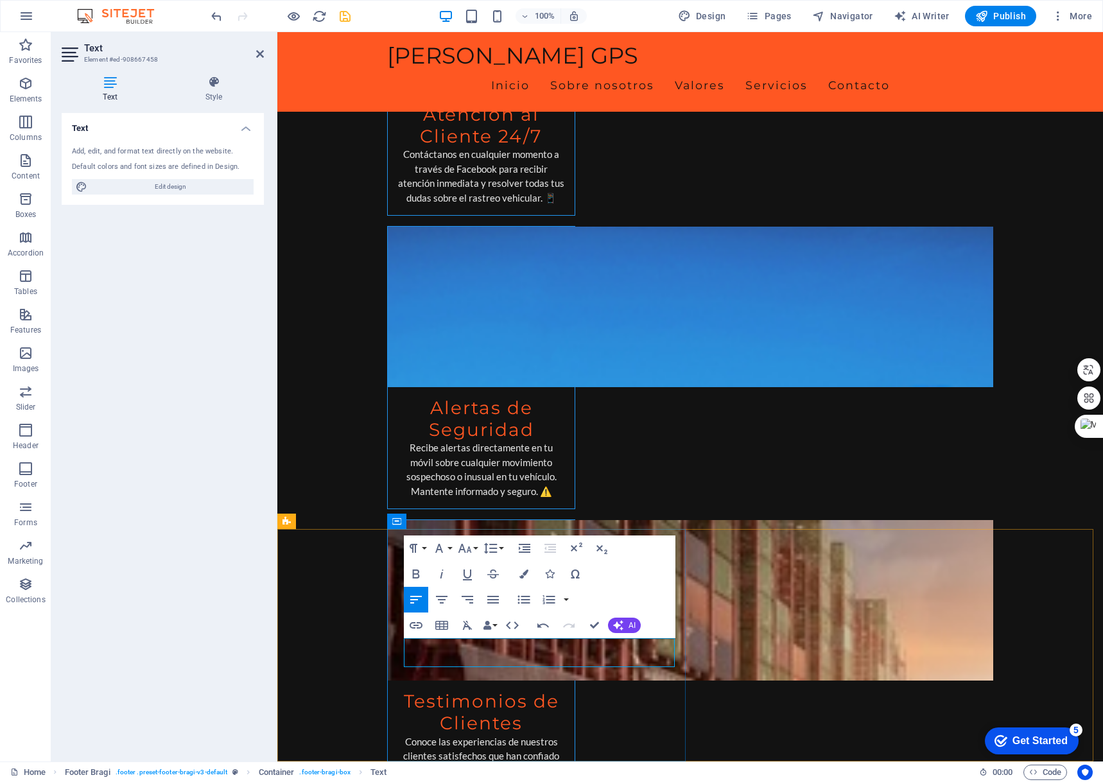
scroll to position [2965, 0]
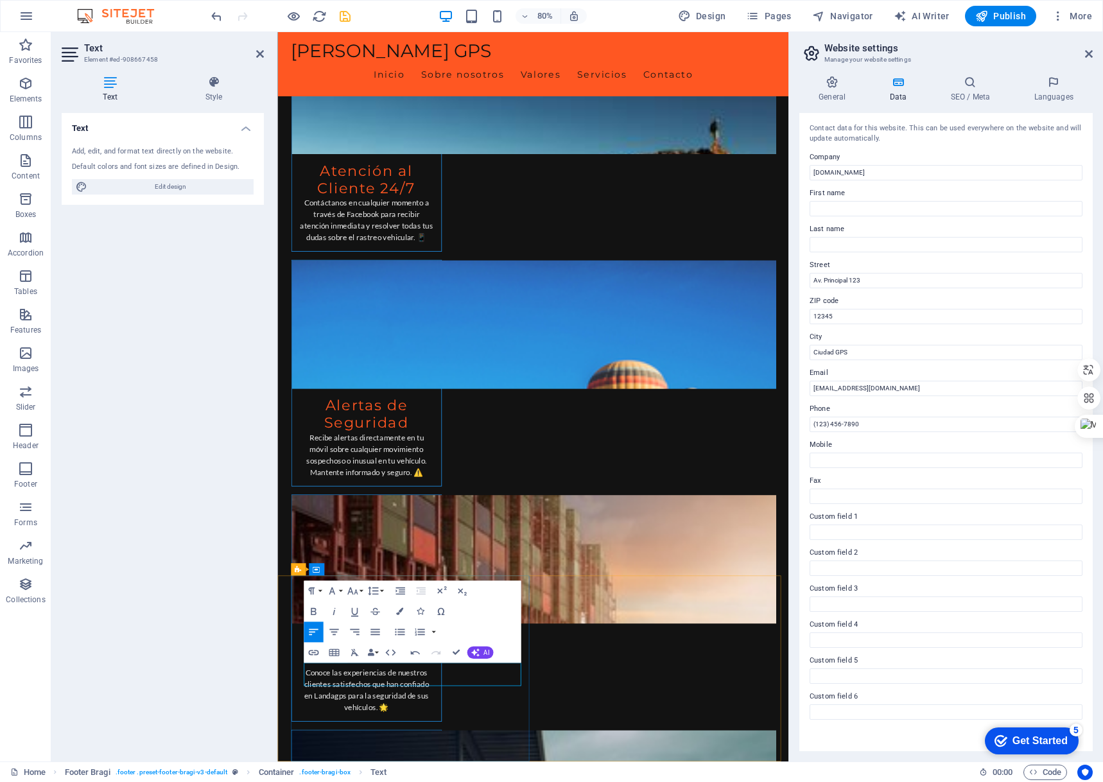
drag, startPoint x: 388, startPoint y: 828, endPoint x: 294, endPoint y: 827, distance: 93.8
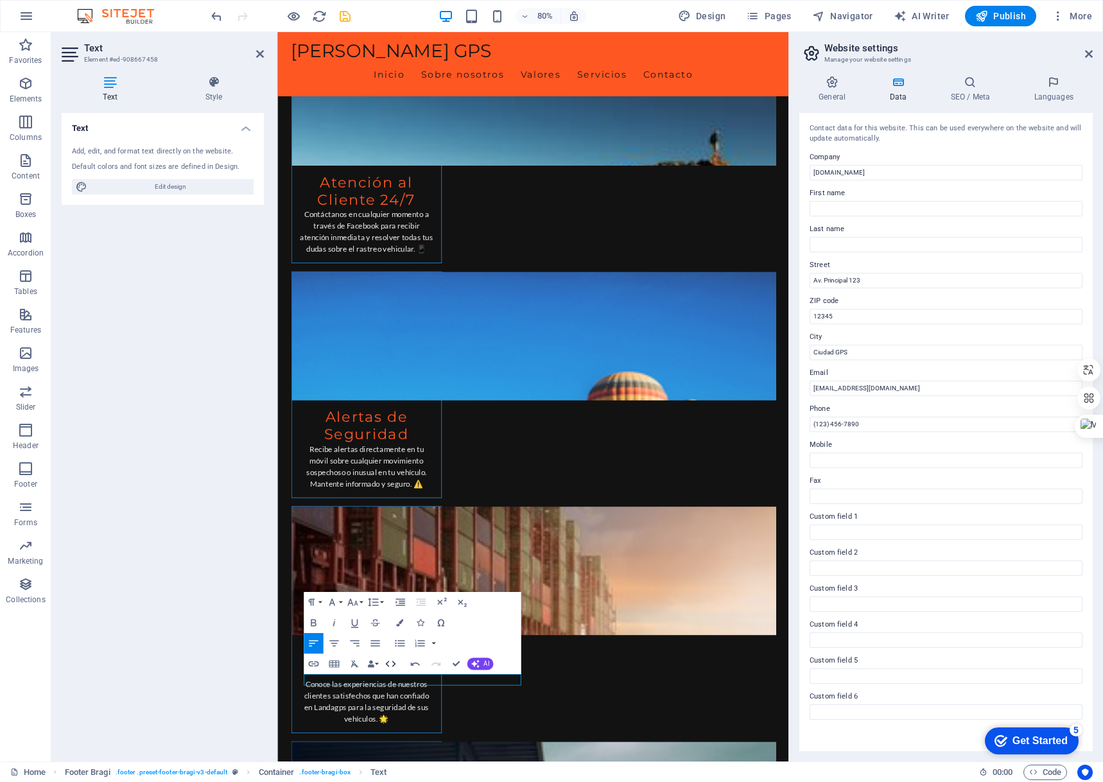
scroll to position [2954, 0]
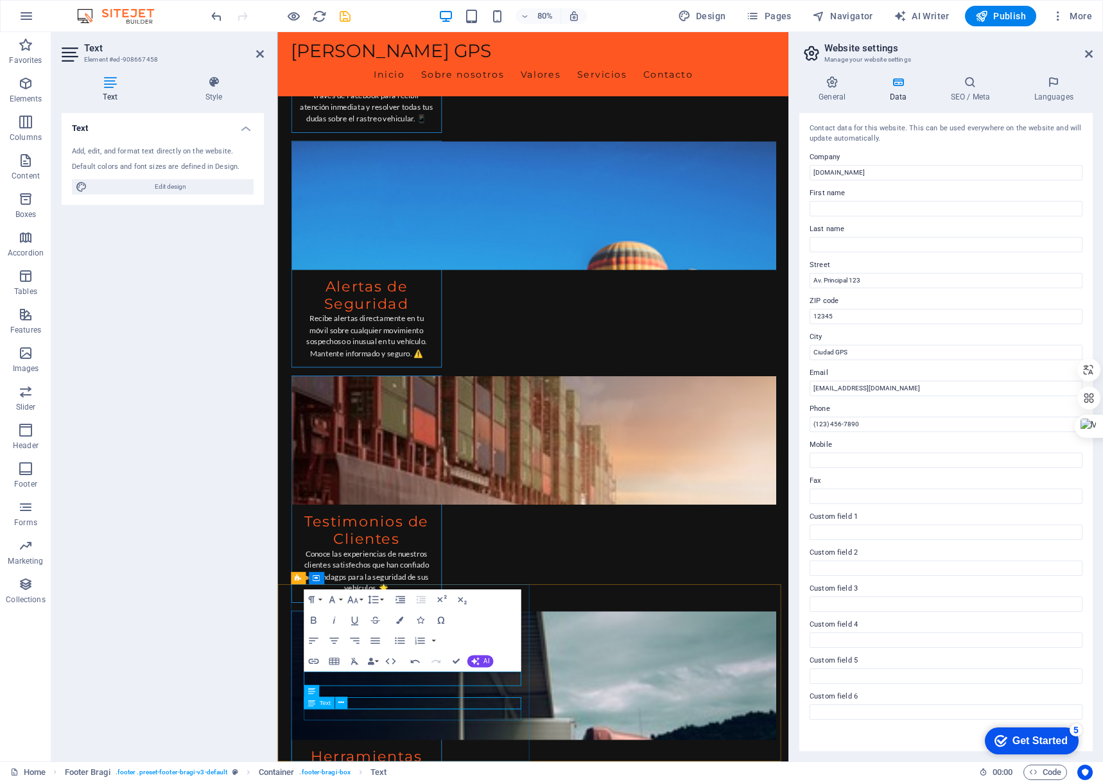
scroll to position [3045, 0]
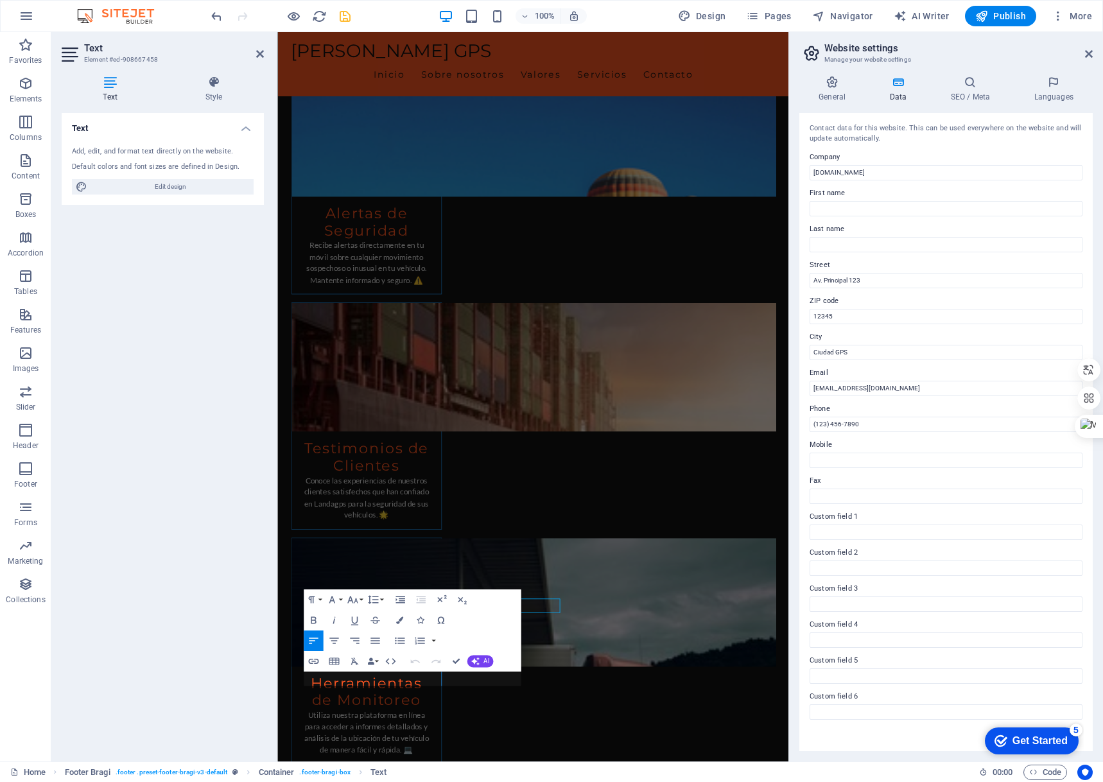
scroll to position [2954, 0]
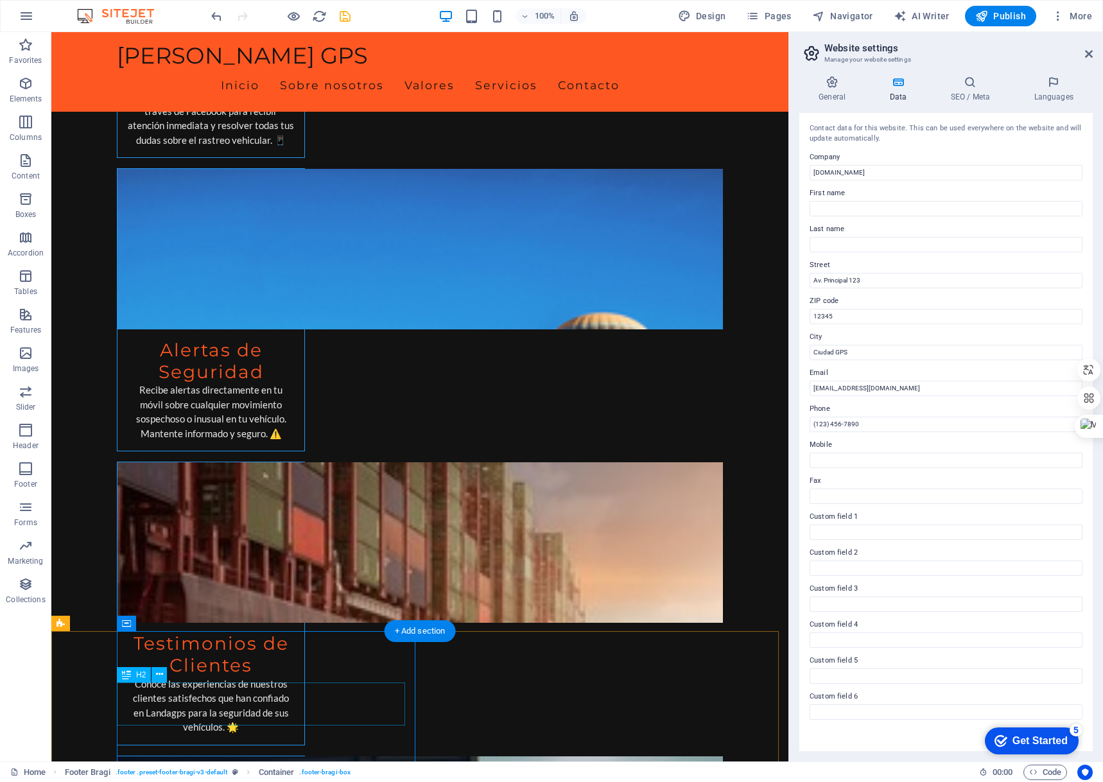
scroll to position [3045, 0]
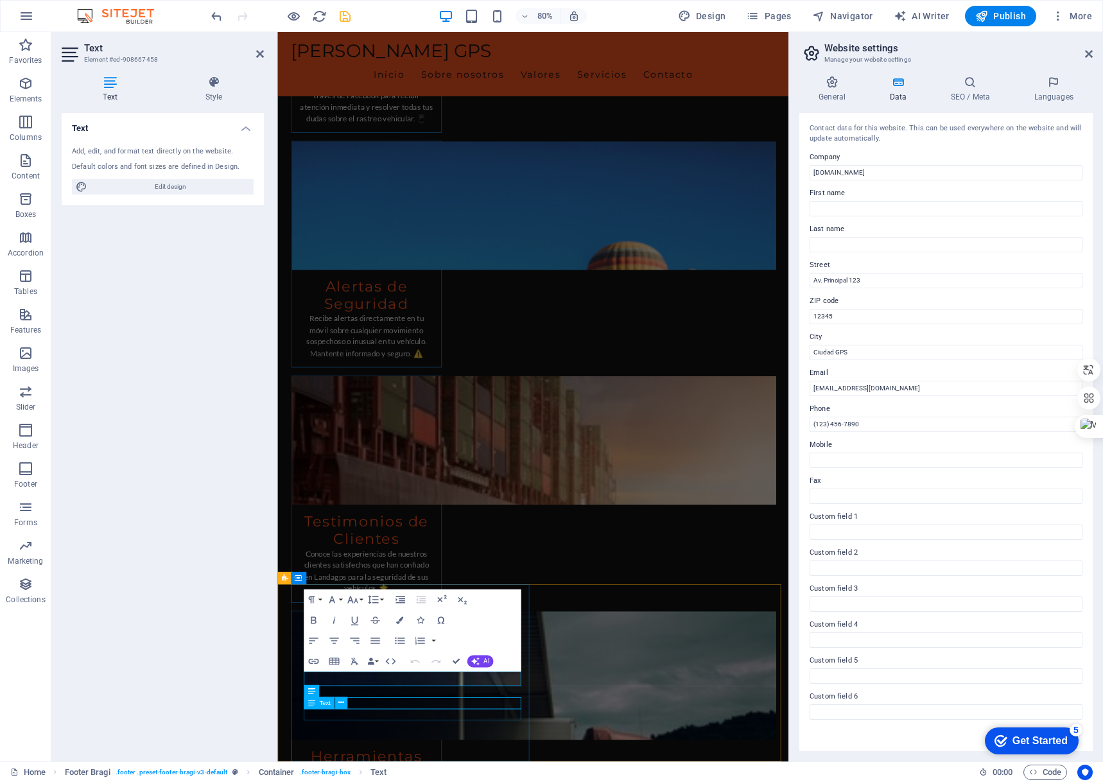
scroll to position [3045, 0]
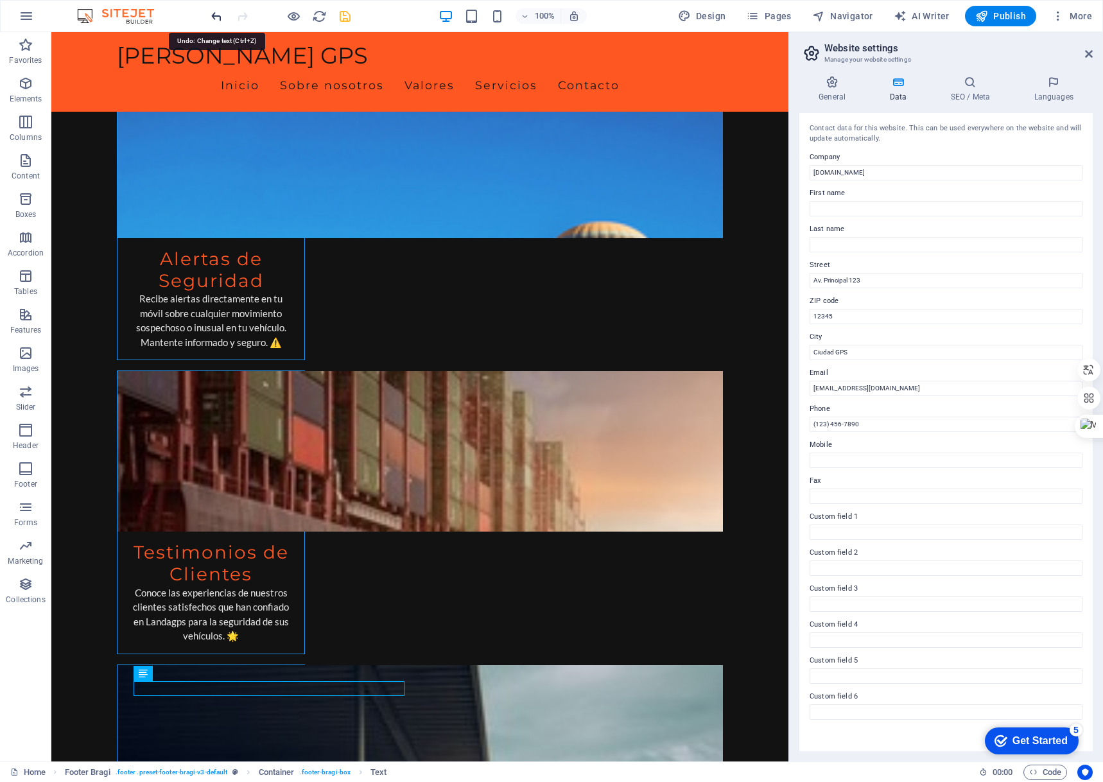
click at [351, 21] on icon "save" at bounding box center [345, 16] width 15 height 15
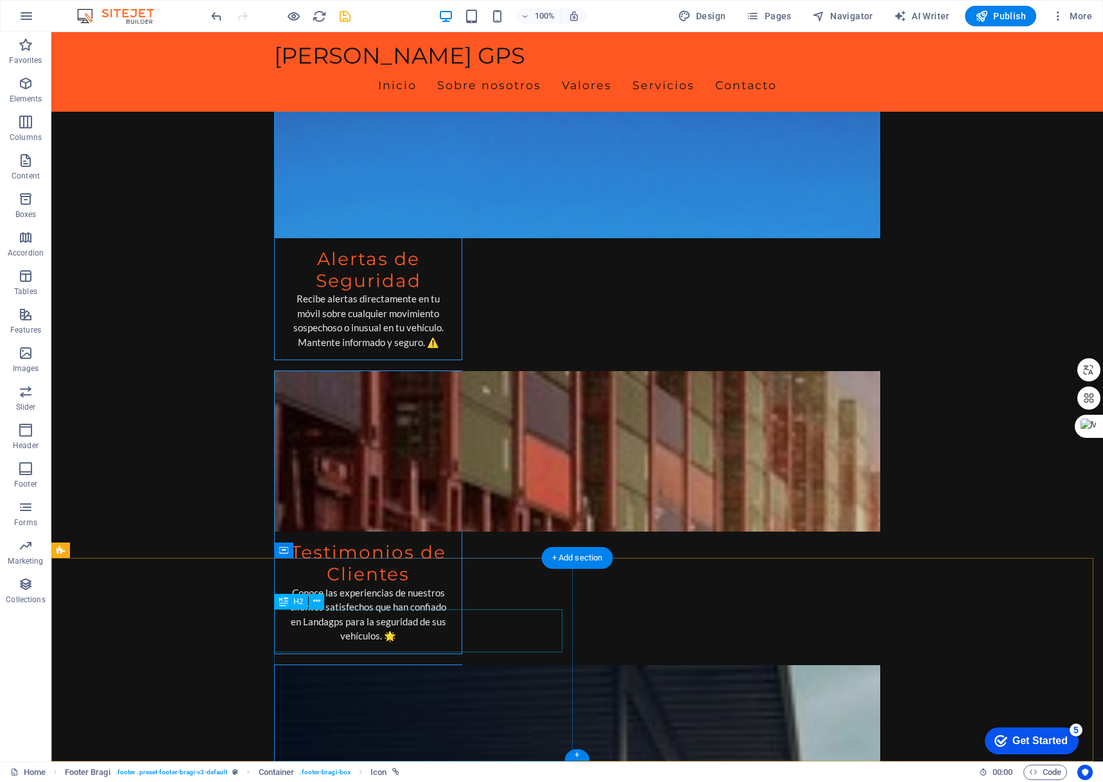
scroll to position [3027, 0]
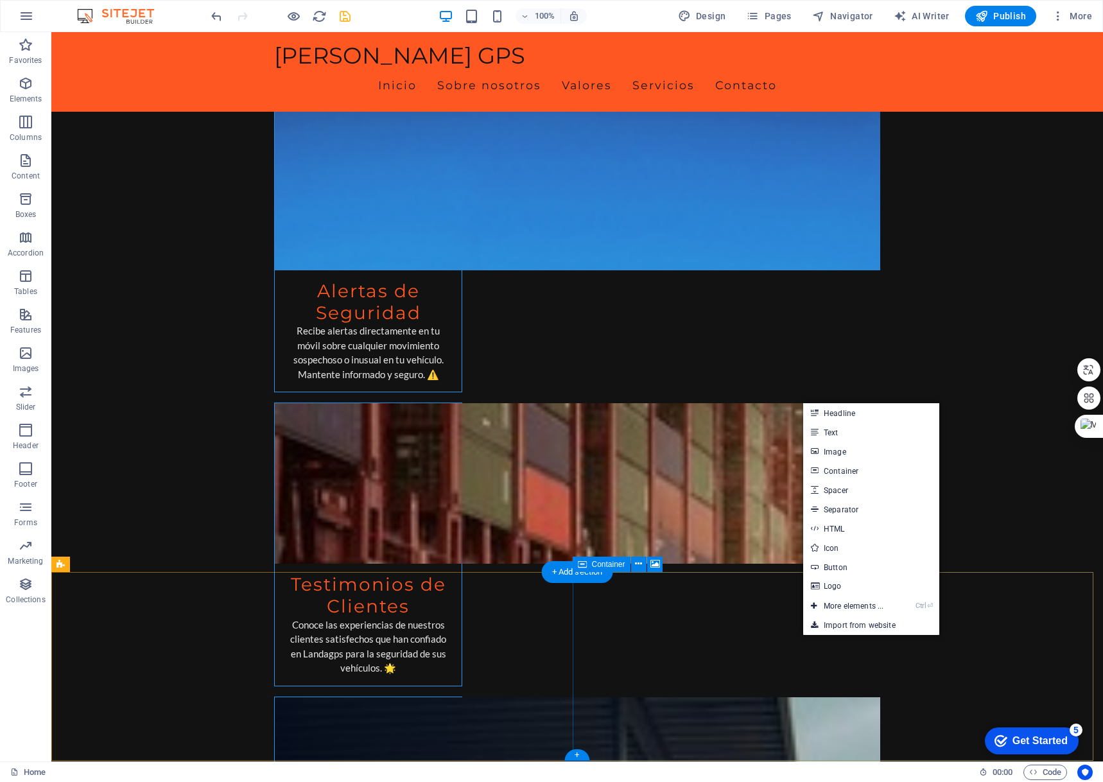
select select "px"
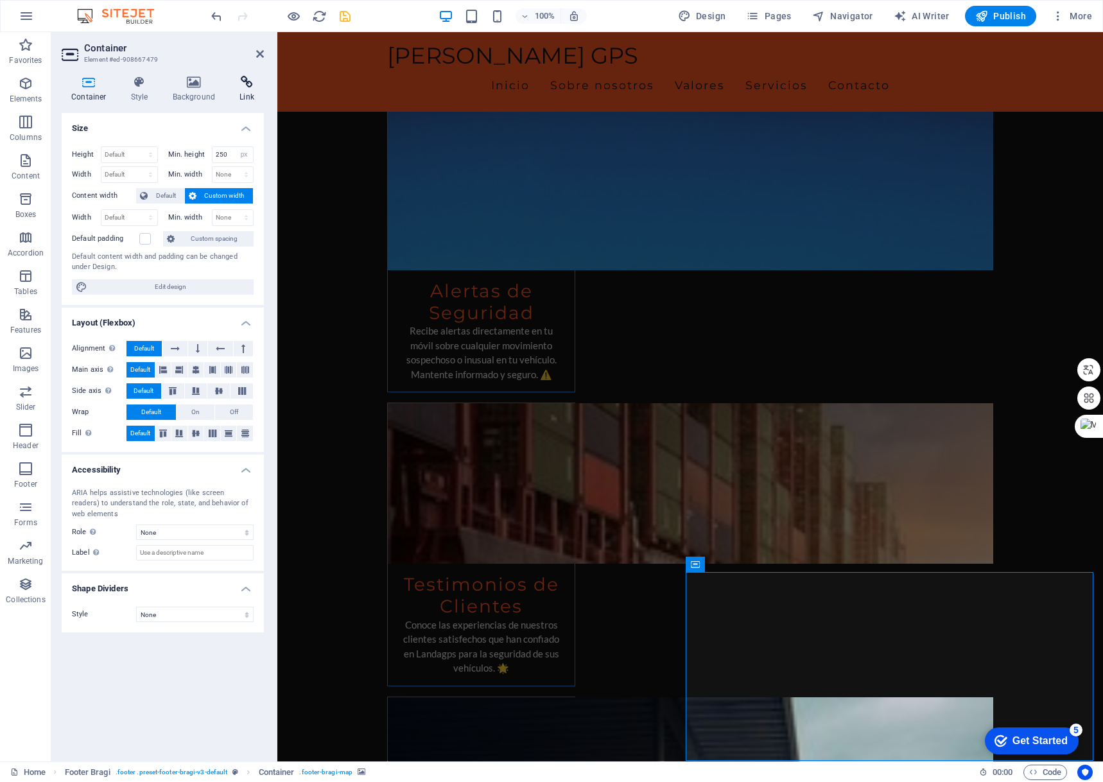
click at [248, 86] on icon at bounding box center [247, 82] width 34 height 13
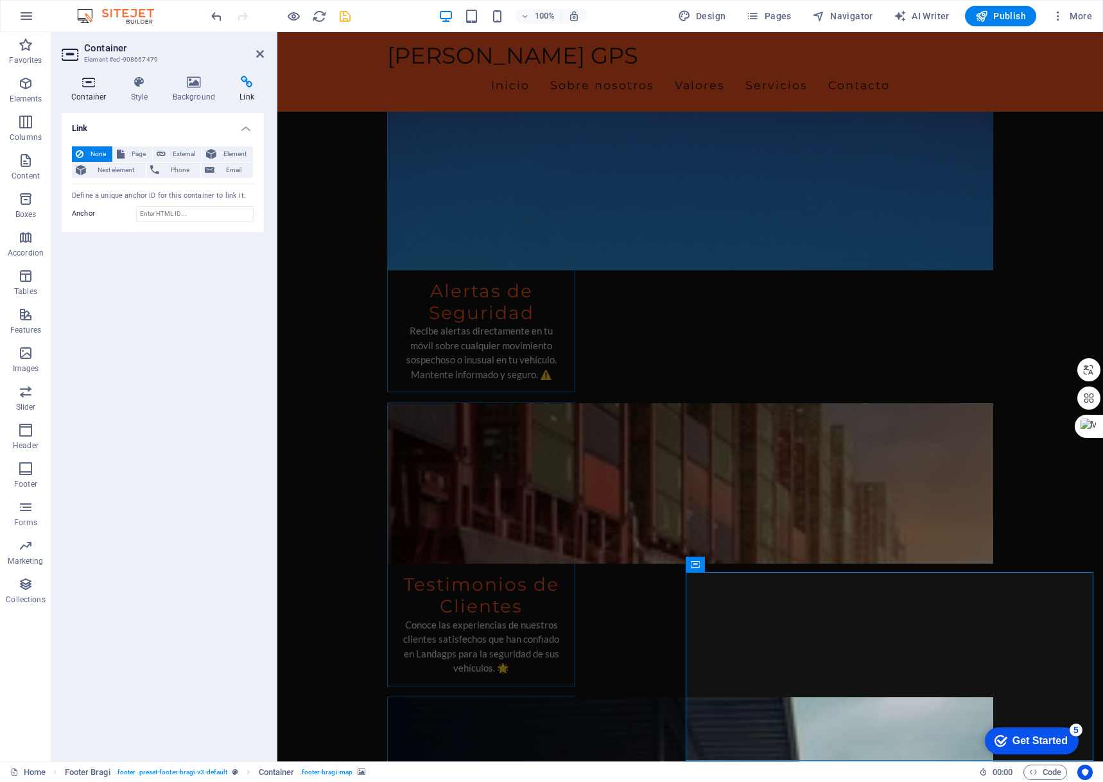
click at [92, 87] on icon at bounding box center [89, 82] width 55 height 13
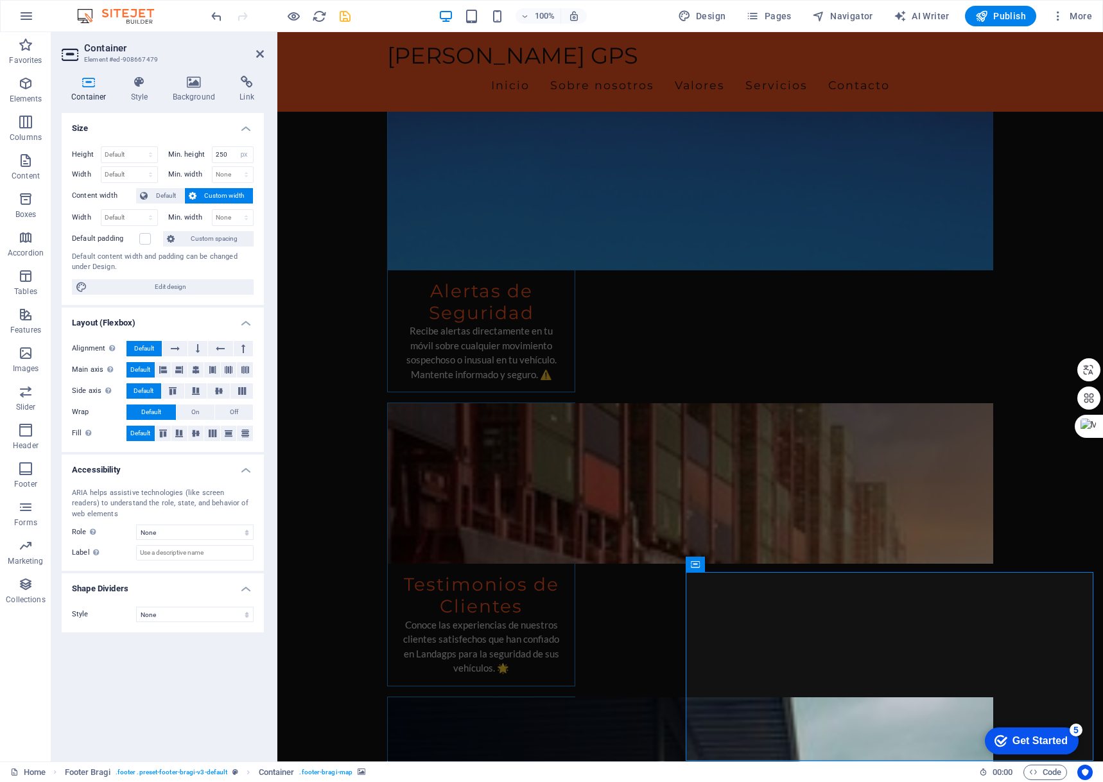
click at [186, 534] on select "None Alert Article Banner Comment Complementary Dialog Footer Header Marquee Pr…" at bounding box center [195, 532] width 118 height 15
click at [172, 675] on div "Size Height Default px rem % vh vw Min. height 250 None px rem % vh vw Width De…" at bounding box center [163, 432] width 202 height 638
click at [148, 278] on div "Height Default px rem % vh vw Min. height 250 None px rem % vh vw Width Default…" at bounding box center [163, 220] width 202 height 169
click at [148, 284] on span "Edit design" at bounding box center [170, 286] width 159 height 15
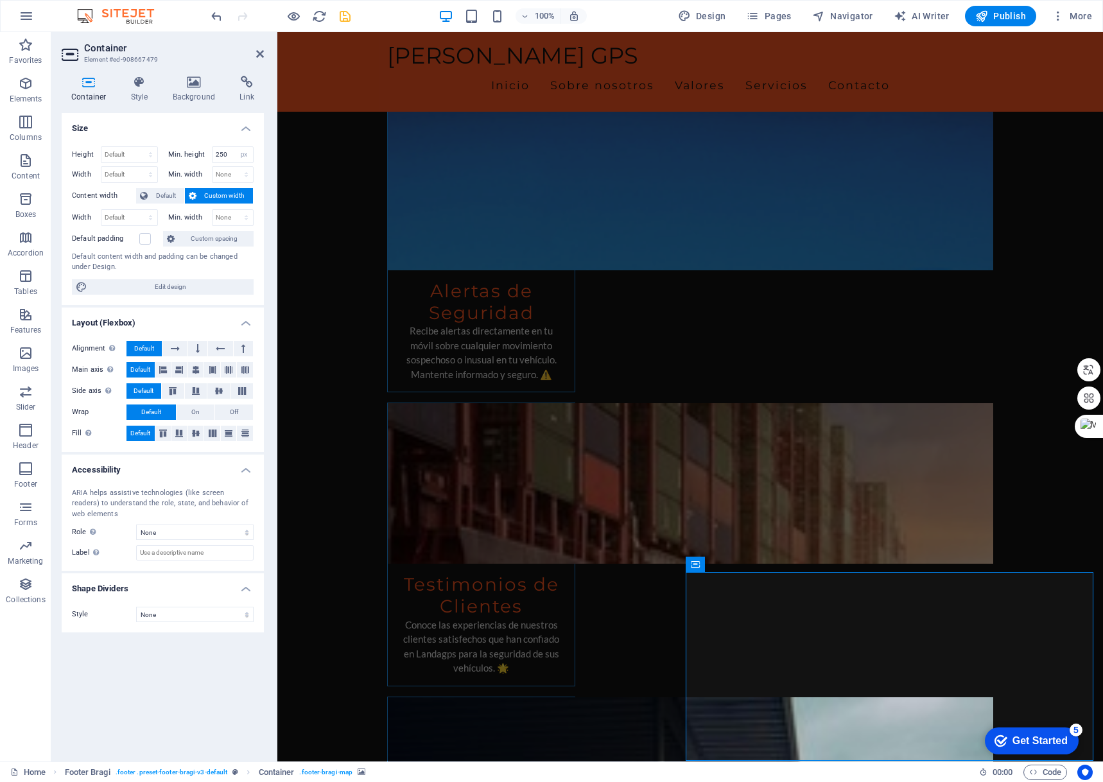
select select "px"
select select "200"
select select "px"
select select "rem"
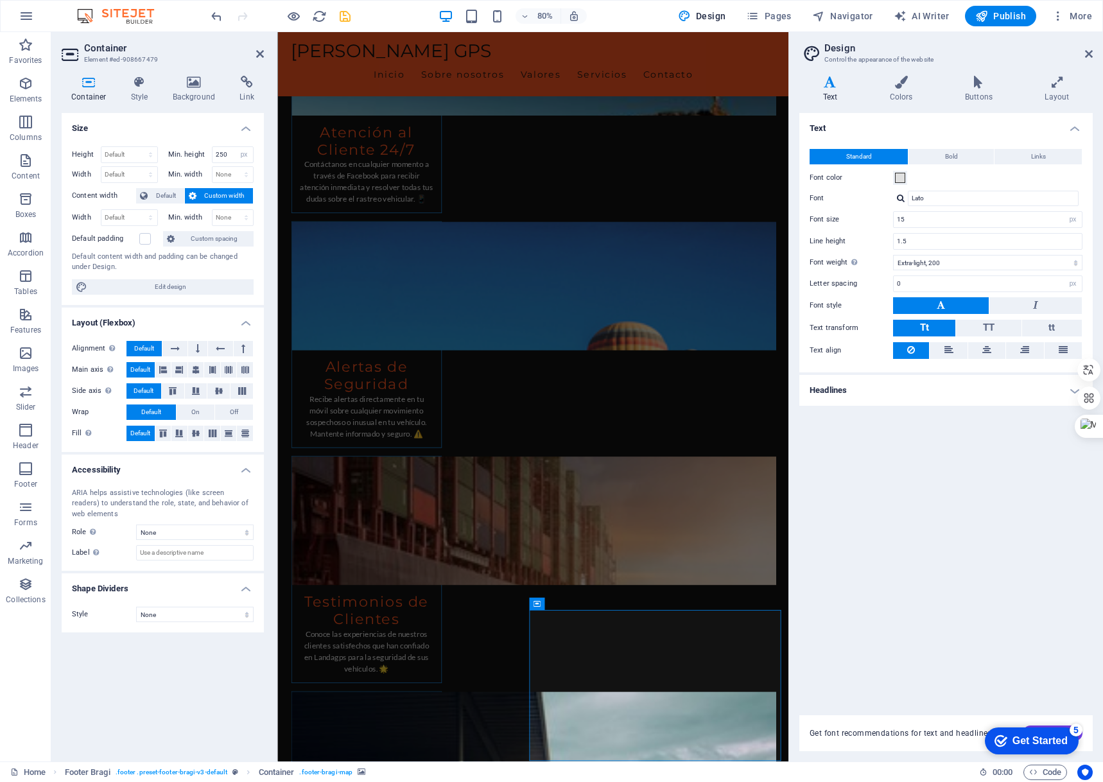
scroll to position [2922, 0]
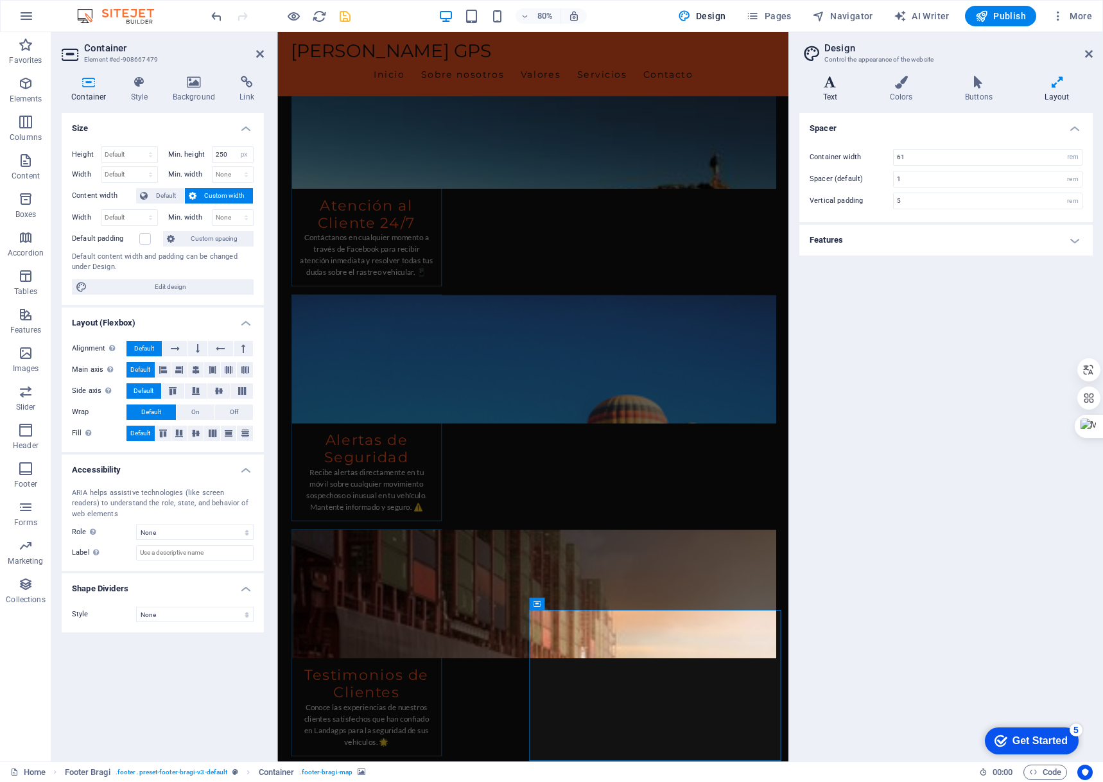
click at [838, 83] on icon at bounding box center [831, 82] width 62 height 13
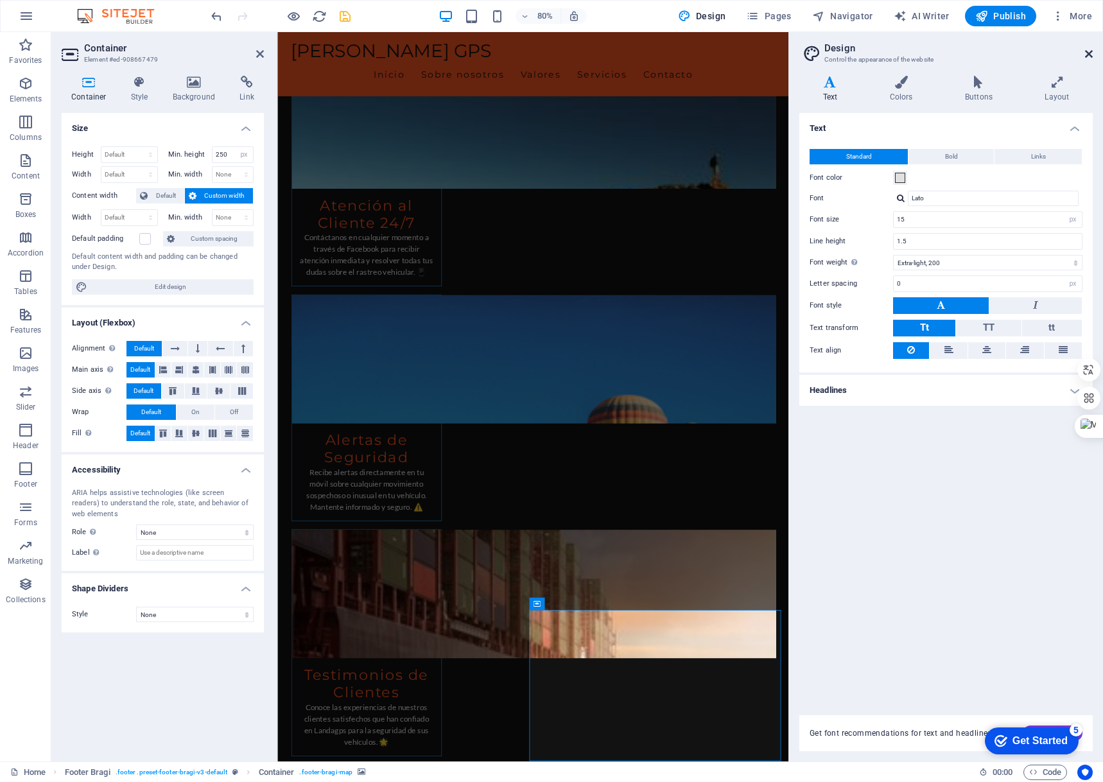
click at [1090, 52] on icon at bounding box center [1089, 54] width 8 height 10
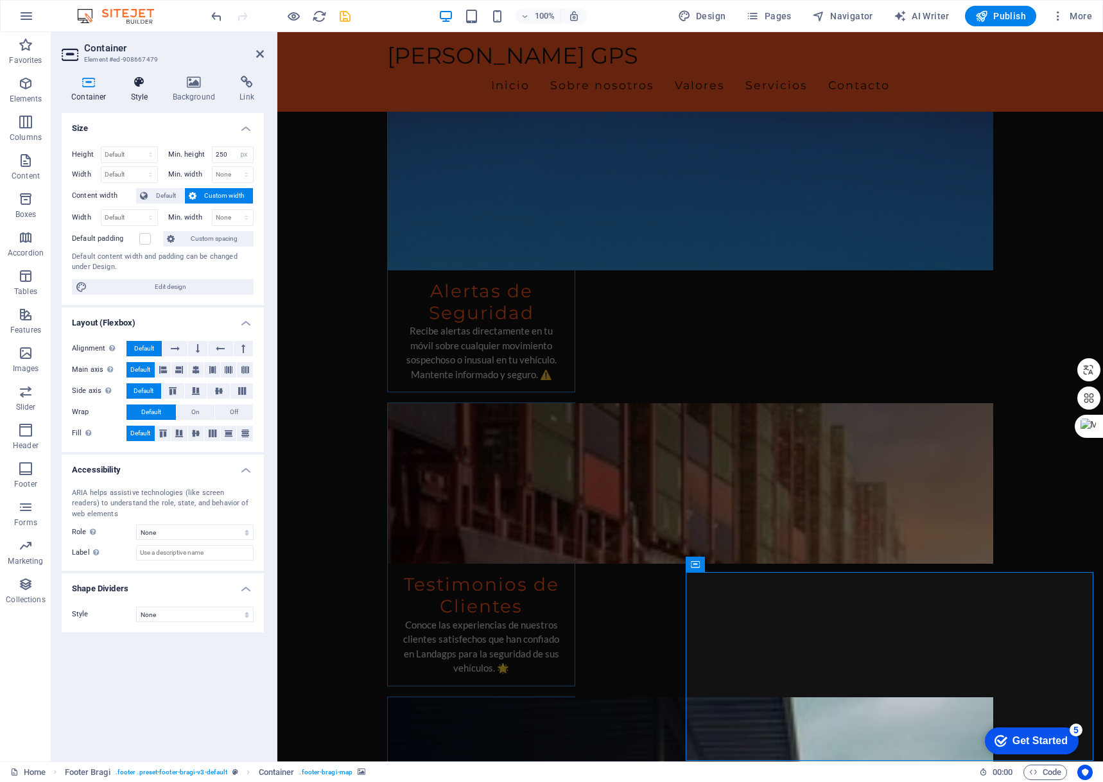
click at [148, 88] on icon at bounding box center [139, 82] width 37 height 13
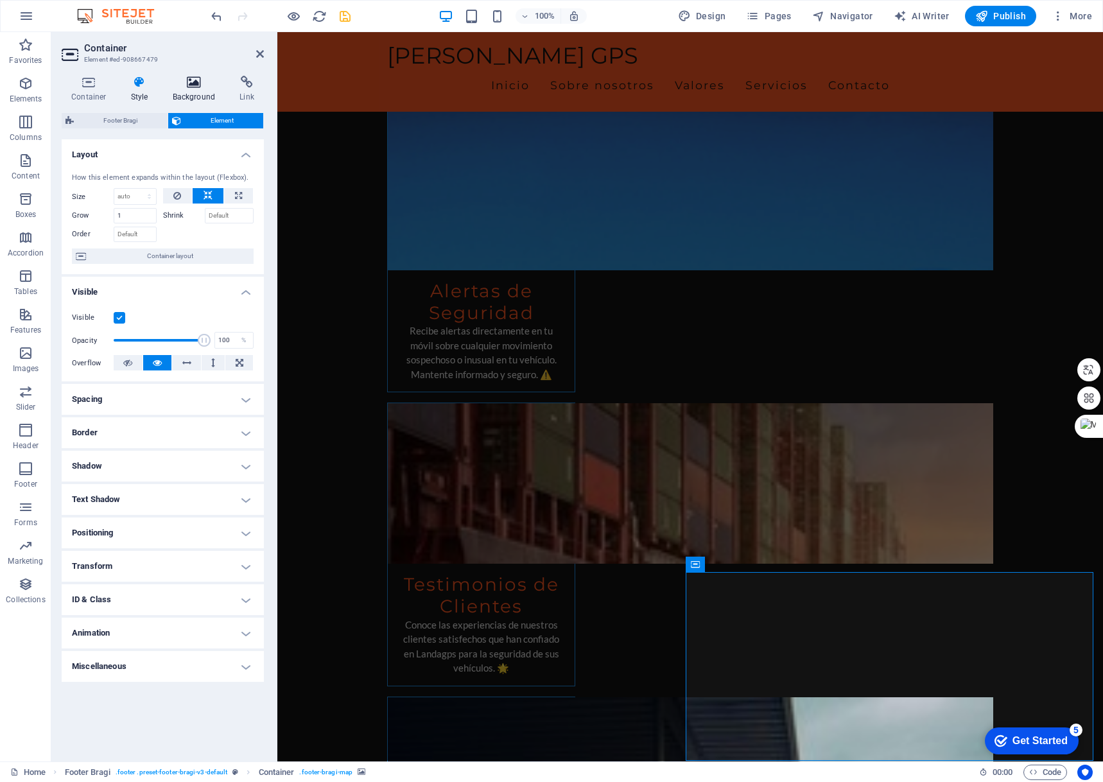
click at [184, 92] on h4 "Background" at bounding box center [196, 89] width 67 height 27
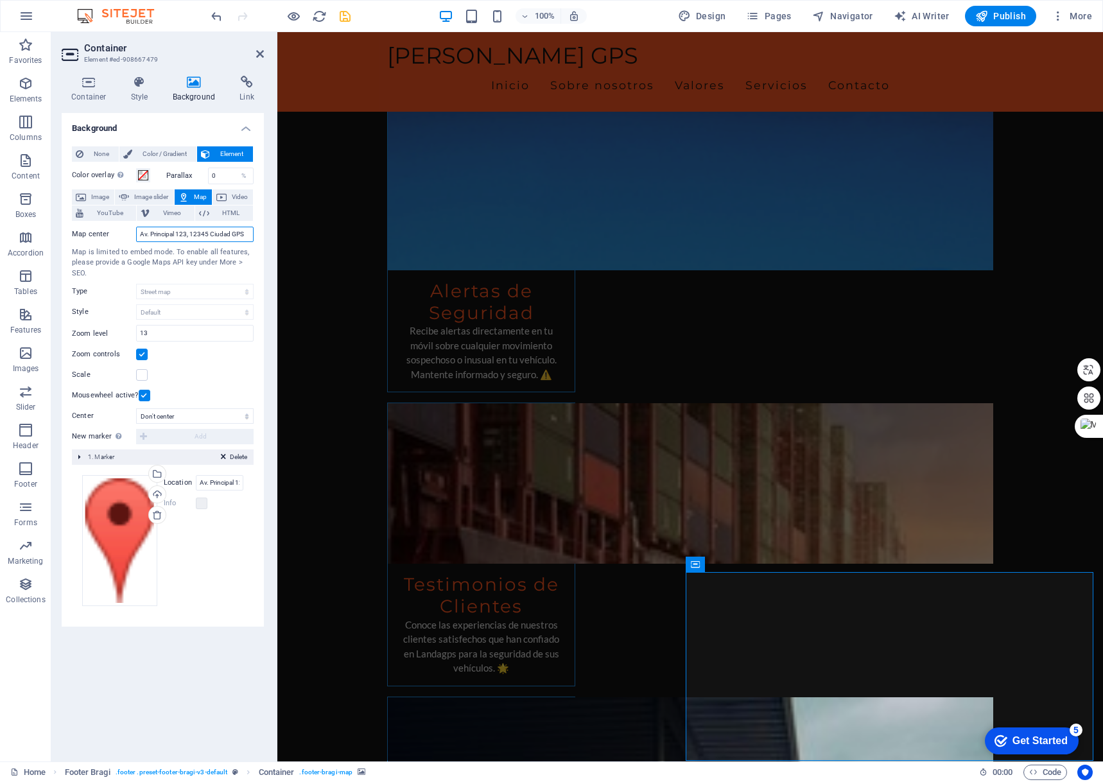
click at [144, 230] on input "Av. Principal 123, 12345 Ciudad GPS" at bounding box center [195, 234] width 118 height 15
drag, startPoint x: 416, startPoint y: 268, endPoint x: 413, endPoint y: 274, distance: 6.9
paste input "C. San [PERSON_NAME]"
drag, startPoint x: 189, startPoint y: 235, endPoint x: 30, endPoint y: 223, distance: 159.1
click at [30, 223] on section "Favorites Elements Columns Content Boxes Accordion Tables Features Images Slide…" at bounding box center [551, 397] width 1103 height 730
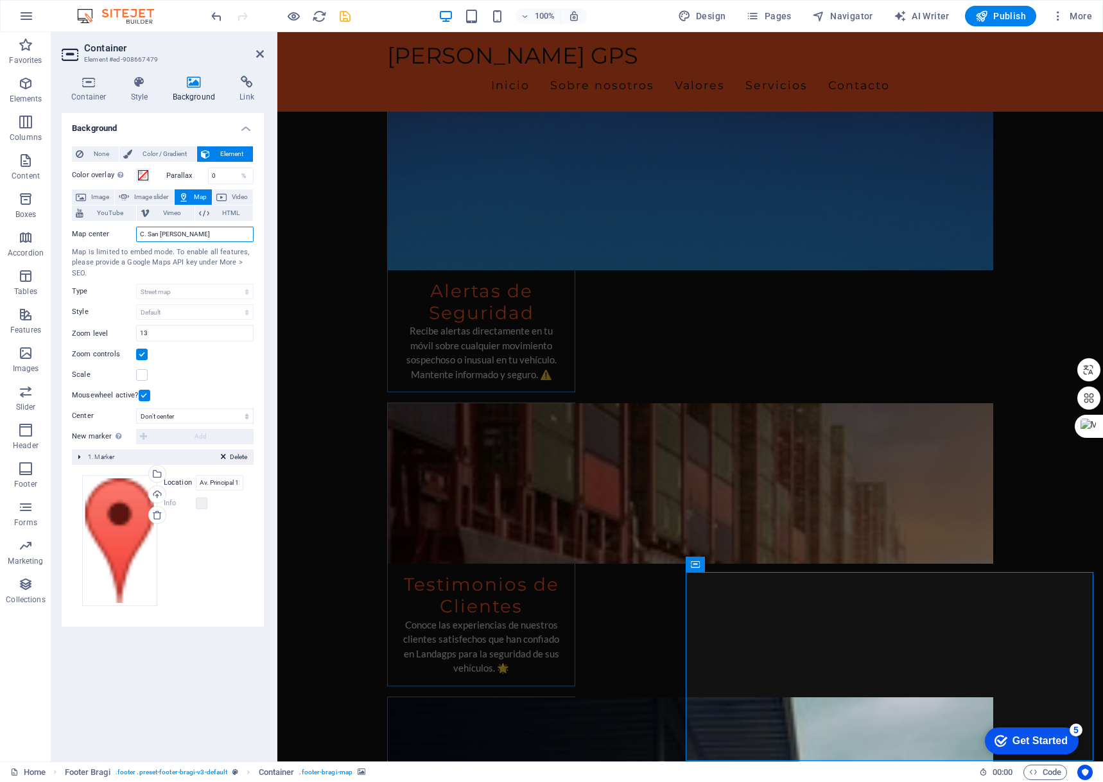
click at [210, 236] on input "C. San [PERSON_NAME]" at bounding box center [195, 234] width 118 height 15
type input "C"
paste input "C. [GEOGRAPHIC_DATA][PERSON_NAME], [GEOGRAPHIC_DATA], [GEOGRAPHIC_DATA]"
type input "C. [GEOGRAPHIC_DATA][PERSON_NAME], [GEOGRAPHIC_DATA], [GEOGRAPHIC_DATA]"
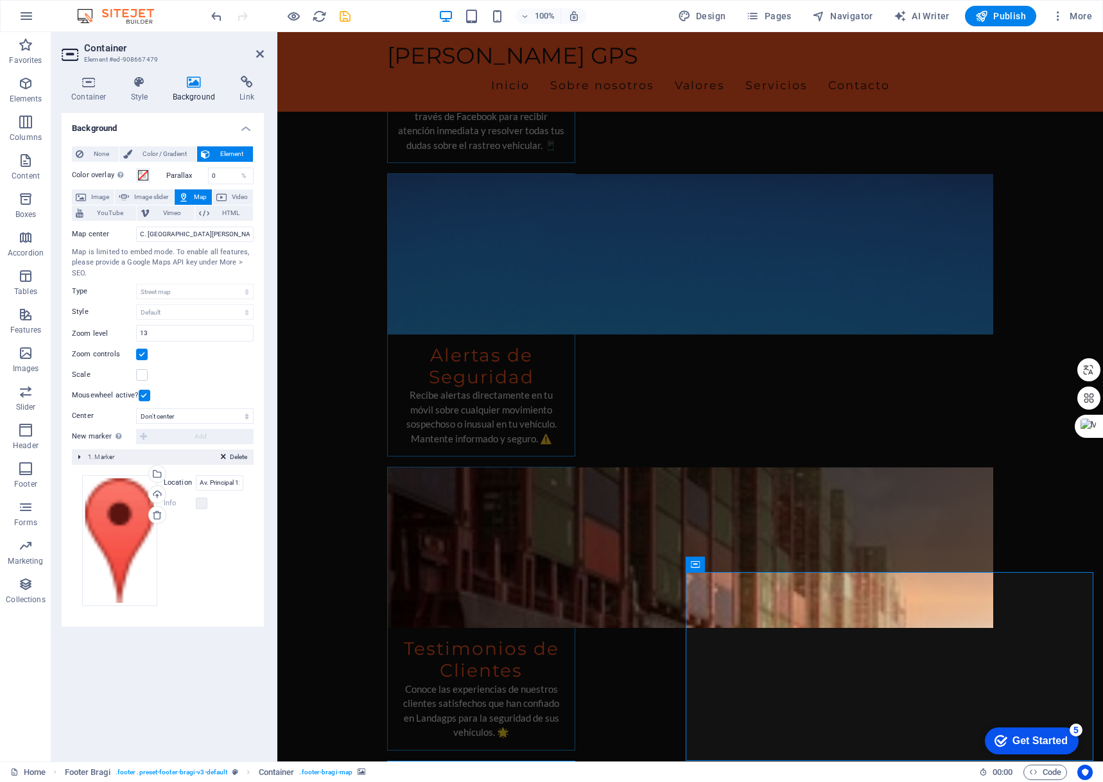
scroll to position [3013, 0]
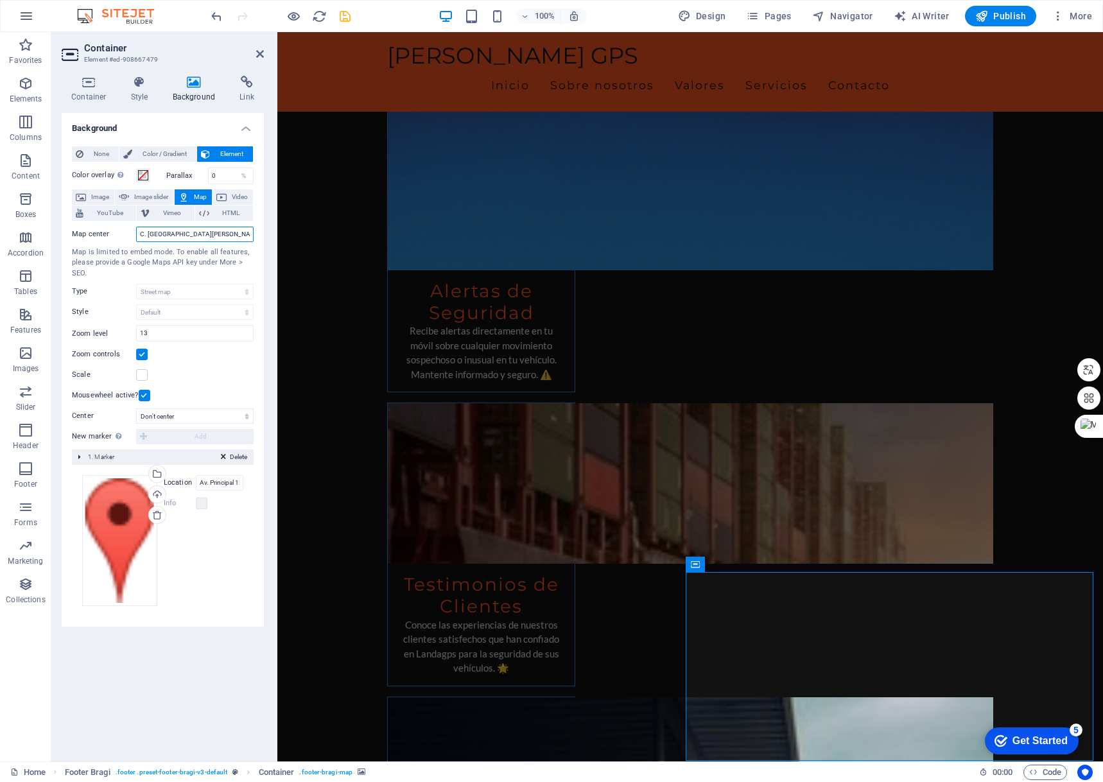
scroll to position [0, 12]
drag, startPoint x: 416, startPoint y: 268, endPoint x: 438, endPoint y: 258, distance: 24.7
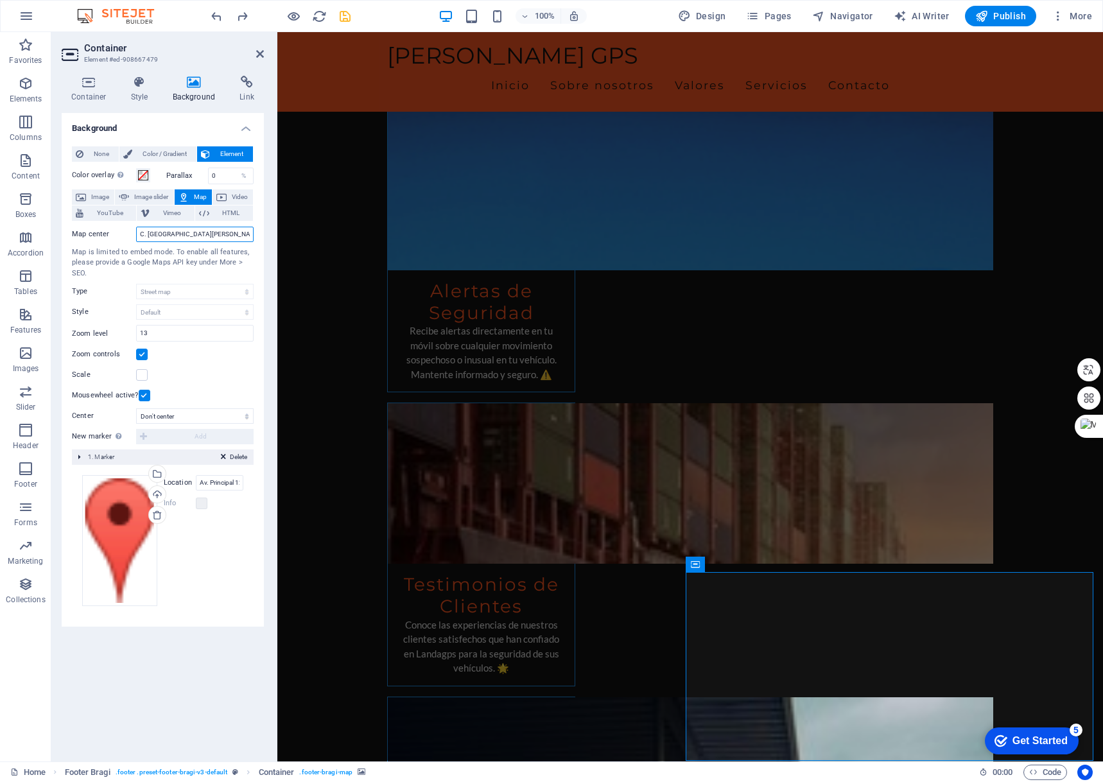
click at [192, 237] on input "C. [GEOGRAPHIC_DATA][PERSON_NAME], [GEOGRAPHIC_DATA], [GEOGRAPHIC_DATA]" at bounding box center [195, 234] width 118 height 15
drag, startPoint x: 419, startPoint y: 266, endPoint x: 354, endPoint y: 260, distance: 64.5
click at [252, 235] on input "C. [GEOGRAPHIC_DATA][PERSON_NAME], [GEOGRAPHIC_DATA], [GEOGRAPHIC_DATA]" at bounding box center [195, 234] width 118 height 15
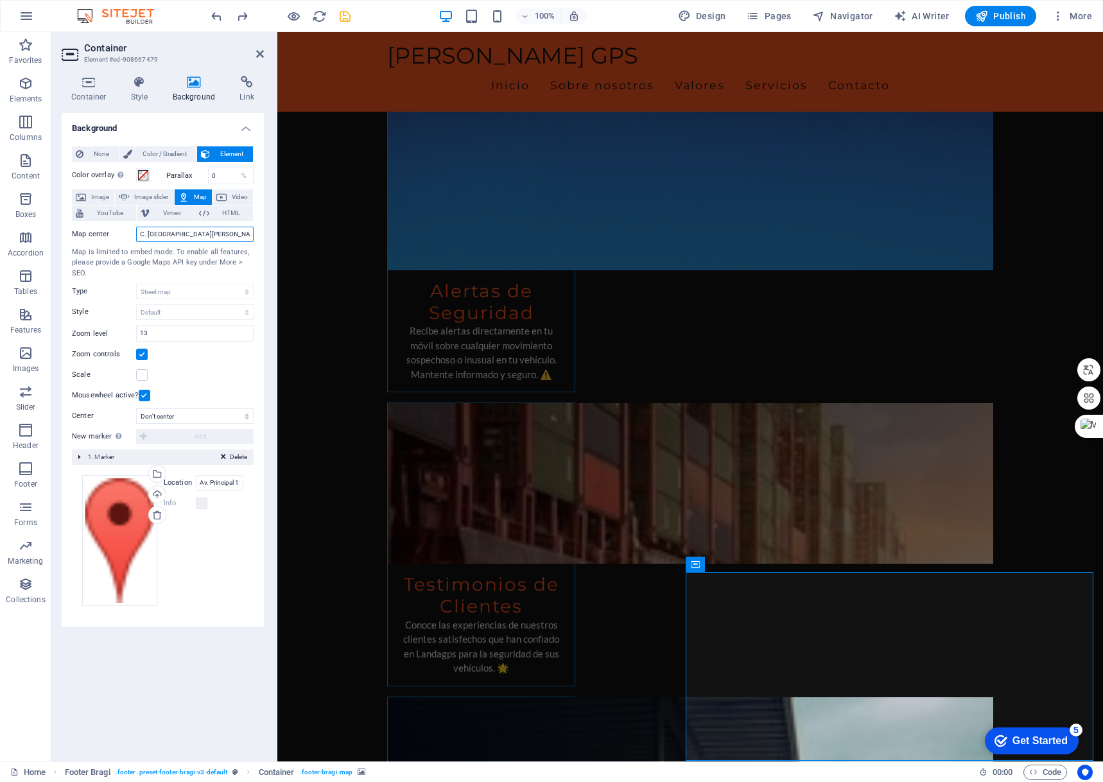
click at [249, 235] on input "C. [GEOGRAPHIC_DATA][PERSON_NAME], [GEOGRAPHIC_DATA], [GEOGRAPHIC_DATA]" at bounding box center [195, 234] width 118 height 15
drag, startPoint x: 417, startPoint y: 265, endPoint x: 290, endPoint y: 231, distance: 131.6
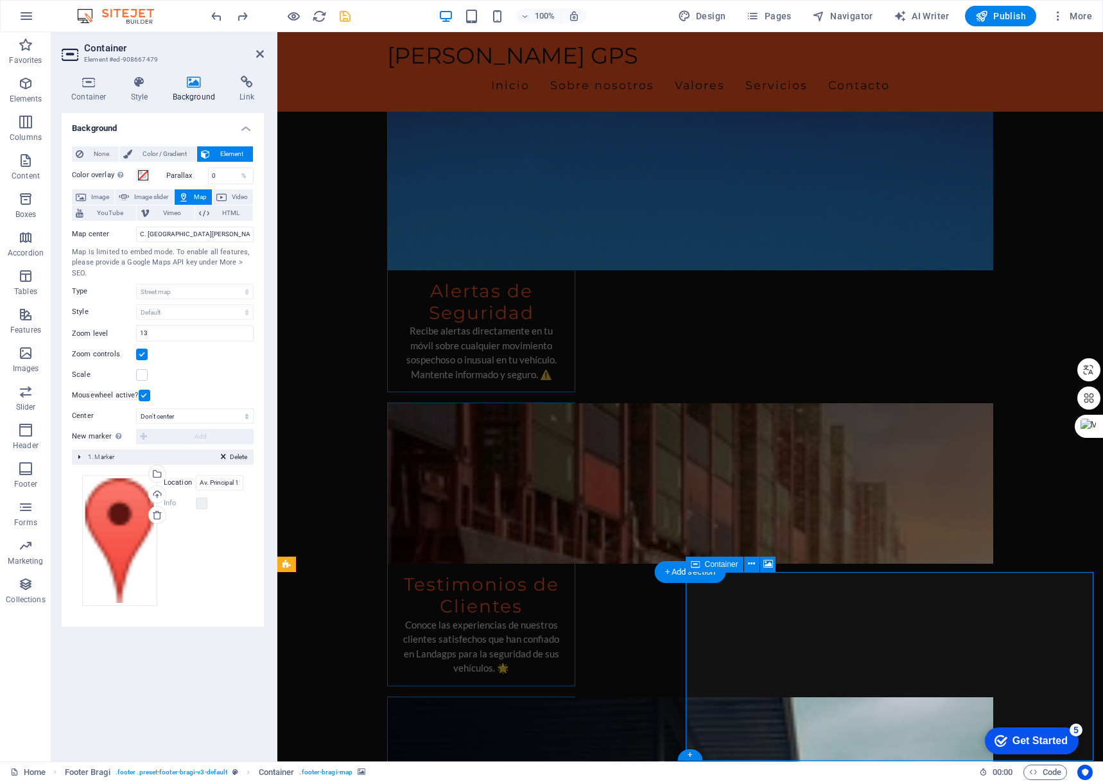
click at [216, 238] on input "C. [GEOGRAPHIC_DATA][PERSON_NAME], [GEOGRAPHIC_DATA], [GEOGRAPHIC_DATA]" at bounding box center [195, 234] width 118 height 15
type input "C"
paste input "3MWW+6WP, [GEOGRAPHIC_DATA], [GEOGRAPHIC_DATA]"
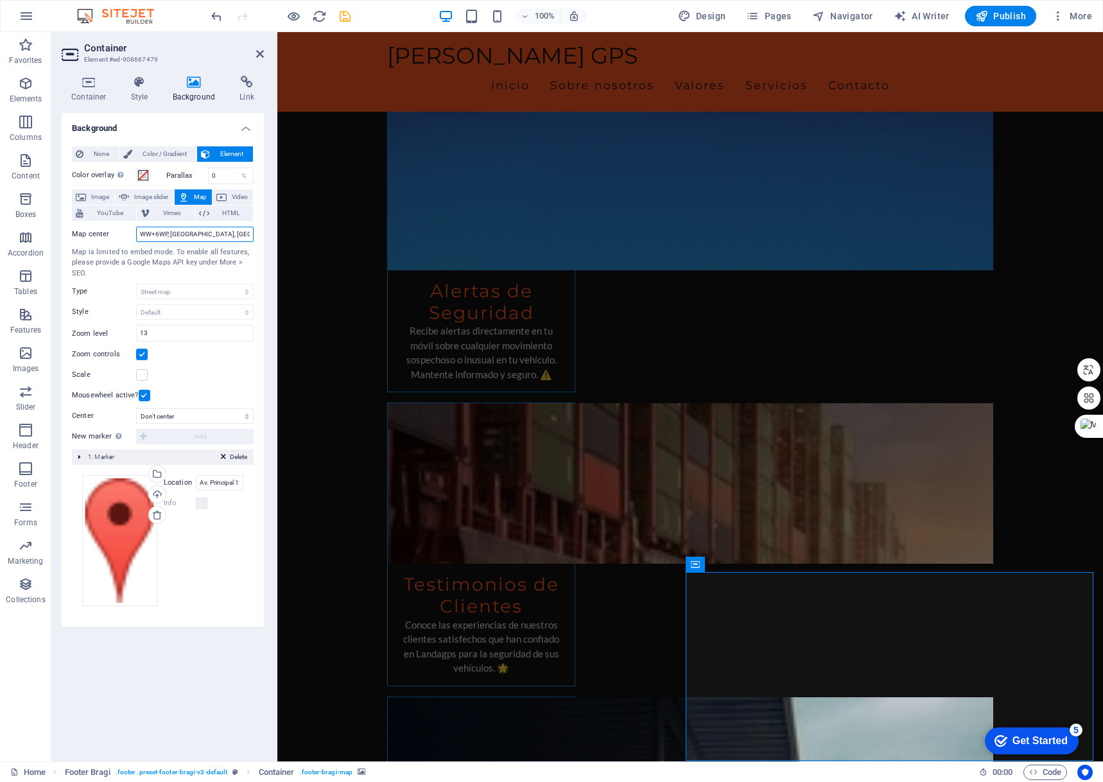
type input "3MWW+6WP, [GEOGRAPHIC_DATA], [GEOGRAPHIC_DATA]"
click at [257, 255] on div "None Color / Gradient Element Stretch background to full-width Color overlay Pl…" at bounding box center [163, 381] width 202 height 491
drag, startPoint x: 186, startPoint y: 337, endPoint x: -1, endPoint y: 309, distance: 189.0
click at [0, 309] on html "[DOMAIN_NAME] Home Favorites Elements Columns Content Boxes Accordion Tables Fe…" at bounding box center [551, 391] width 1103 height 782
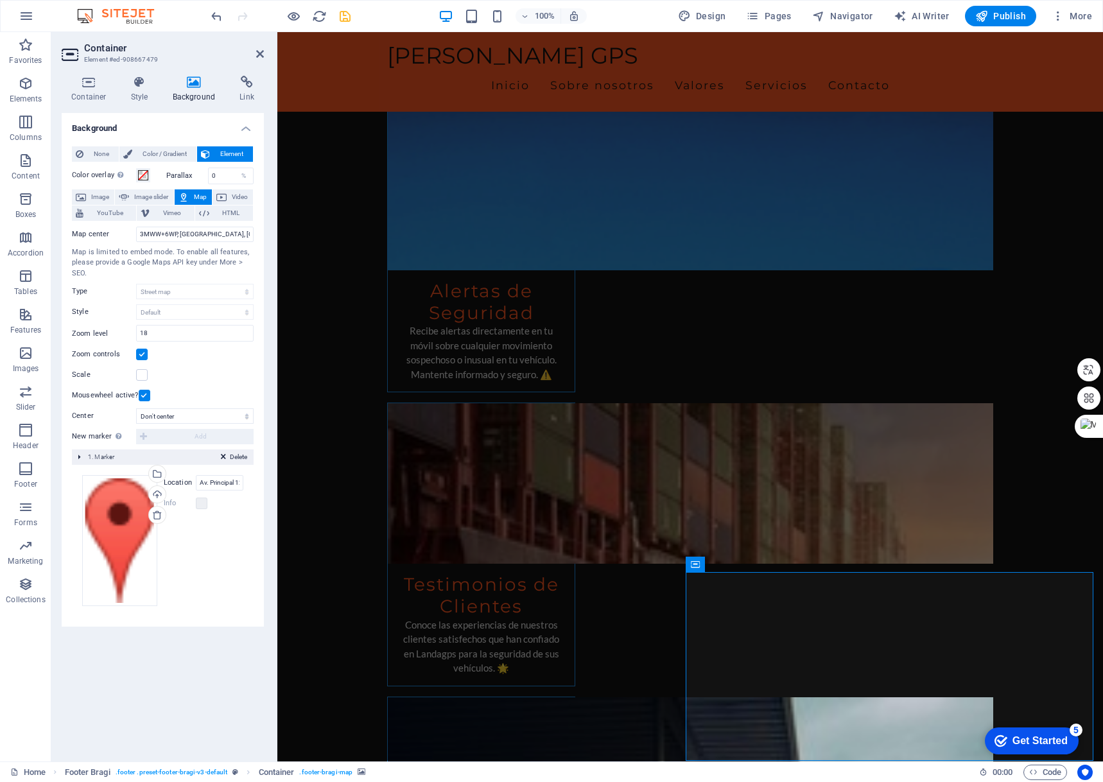
click at [217, 365] on div "Map center 3MWW+6WP, [GEOGRAPHIC_DATA], [GEOGRAPHIC_DATA] Map is limited to emb…" at bounding box center [163, 313] width 182 height 182
drag, startPoint x: 168, startPoint y: 329, endPoint x: 107, endPoint y: 337, distance: 62.1
click at [107, 337] on div "Zoom level 18" at bounding box center [163, 333] width 182 height 17
type input "10"
click at [244, 367] on div "Scale" at bounding box center [163, 374] width 182 height 15
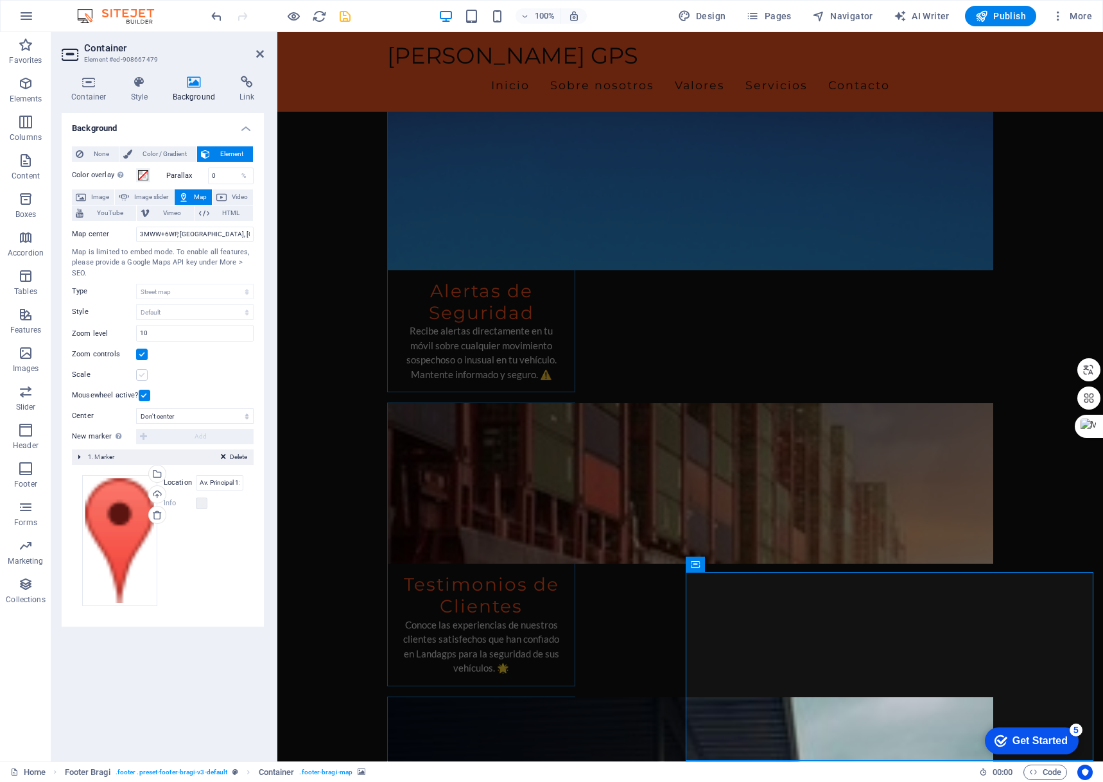
click at [144, 375] on label at bounding box center [142, 375] width 12 height 12
click at [0, 0] on input "Scale" at bounding box center [0, 0] width 0 height 0
click at [141, 374] on label at bounding box center [142, 375] width 12 height 12
click at [0, 0] on input "Scale" at bounding box center [0, 0] width 0 height 0
click at [345, 15] on icon "save" at bounding box center [345, 16] width 15 height 15
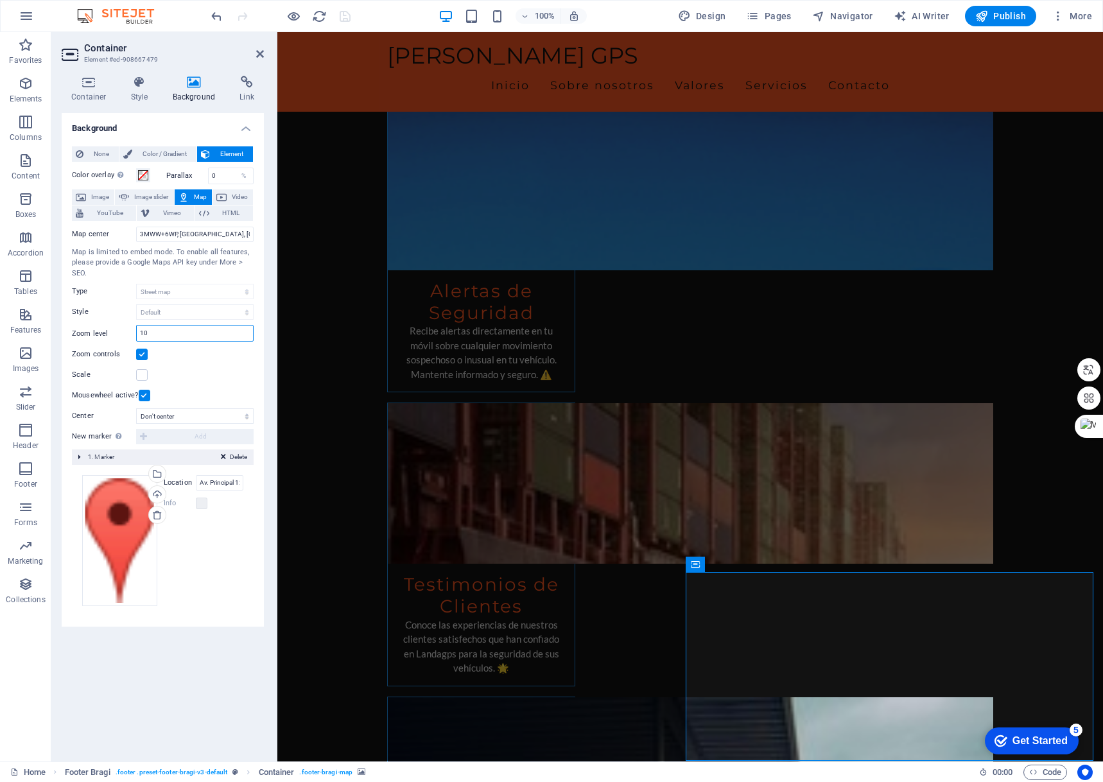
drag, startPoint x: 155, startPoint y: 337, endPoint x: 112, endPoint y: 334, distance: 43.1
click at [112, 334] on div "Zoom level 10" at bounding box center [163, 333] width 182 height 17
type input "15"
click at [200, 358] on div "Zoom controls" at bounding box center [163, 354] width 182 height 15
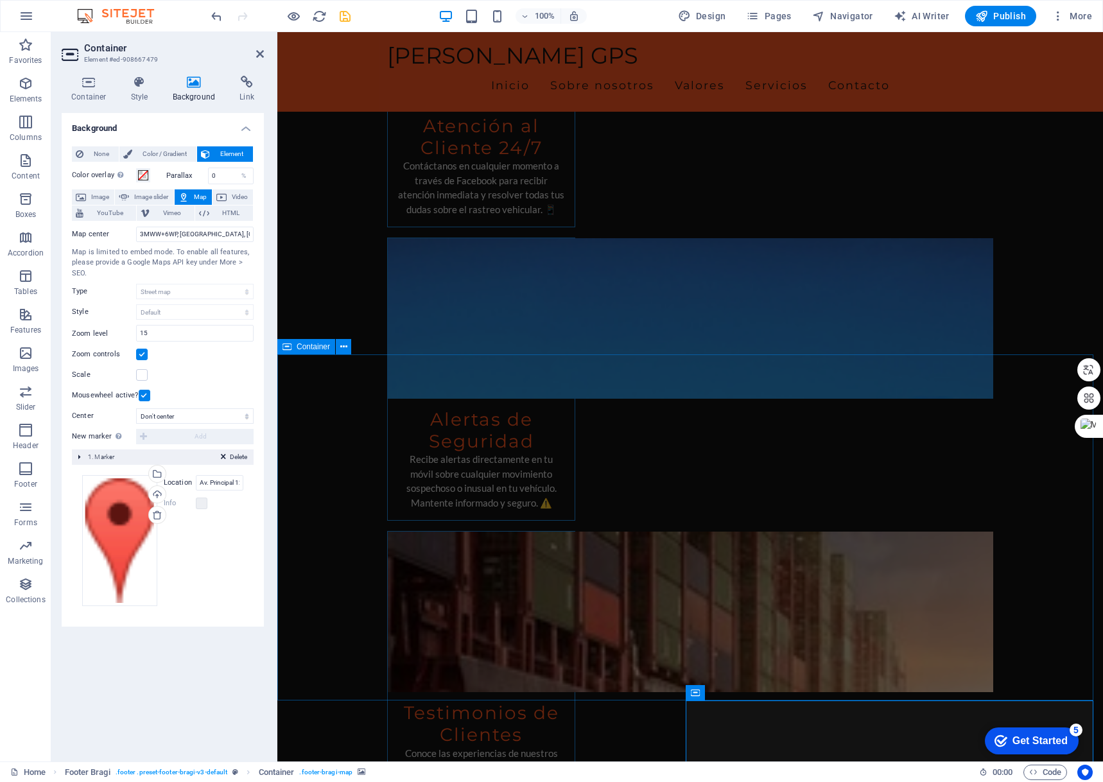
scroll to position [3013, 0]
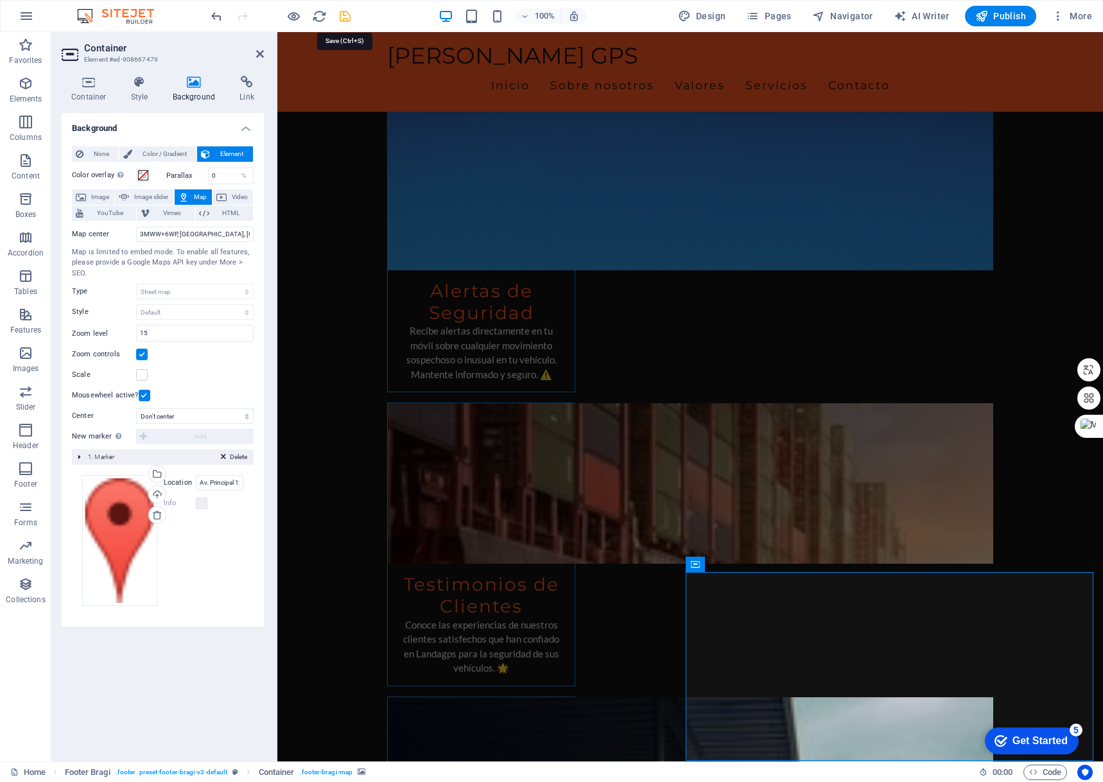
click at [347, 15] on icon "save" at bounding box center [345, 16] width 15 height 15
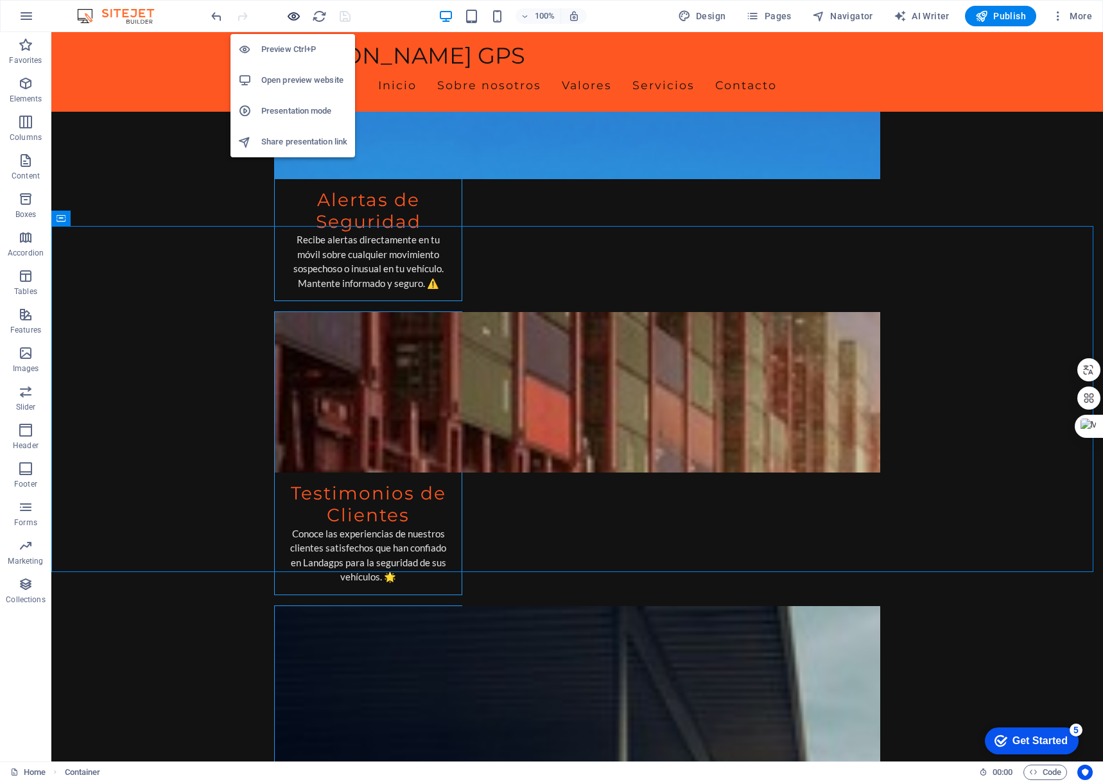
scroll to position [2821, 0]
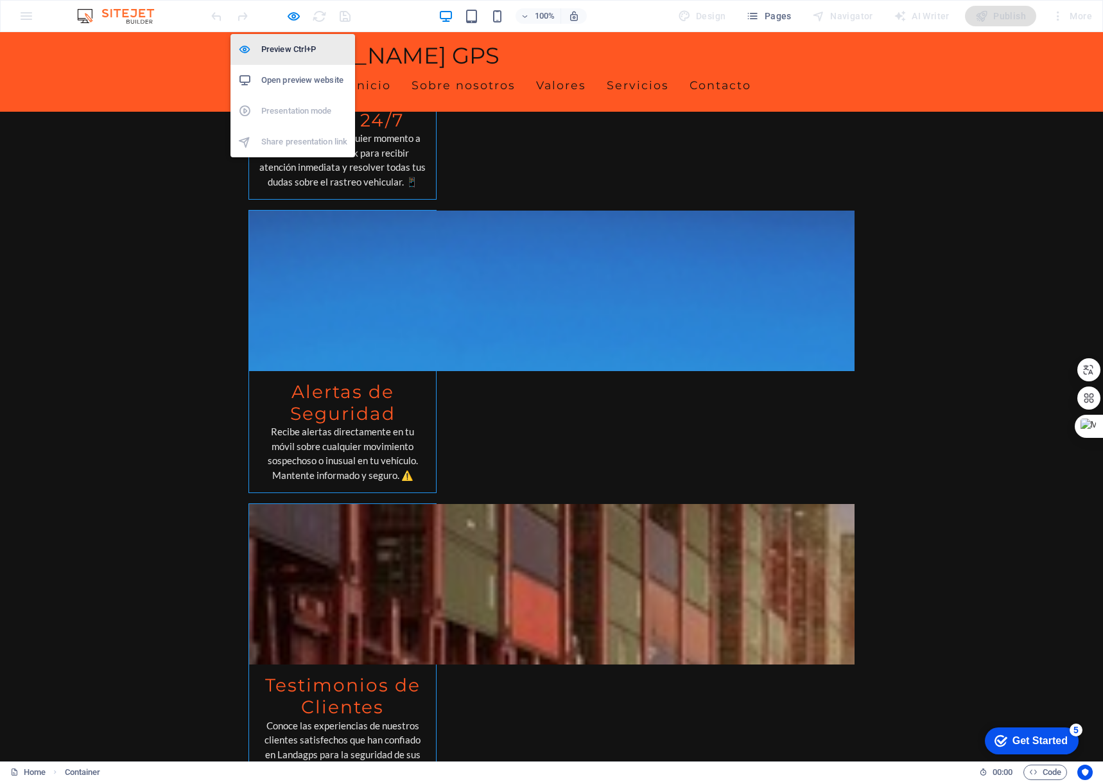
click at [294, 52] on h6 "Preview Ctrl+P" at bounding box center [304, 49] width 86 height 15
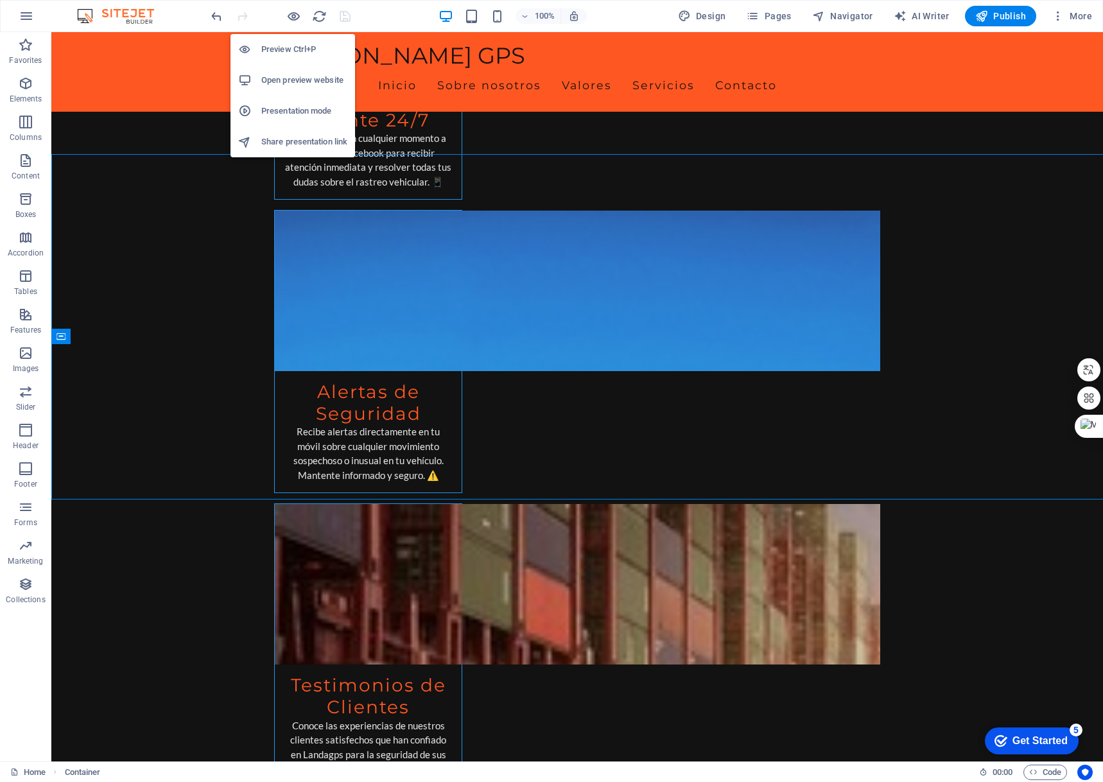
scroll to position [2895, 0]
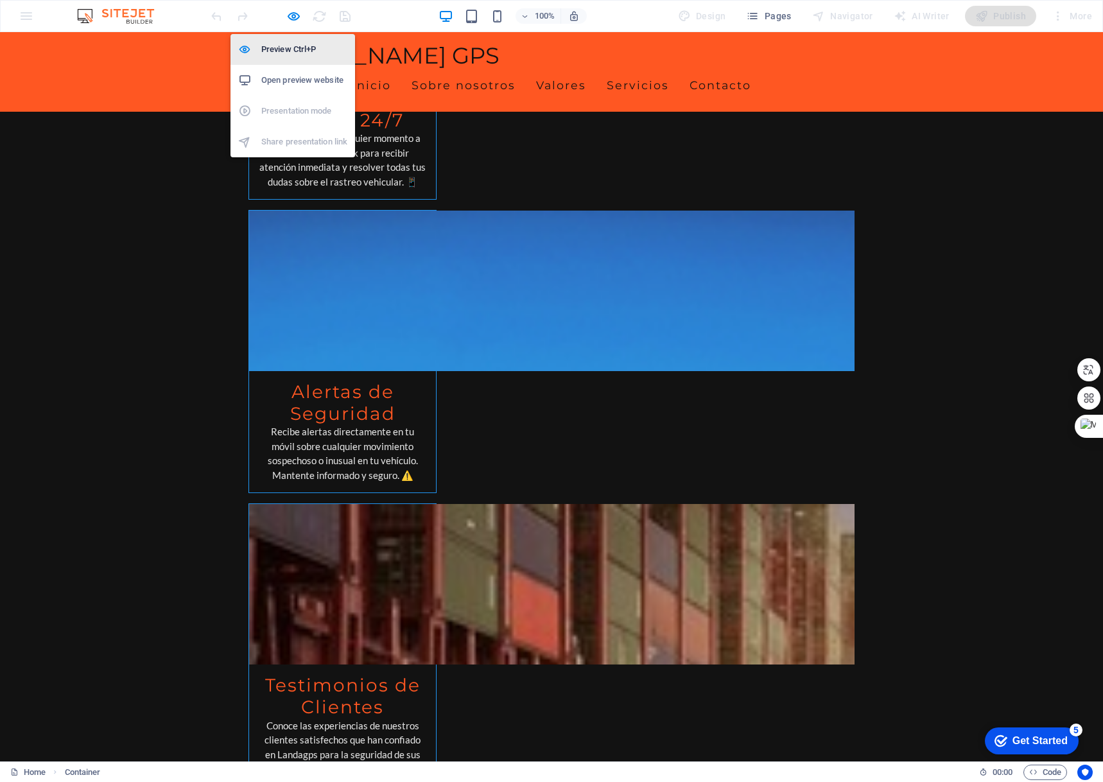
click at [280, 52] on h6 "Preview Ctrl+P" at bounding box center [304, 49] width 86 height 15
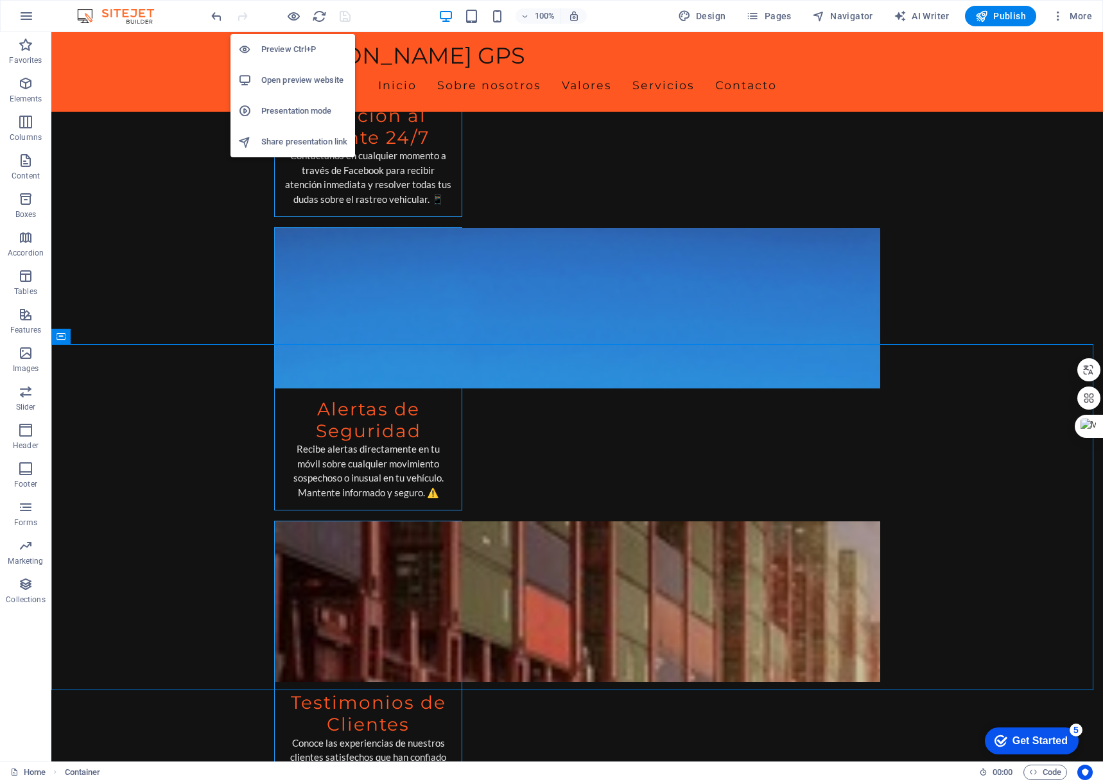
click at [280, 80] on h6 "Open preview website" at bounding box center [304, 80] width 86 height 15
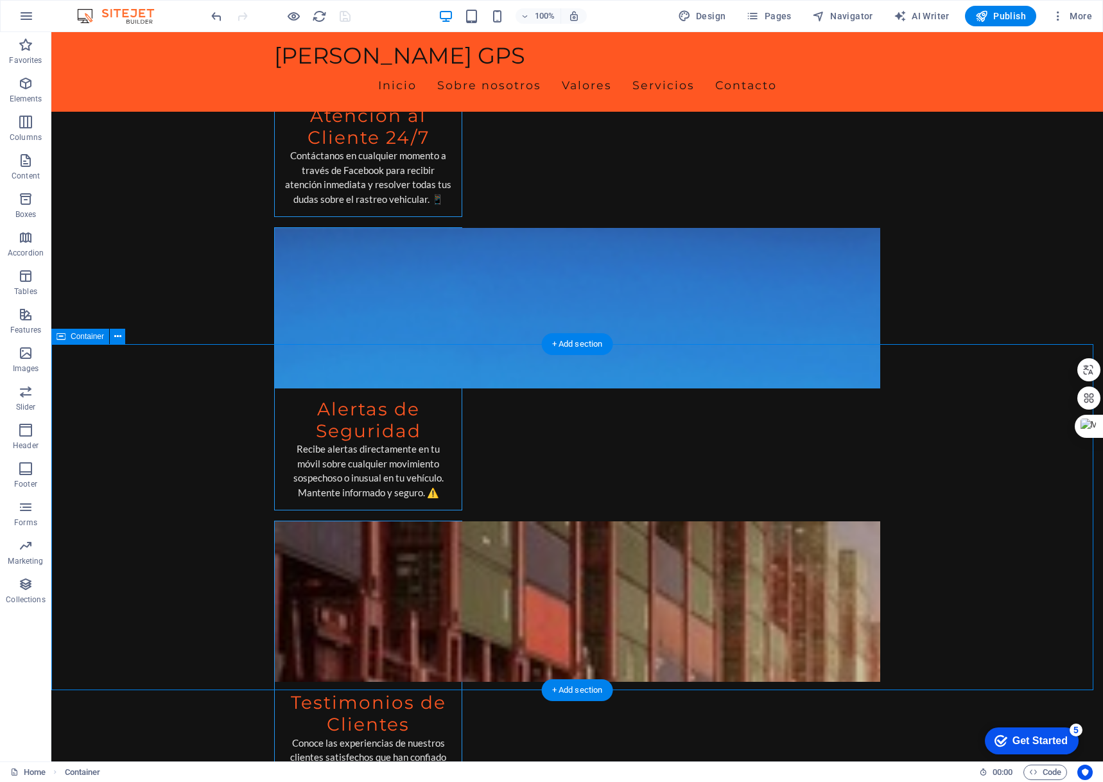
scroll to position [3013, 0]
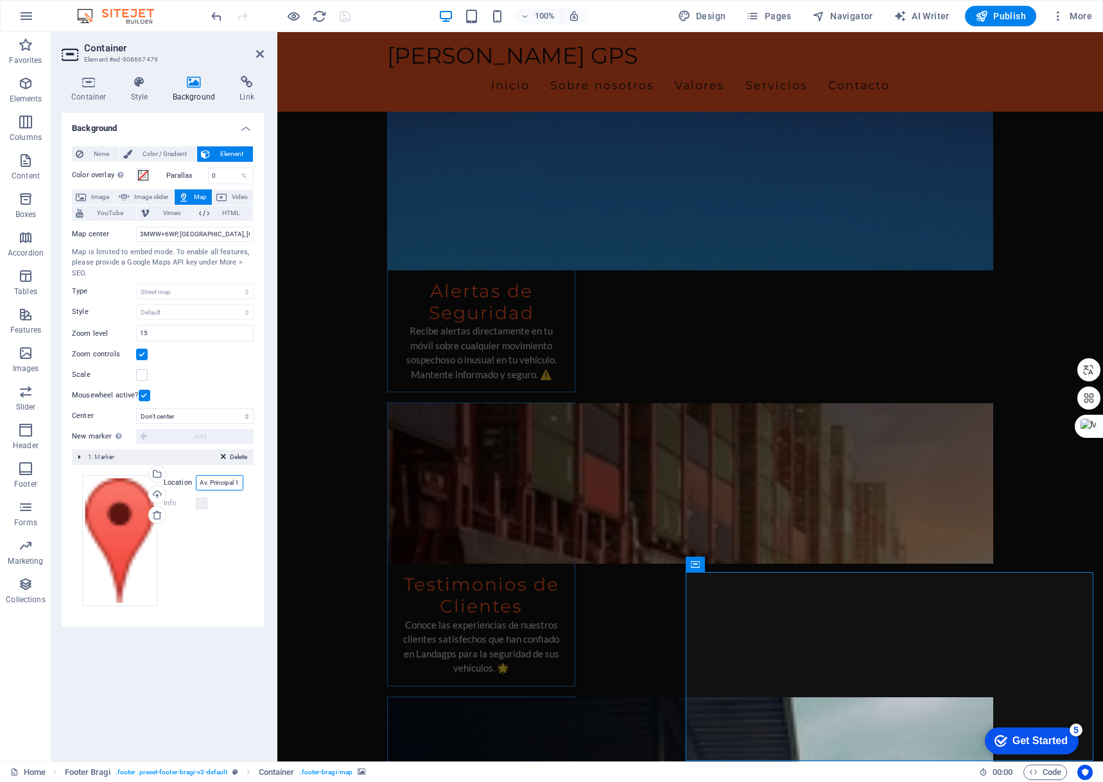
scroll to position [0, 64]
drag, startPoint x: 477, startPoint y: 516, endPoint x: 304, endPoint y: 493, distance: 174.4
click at [227, 481] on input "Av. Principal 123, 12345 Ciudad GPS" at bounding box center [220, 482] width 48 height 15
click at [140, 239] on input "3MWW+6WP, [GEOGRAPHIC_DATA], [GEOGRAPHIC_DATA]" at bounding box center [195, 234] width 118 height 15
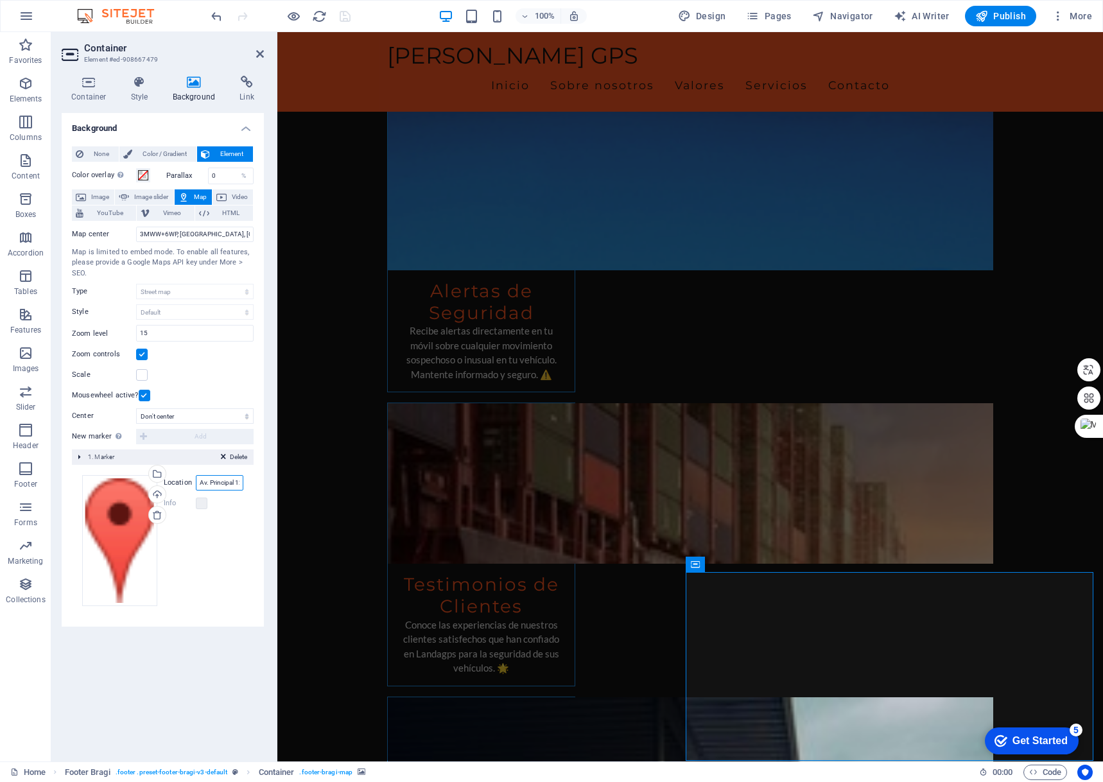
click at [207, 481] on input "Av. Principal 123, 12345 Ciudad GPS" at bounding box center [220, 482] width 48 height 15
type input "S"
paste input "3MWW+6WP, [GEOGRAPHIC_DATA], [GEOGRAPHIC_DATA]"
type input "3MWW+6WP, [GEOGRAPHIC_DATA], [GEOGRAPHIC_DATA]"
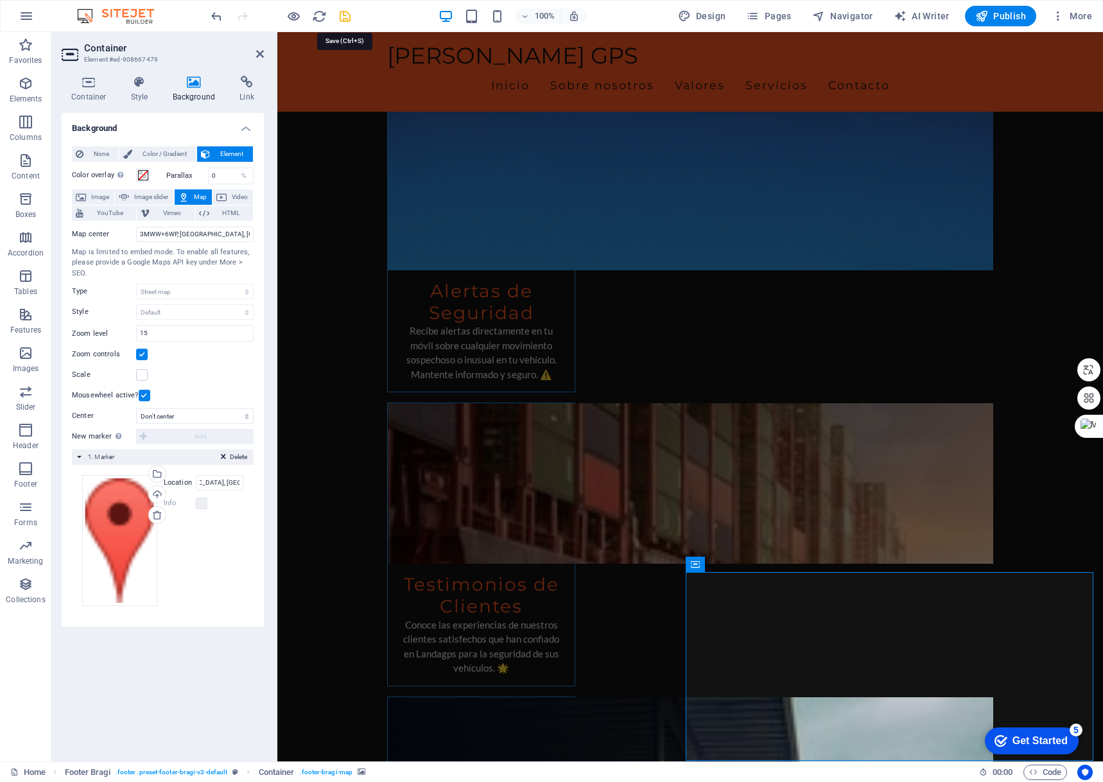
click at [346, 19] on icon "save" at bounding box center [345, 16] width 15 height 15
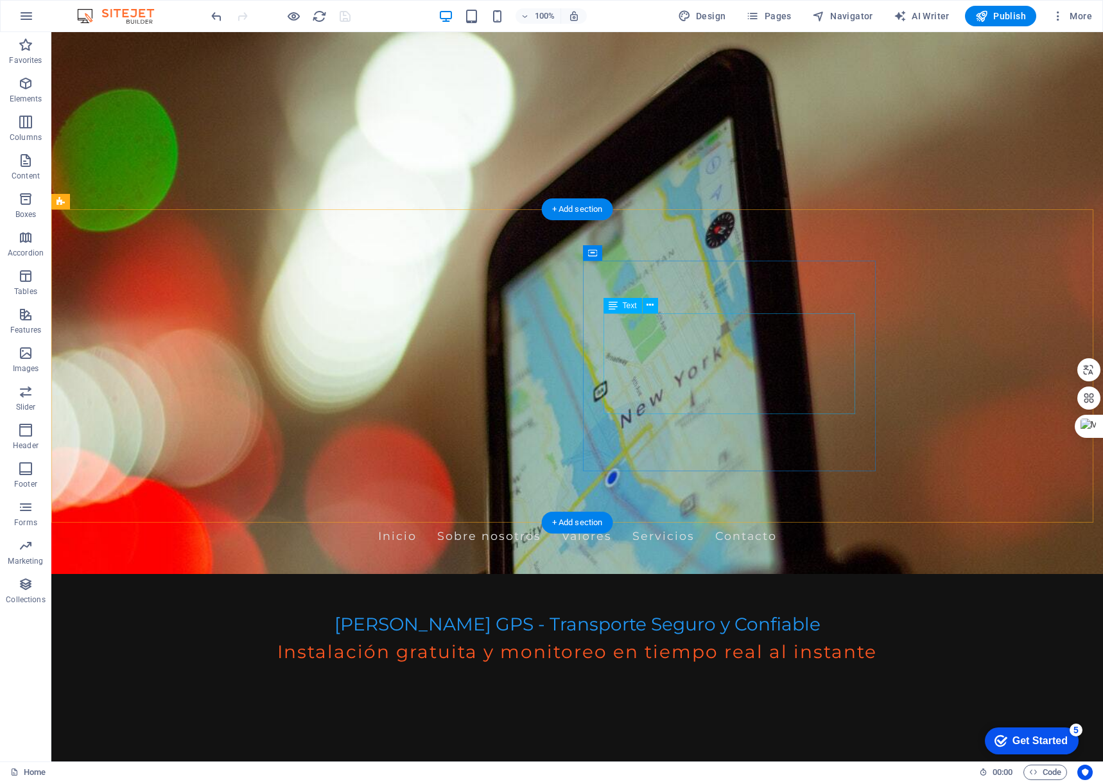
scroll to position [0, 0]
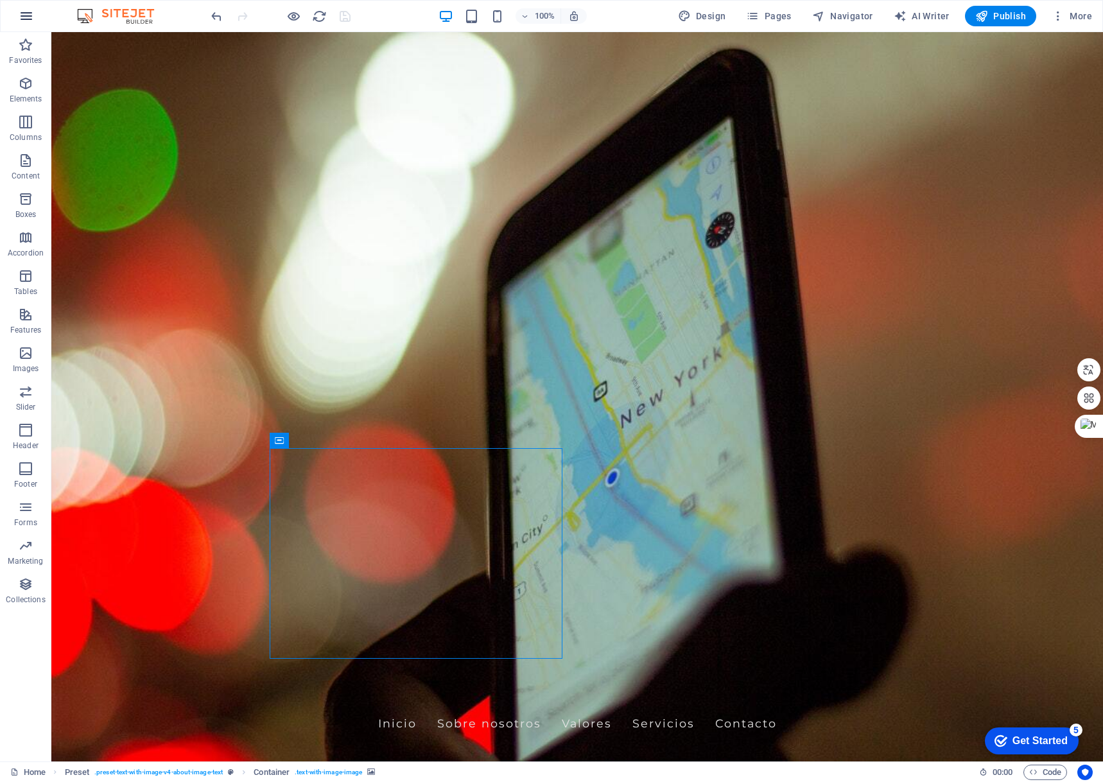
click at [27, 16] on icon "button" at bounding box center [26, 15] width 15 height 15
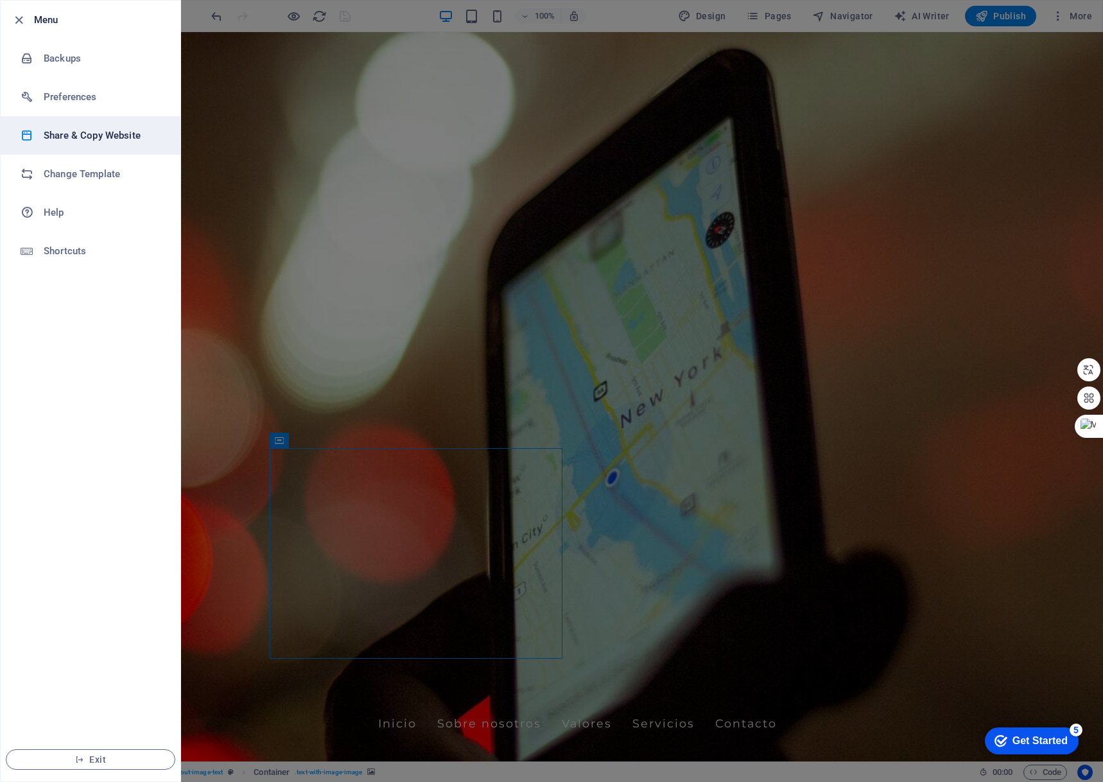
click at [85, 139] on h6 "Share & Copy Website" at bounding box center [103, 135] width 119 height 15
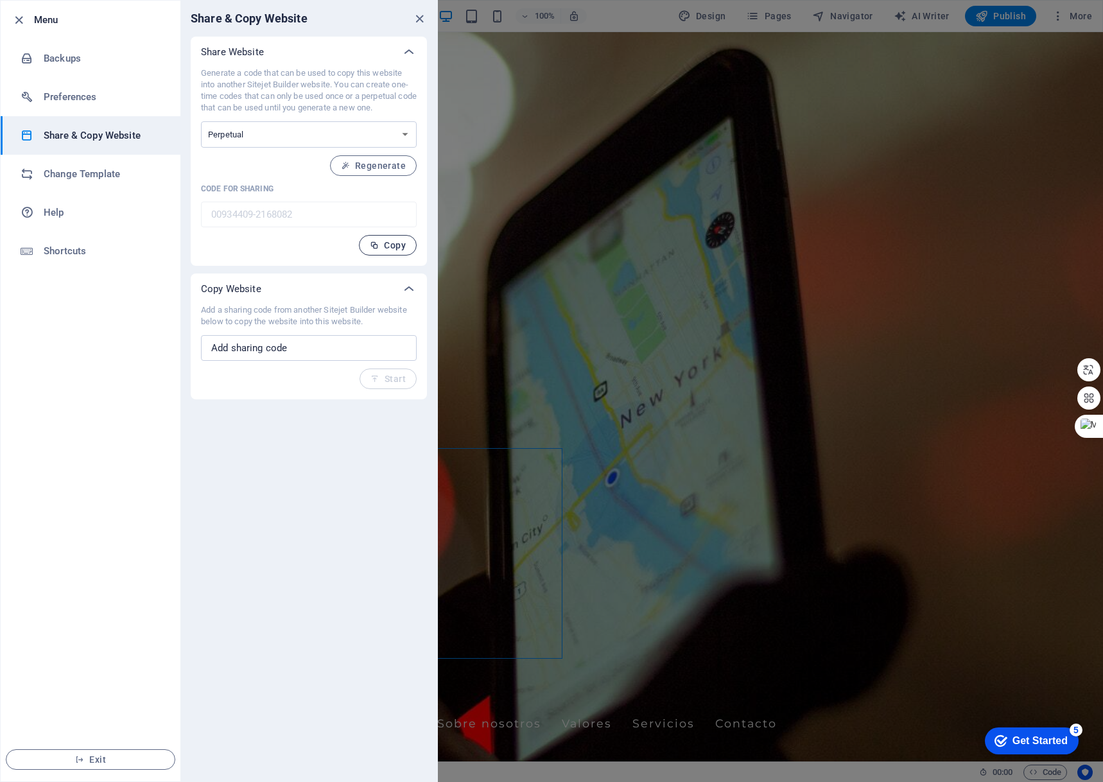
click at [390, 245] on span "Copy" at bounding box center [388, 245] width 36 height 10
click at [365, 137] on select "One-time Perpetual" at bounding box center [309, 134] width 216 height 26
click at [113, 330] on ul "Menu Backups Preferences Share & Copy Website Change Template Help Shortcuts Ex…" at bounding box center [91, 391] width 180 height 781
click at [94, 173] on h6 "Change Template" at bounding box center [103, 173] width 119 height 15
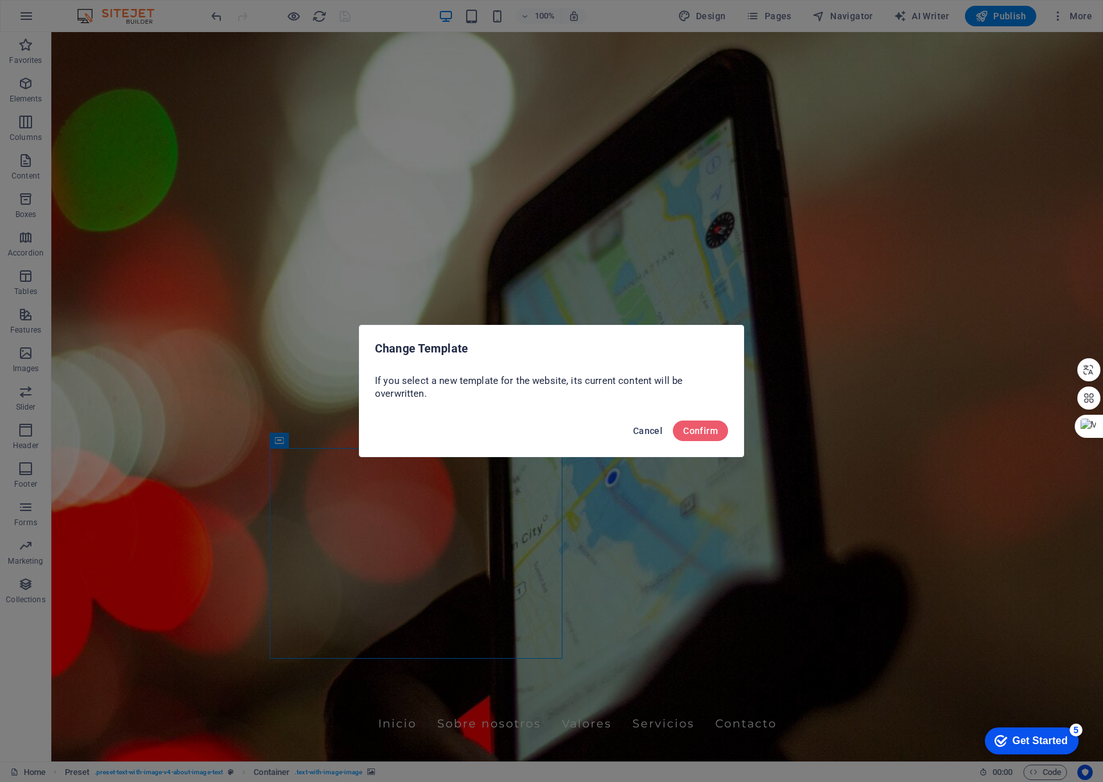
click at [636, 428] on span "Cancel" at bounding box center [648, 431] width 30 height 10
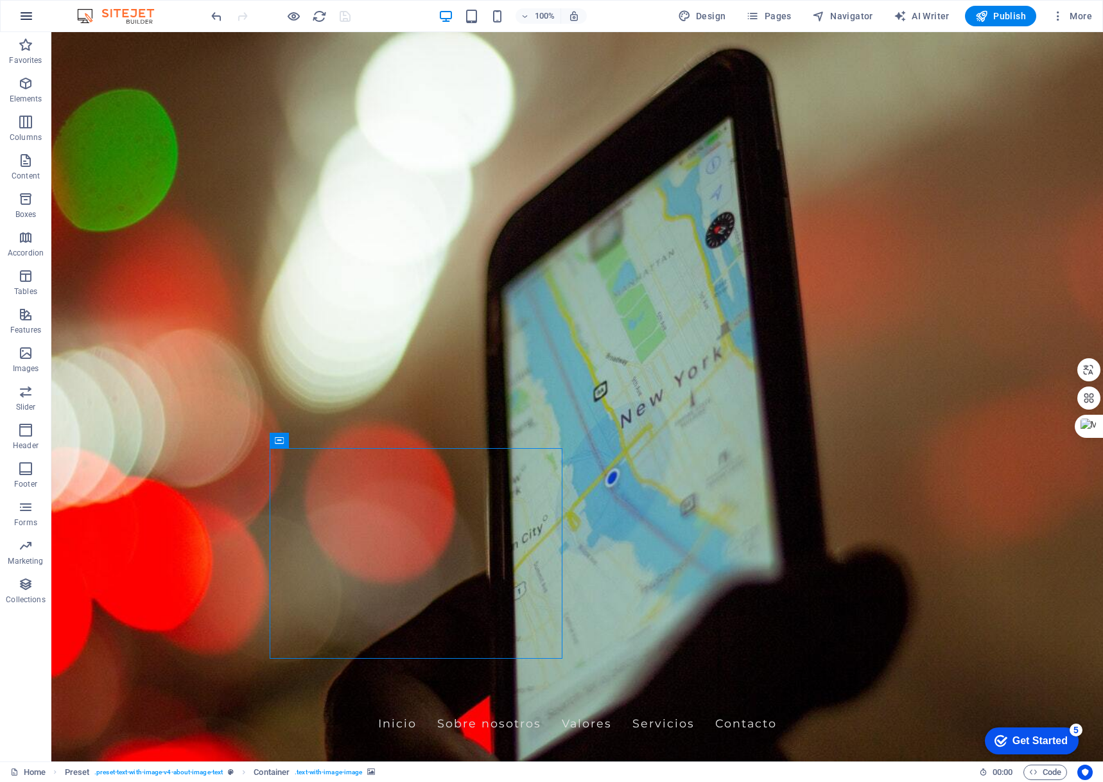
click at [21, 15] on icon "button" at bounding box center [26, 15] width 15 height 15
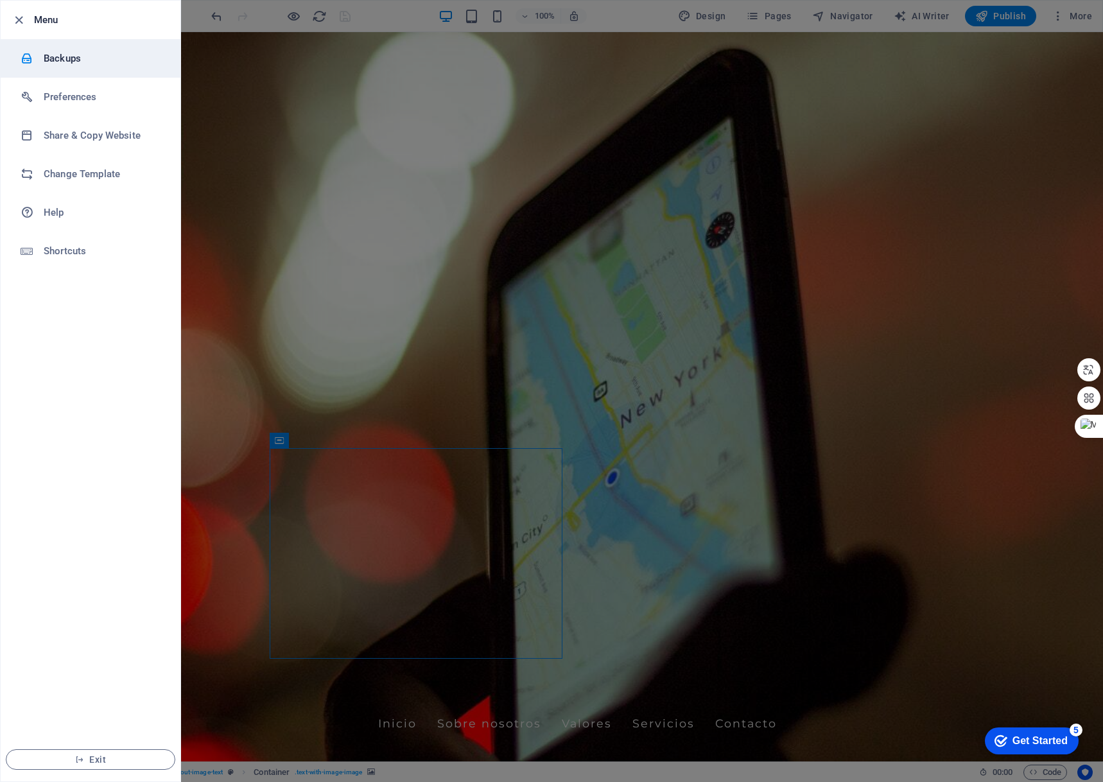
click at [63, 61] on h6 "Backups" at bounding box center [103, 58] width 119 height 15
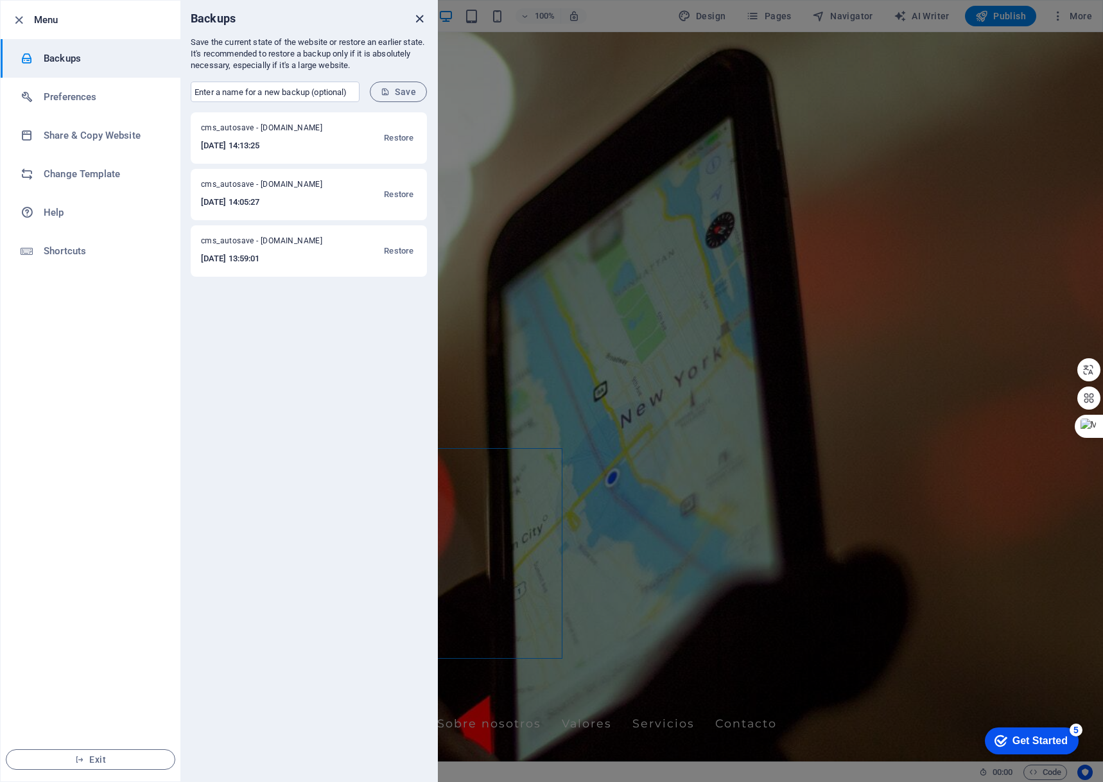
click at [418, 15] on icon "close" at bounding box center [419, 19] width 15 height 15
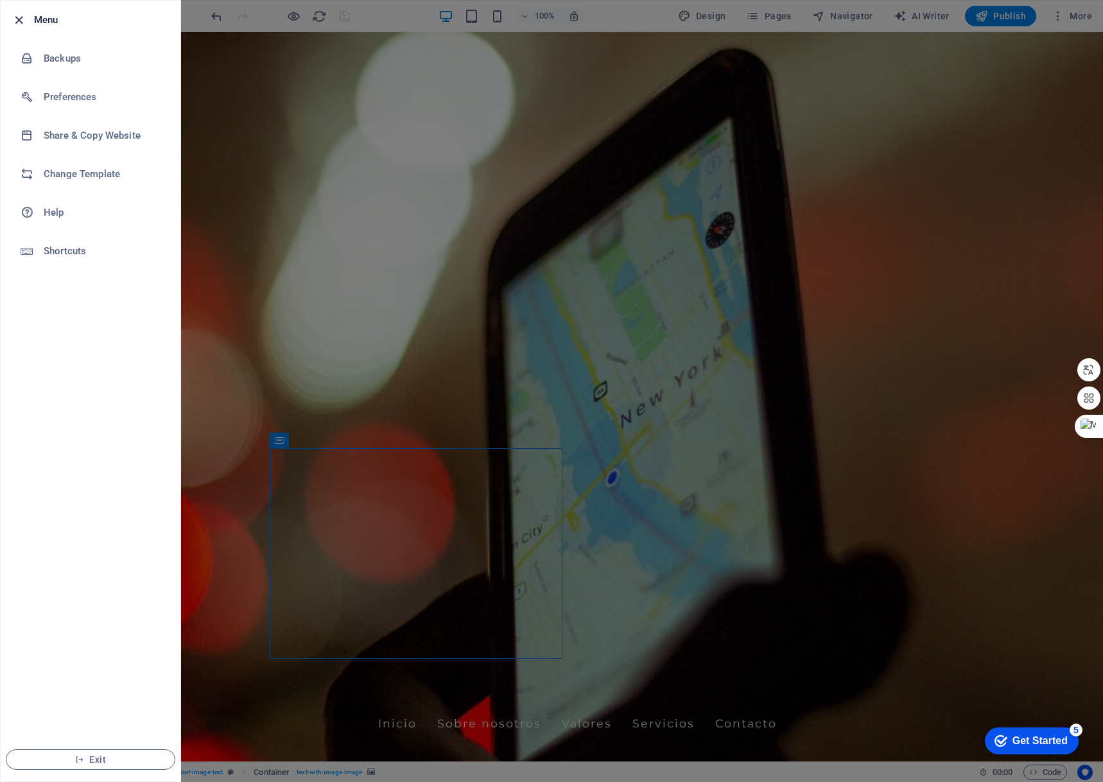
click at [20, 17] on icon "button" at bounding box center [19, 20] width 15 height 15
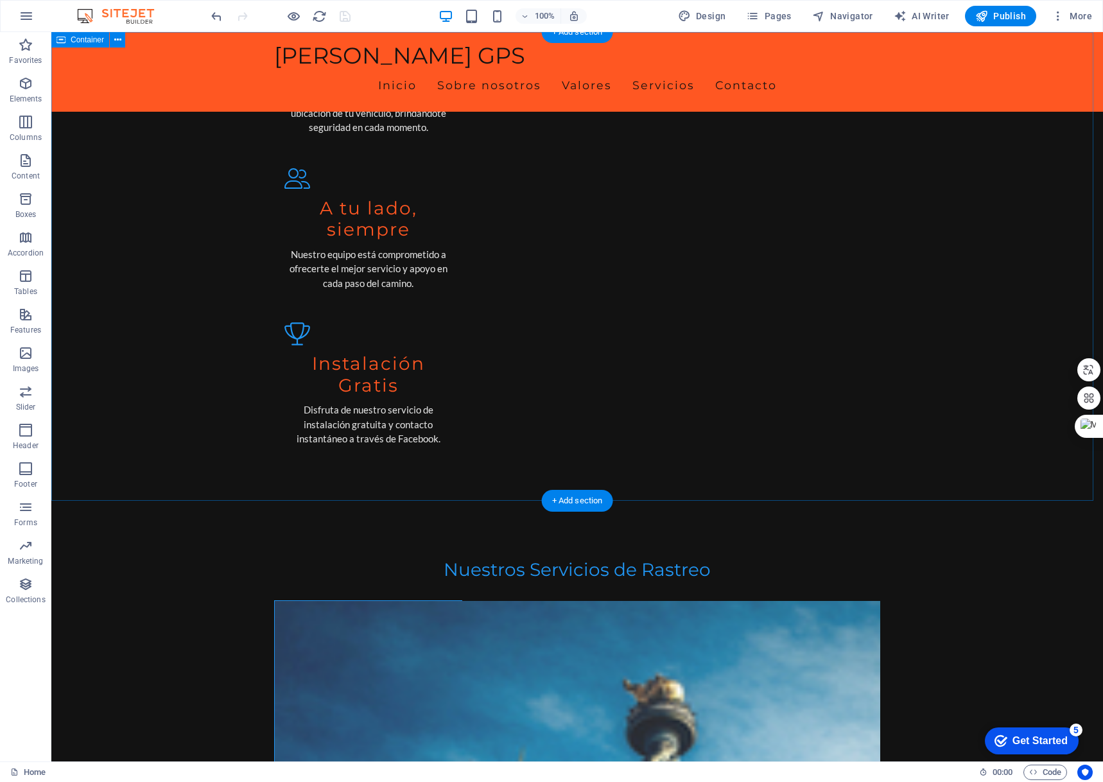
scroll to position [1541, 0]
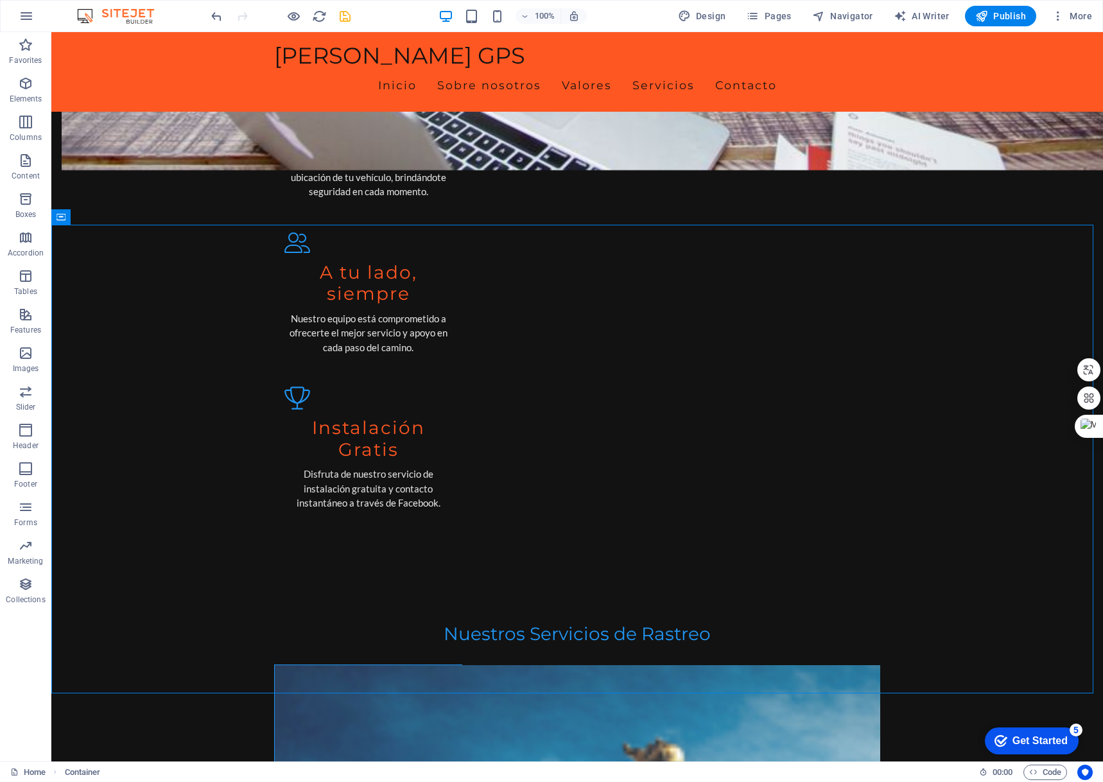
click at [346, 16] on icon "save" at bounding box center [345, 16] width 15 height 15
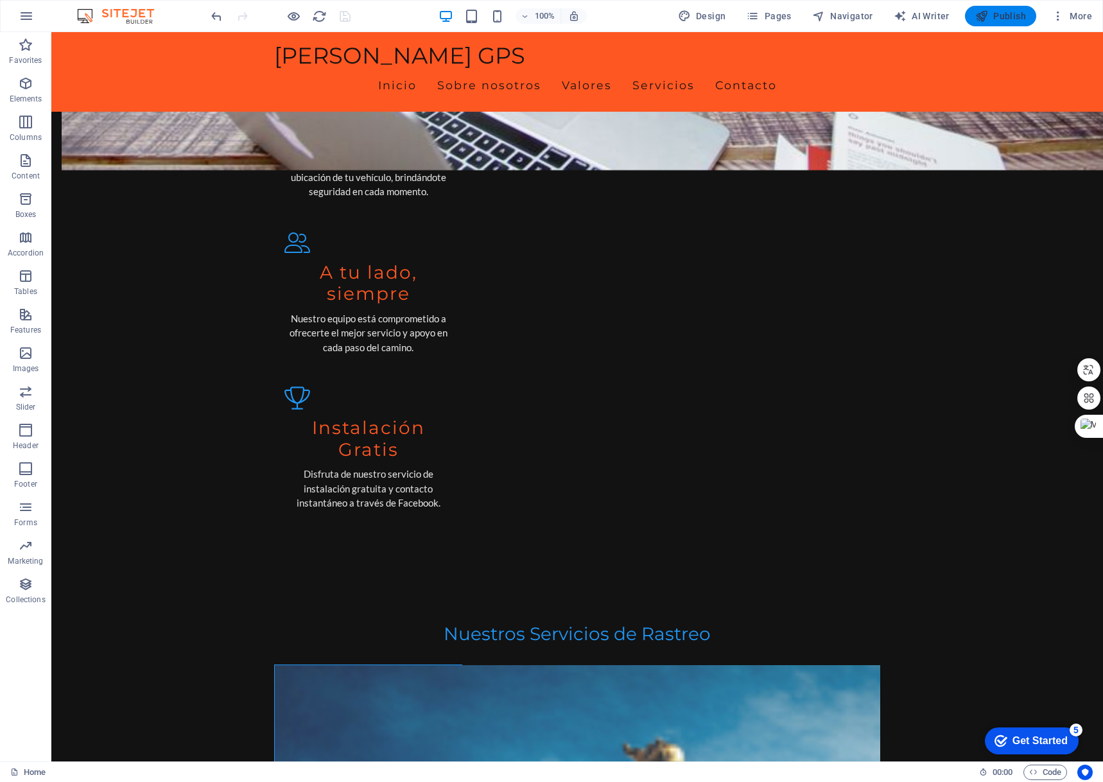
click at [1010, 12] on span "Publish" at bounding box center [1001, 16] width 51 height 13
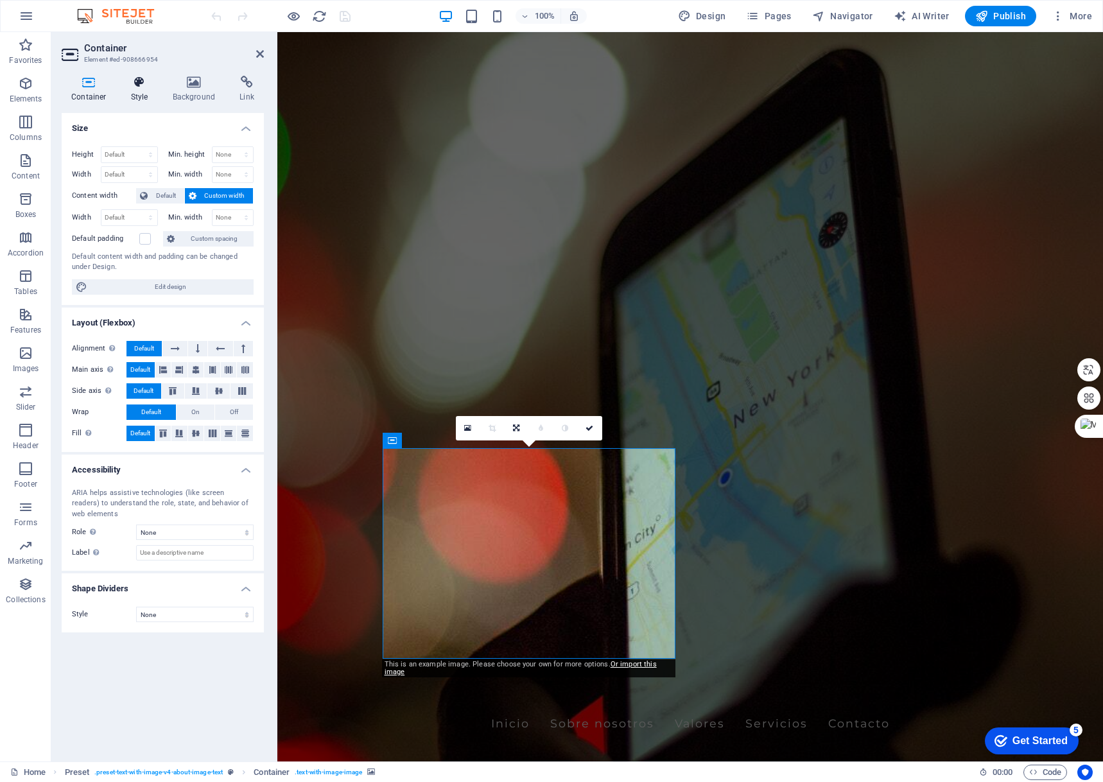
click at [150, 94] on h4 "Style" at bounding box center [142, 89] width 42 height 27
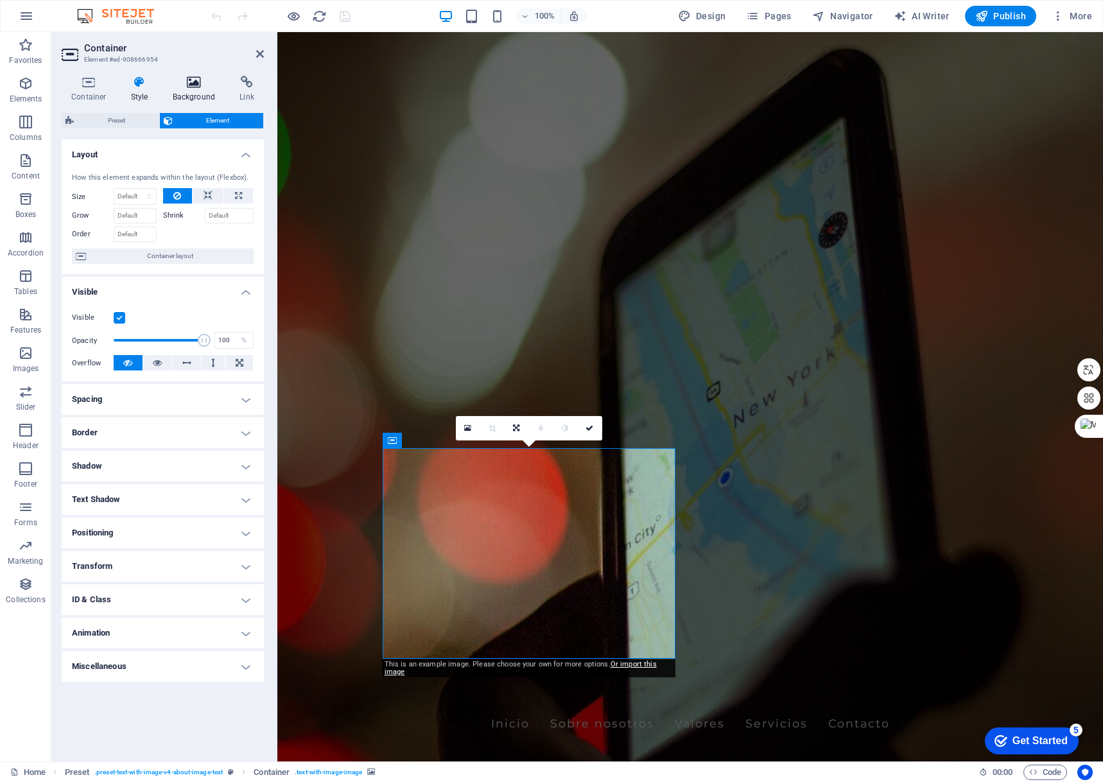
click at [200, 87] on icon at bounding box center [194, 82] width 62 height 13
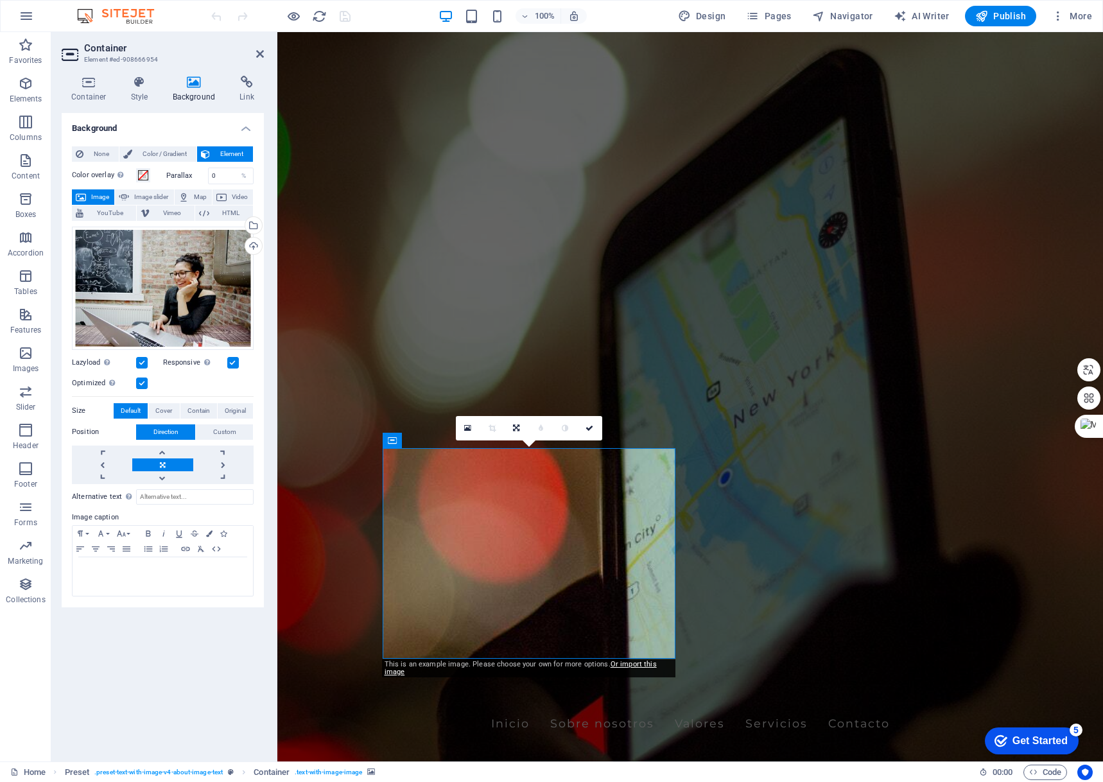
click at [90, 195] on span "Image" at bounding box center [100, 196] width 21 height 15
click at [148, 268] on div "Drag files here, click to choose files or select files from Files or our free s…" at bounding box center [163, 288] width 182 height 123
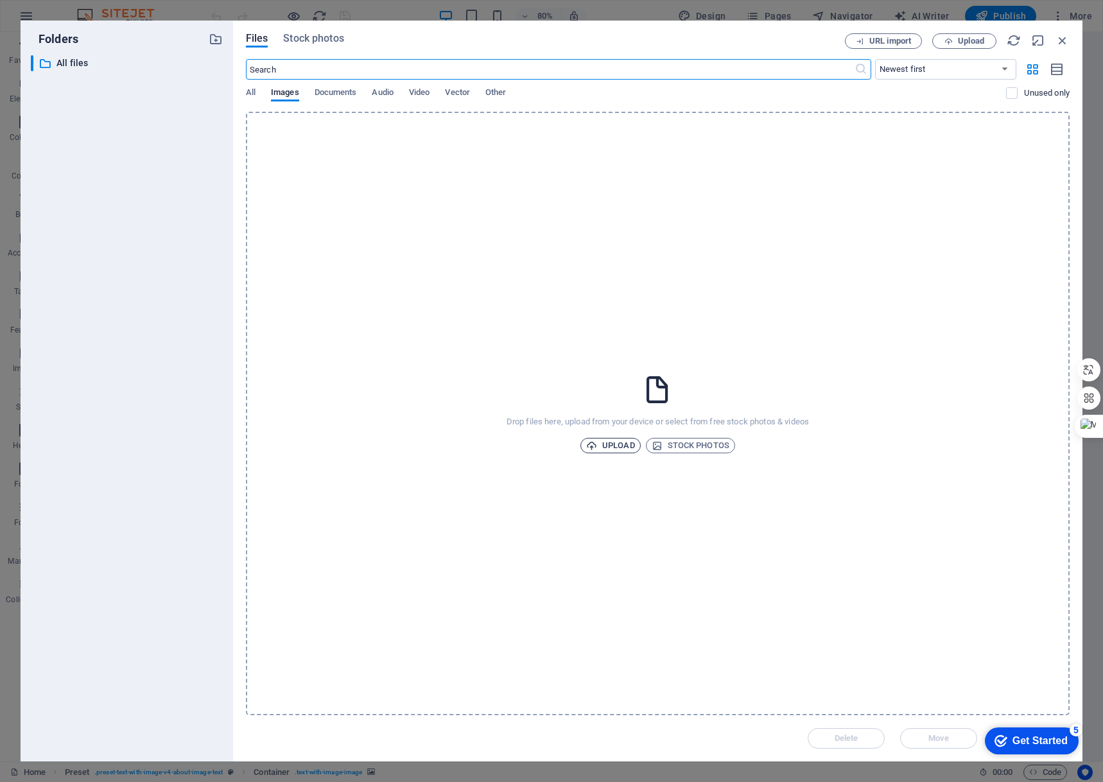
click at [623, 448] on span "Upload" at bounding box center [610, 445] width 49 height 15
